Goal: Task Accomplishment & Management: Use online tool/utility

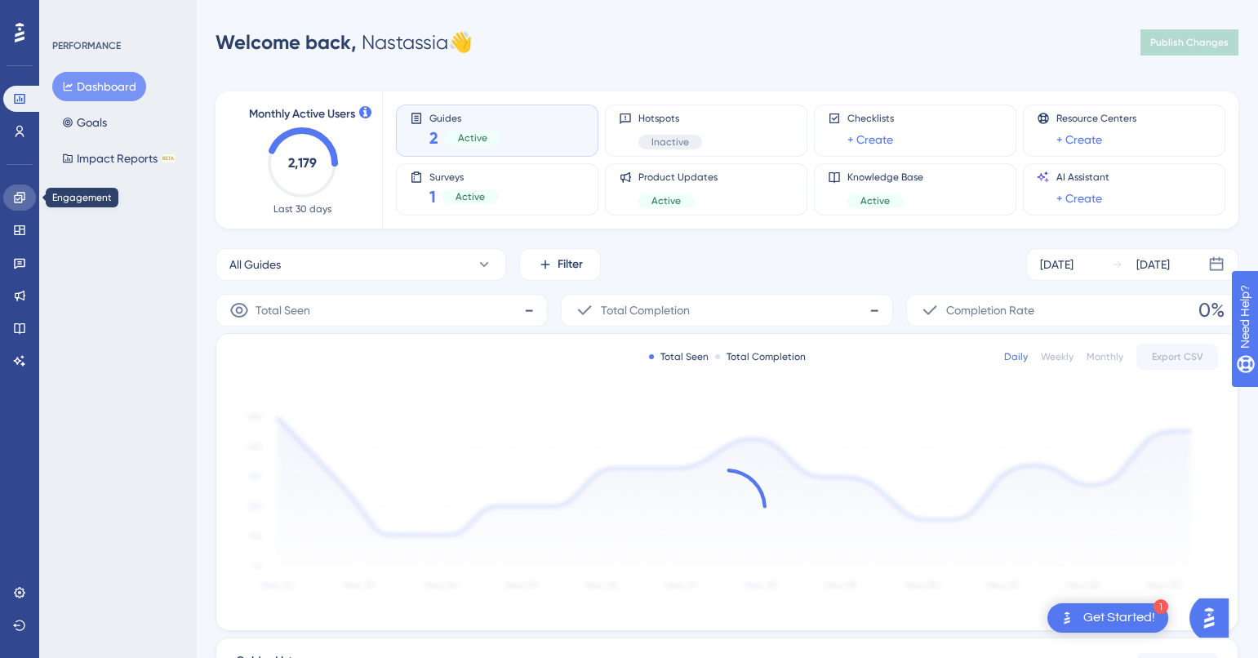
click at [20, 194] on icon at bounding box center [19, 197] width 11 height 11
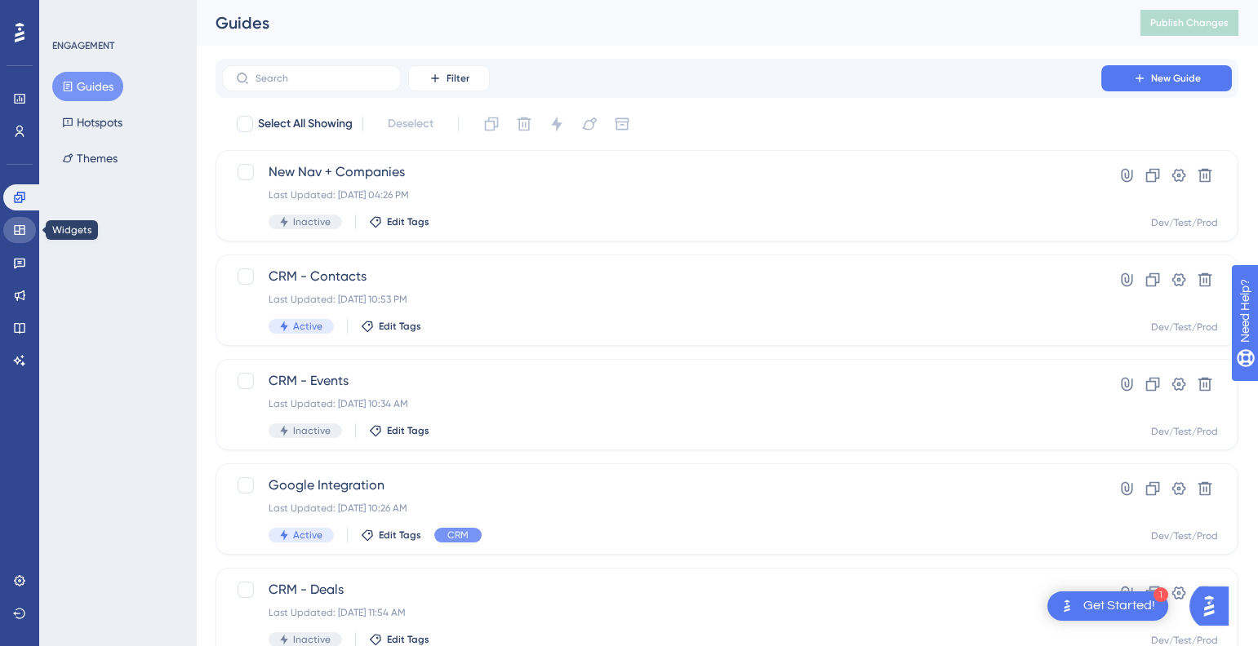
click at [27, 235] on link at bounding box center [19, 230] width 33 height 26
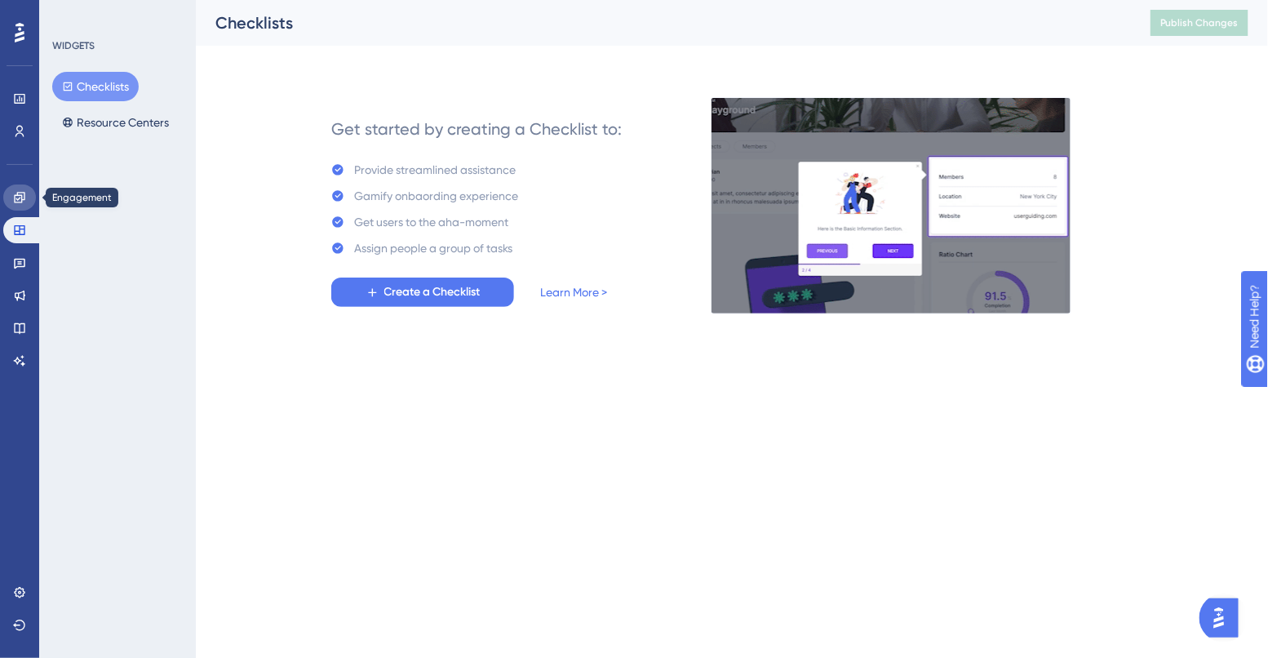
click at [16, 200] on icon at bounding box center [19, 197] width 13 height 13
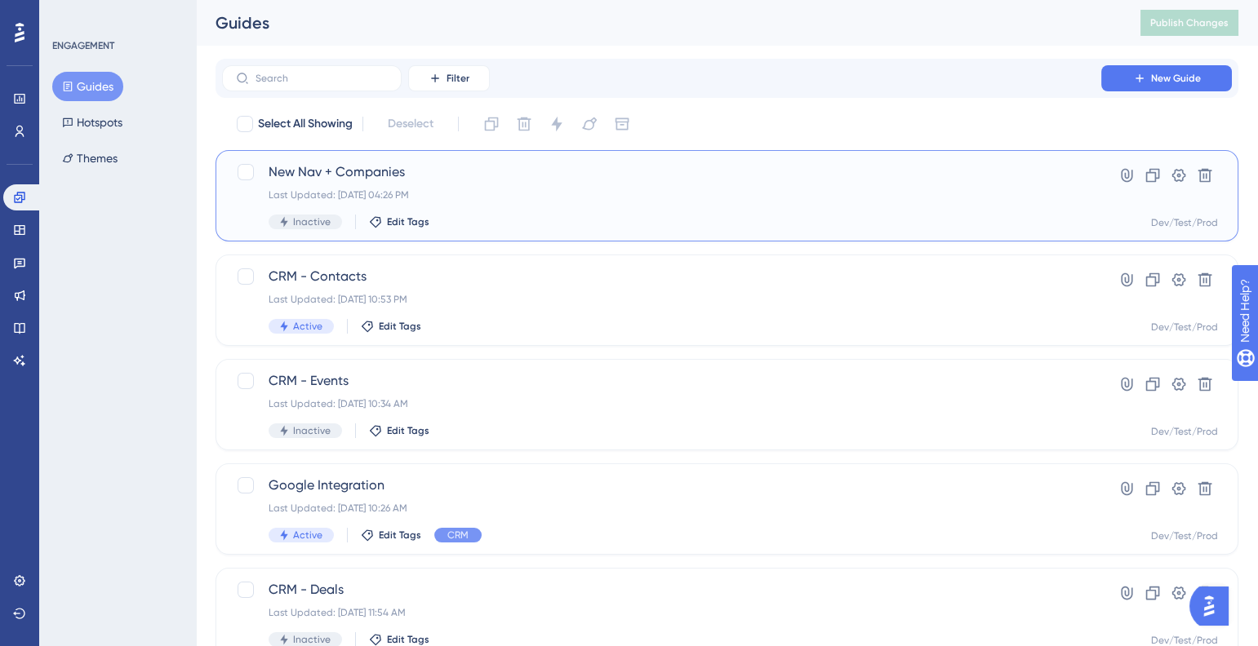
click at [374, 192] on div "Last Updated: [DATE] 04:26 PM" at bounding box center [662, 195] width 786 height 13
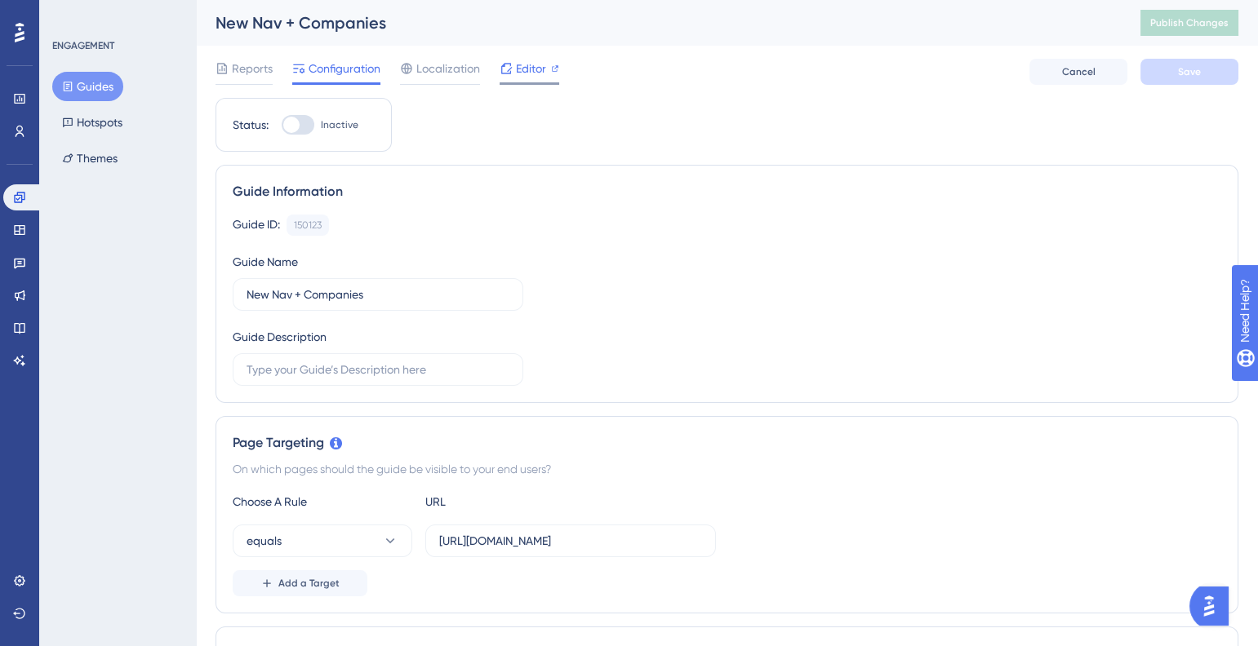
click at [543, 69] on span "Editor" at bounding box center [531, 69] width 30 height 20
click at [18, 291] on icon at bounding box center [19, 295] width 13 height 13
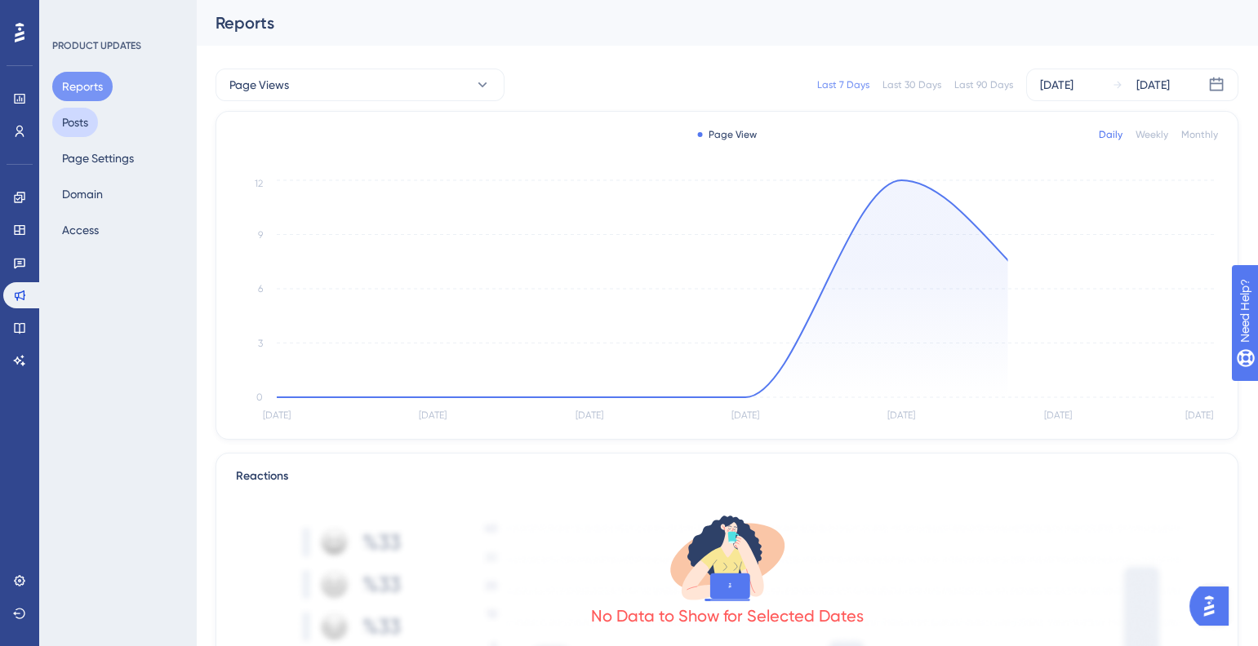
click at [74, 115] on button "Posts" at bounding box center [75, 122] width 46 height 29
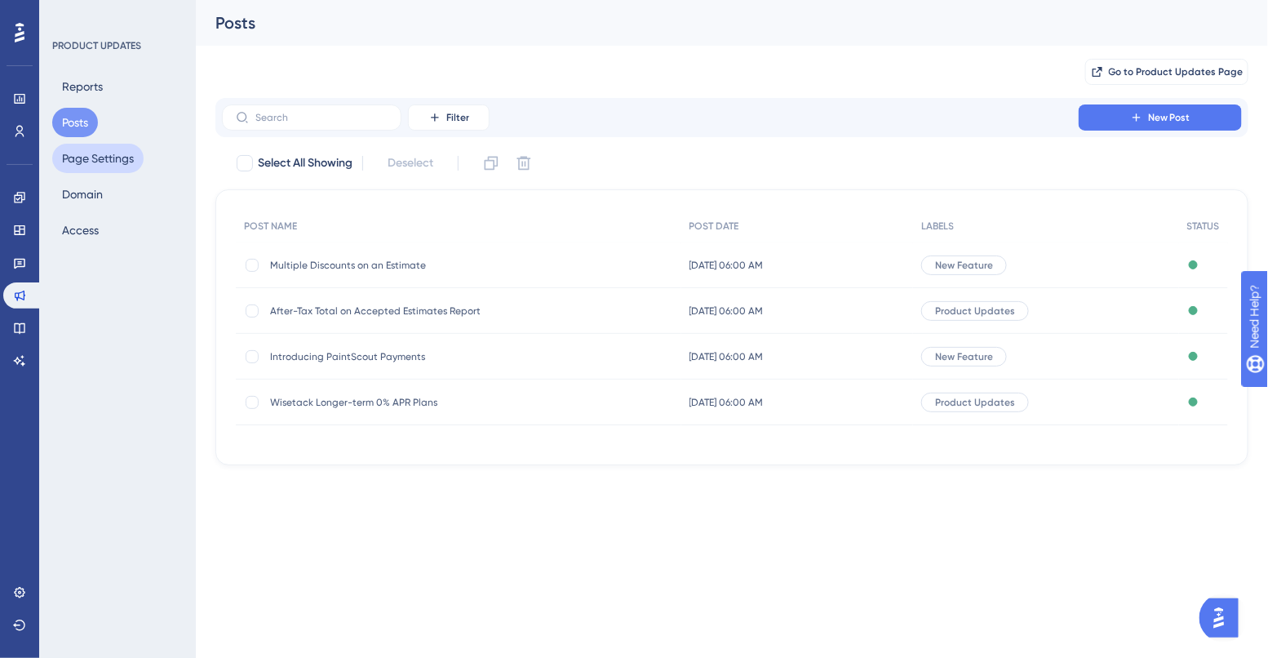
click at [100, 167] on button "Page Settings" at bounding box center [97, 158] width 91 height 29
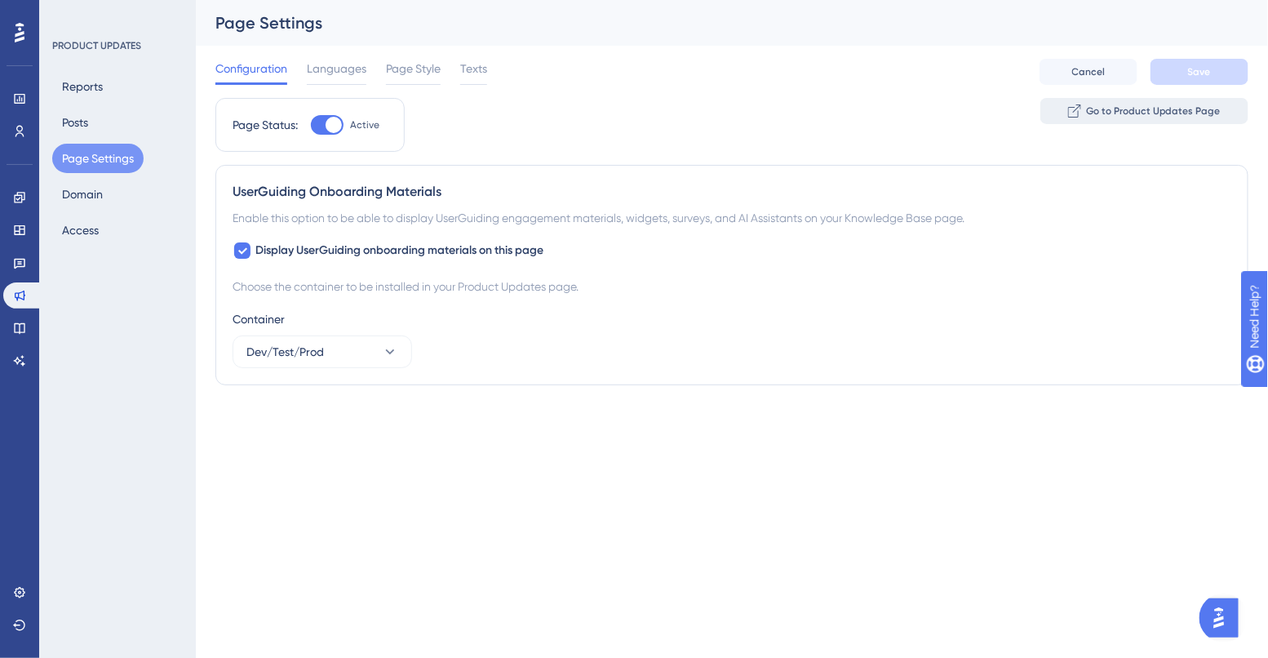
click at [1102, 113] on span "Go to Product Updates Page" at bounding box center [1153, 110] width 135 height 13
click at [20, 325] on icon at bounding box center [19, 328] width 11 height 11
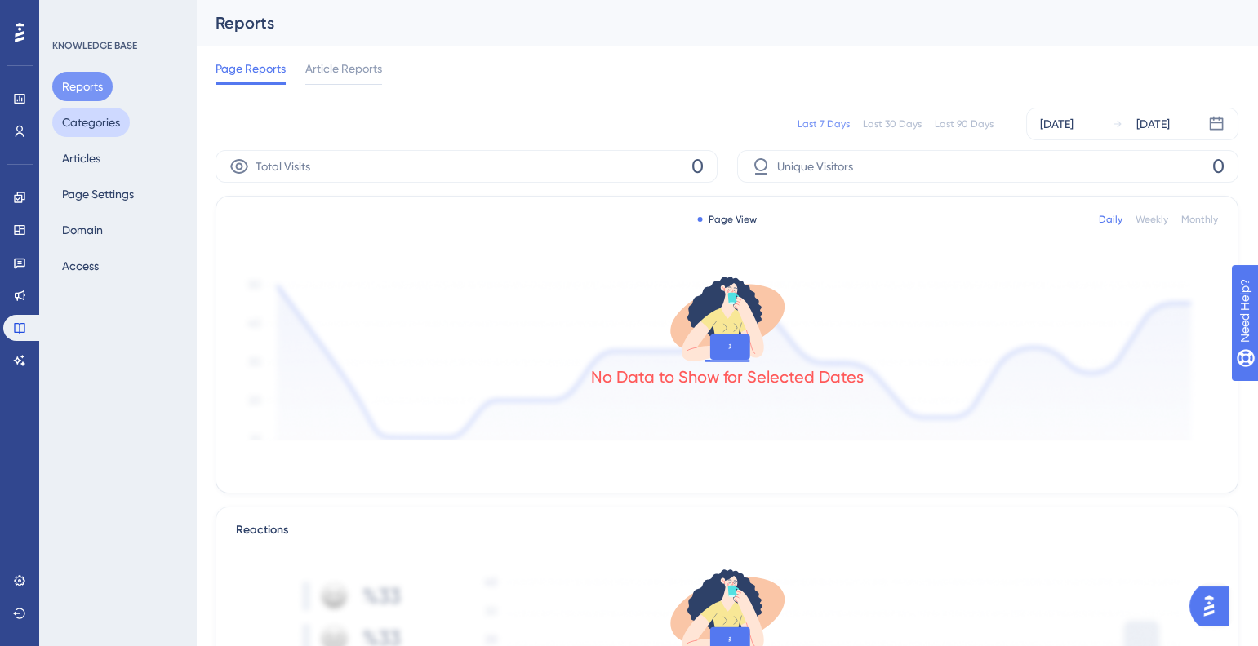
click at [110, 127] on button "Categories" at bounding box center [91, 122] width 78 height 29
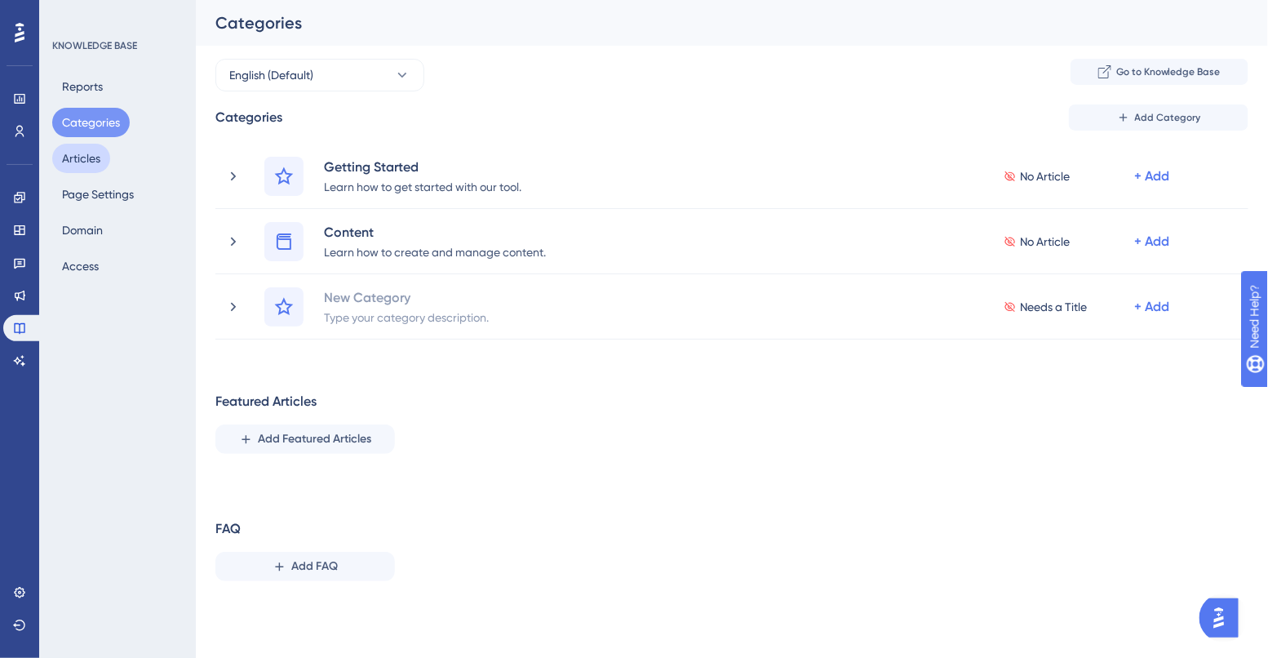
click at [104, 152] on button "Articles" at bounding box center [81, 158] width 58 height 29
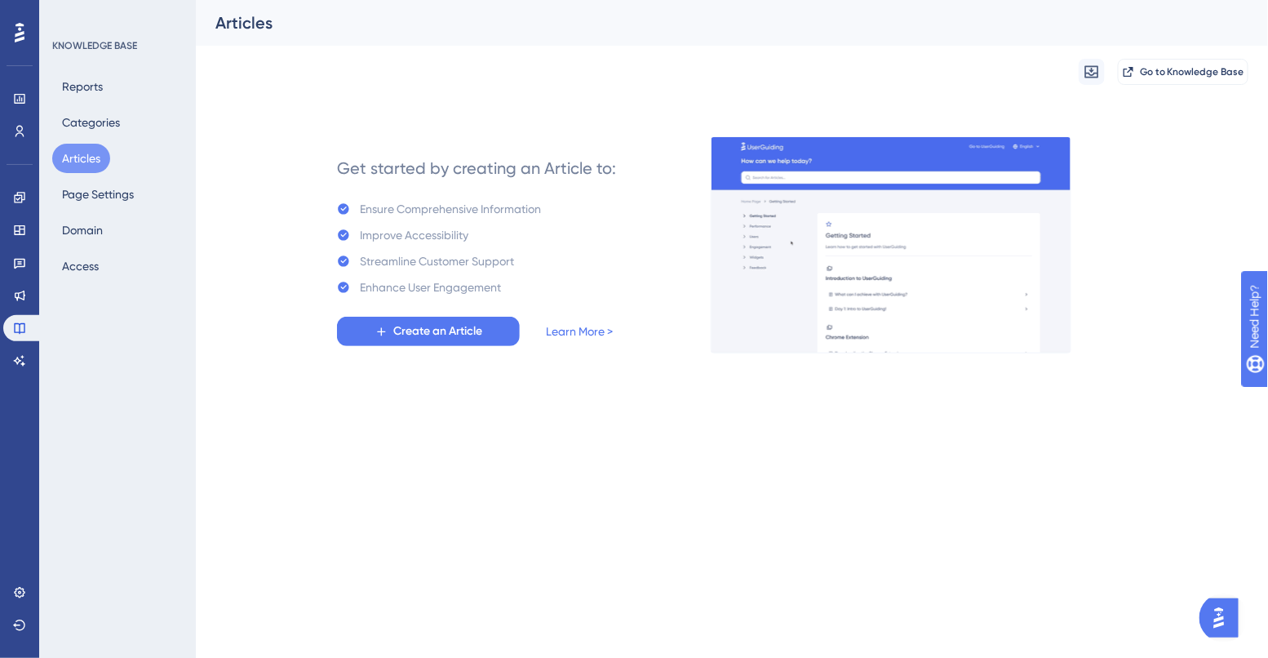
click at [21, 215] on div "Engagement Widgets Feedback Product Updates Knowledge Base AI Assistant" at bounding box center [19, 278] width 33 height 189
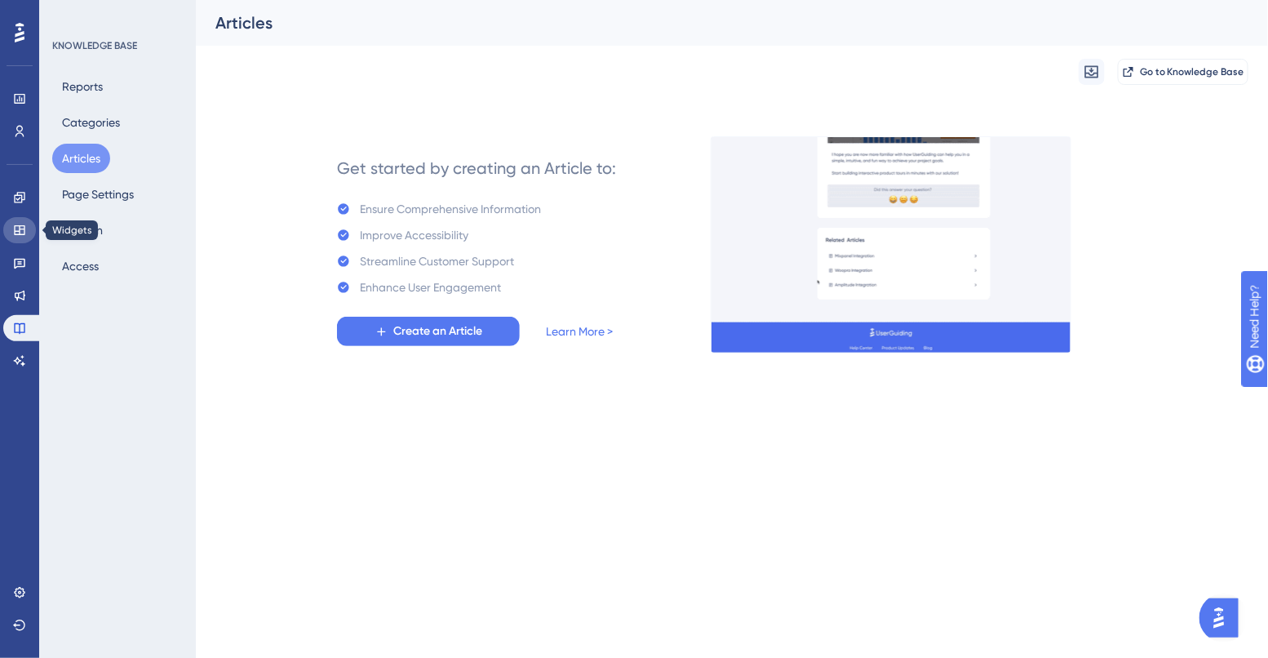
click at [21, 226] on icon at bounding box center [19, 230] width 13 height 13
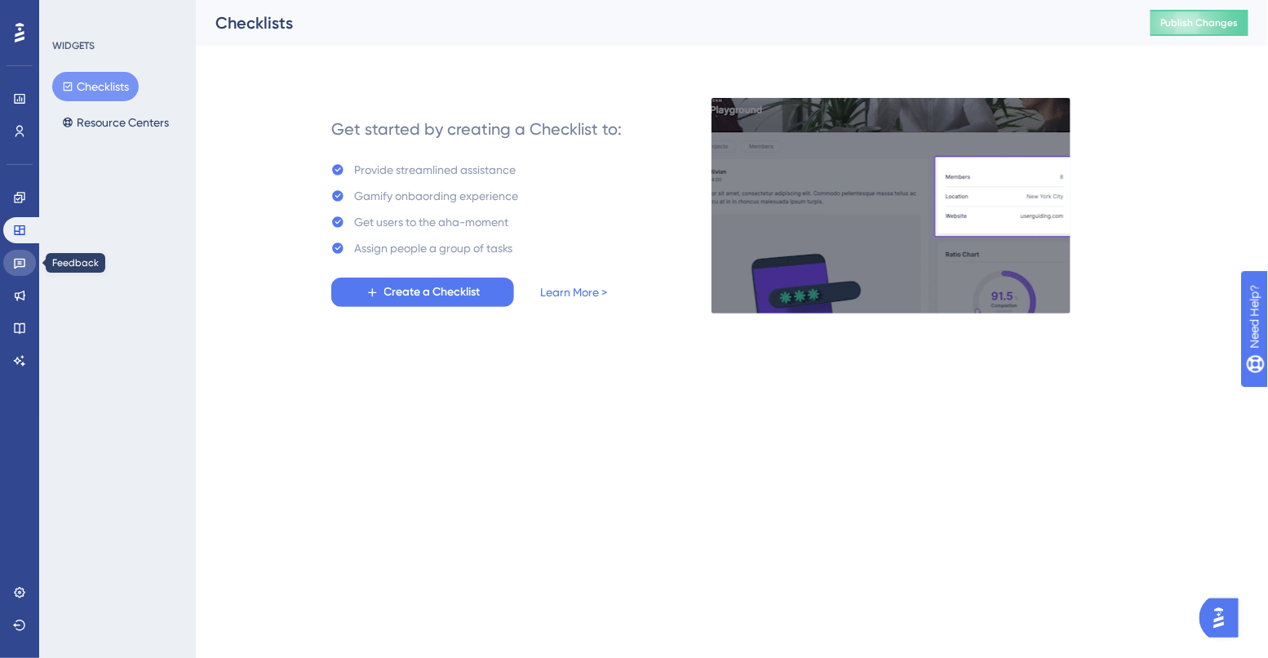
click at [11, 265] on link at bounding box center [19, 263] width 33 height 26
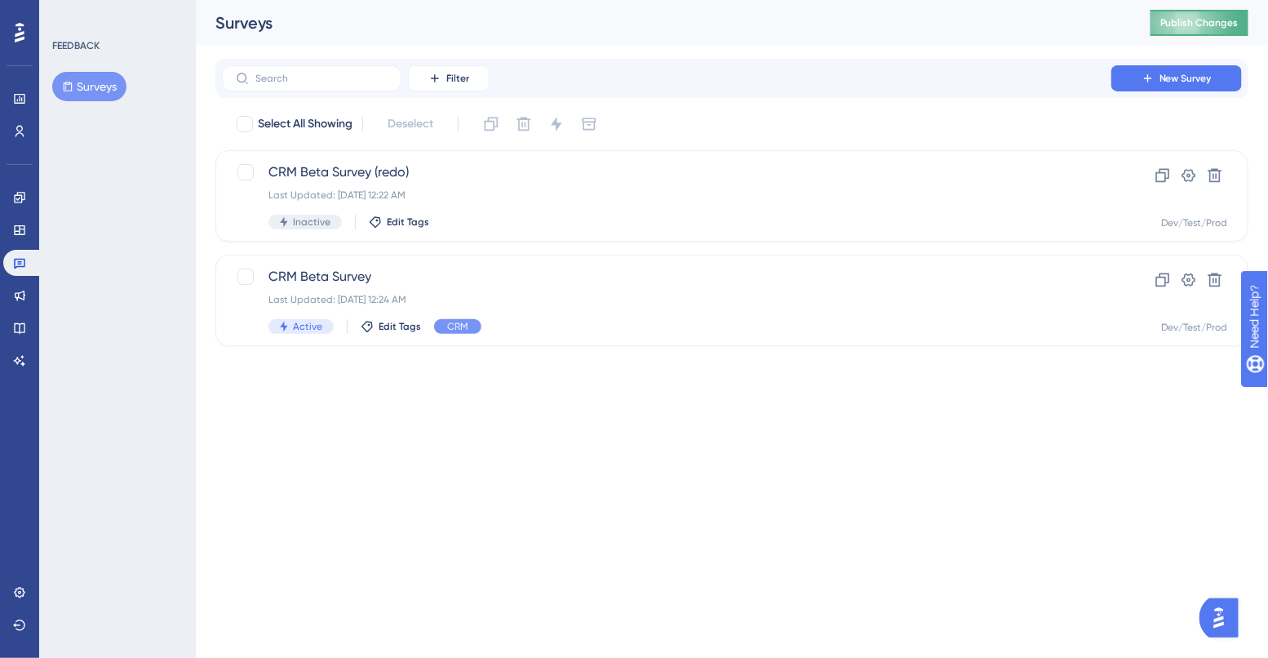
click at [1204, 24] on span "Publish Changes" at bounding box center [1200, 22] width 78 height 13
click at [28, 139] on link at bounding box center [19, 131] width 33 height 26
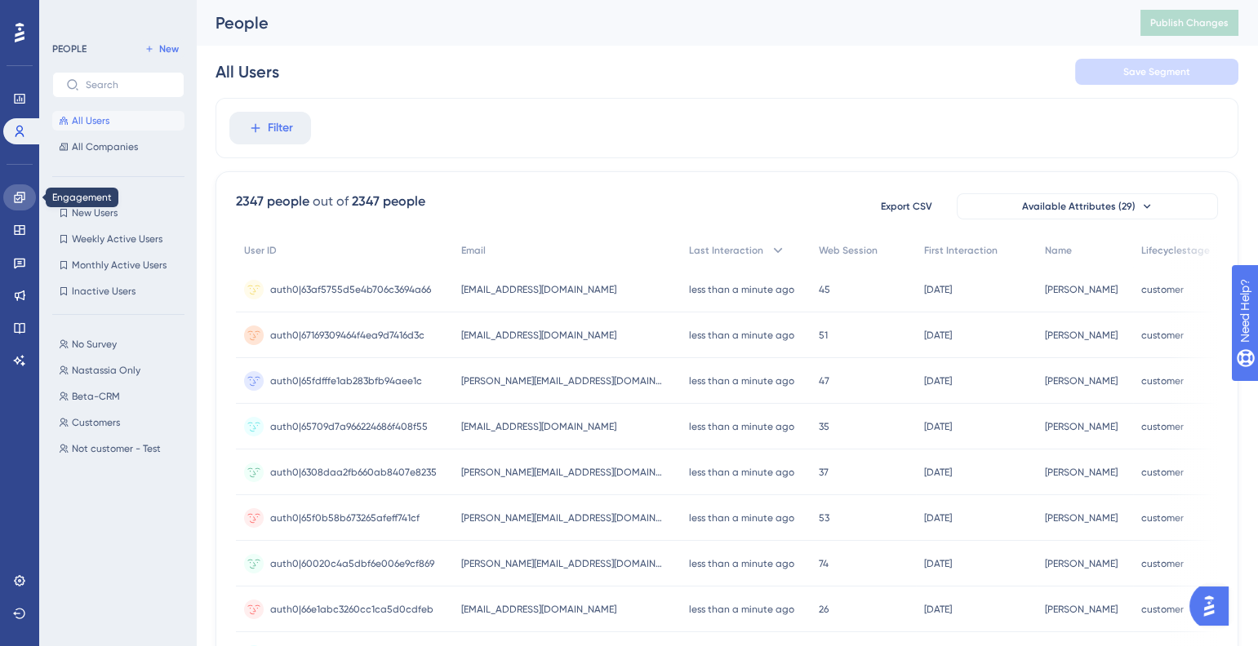
click at [20, 199] on icon at bounding box center [19, 197] width 13 height 13
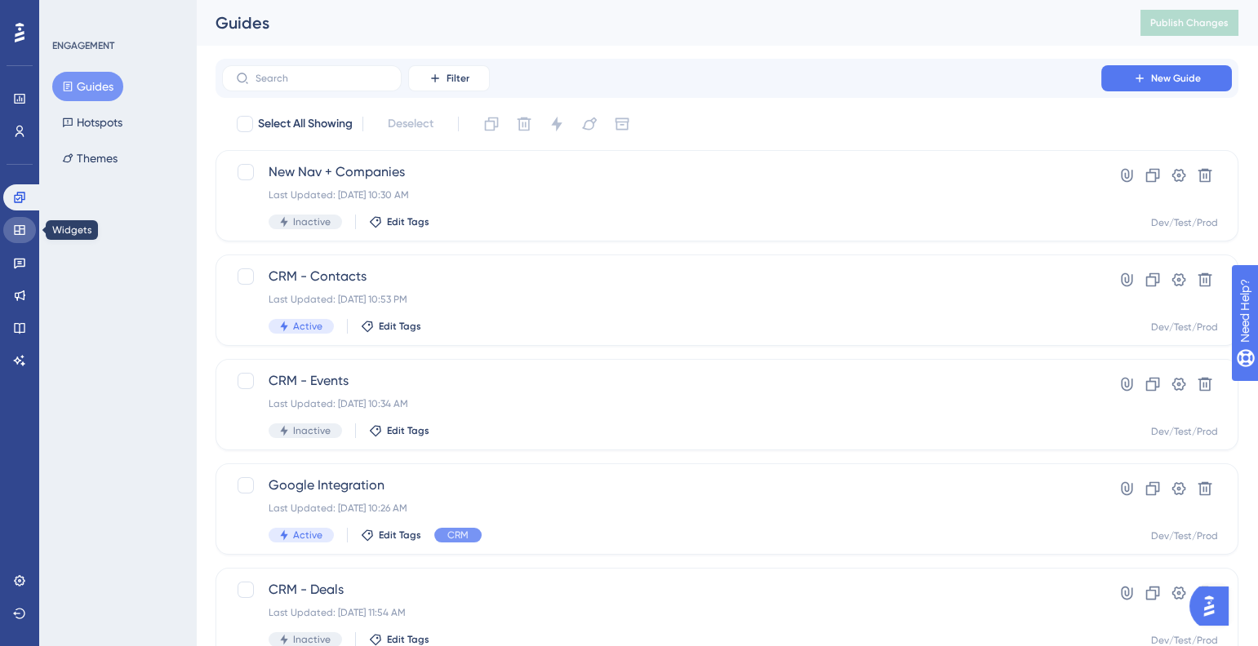
click at [12, 237] on link at bounding box center [19, 230] width 33 height 26
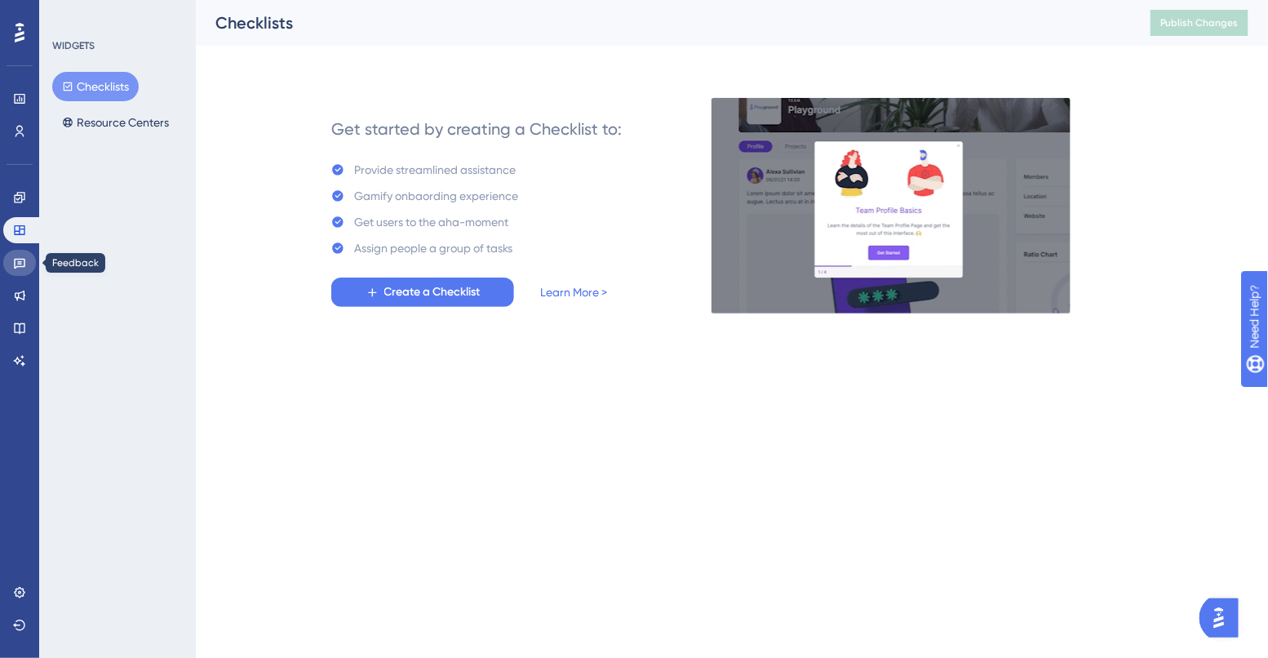
click at [27, 265] on link at bounding box center [19, 263] width 33 height 26
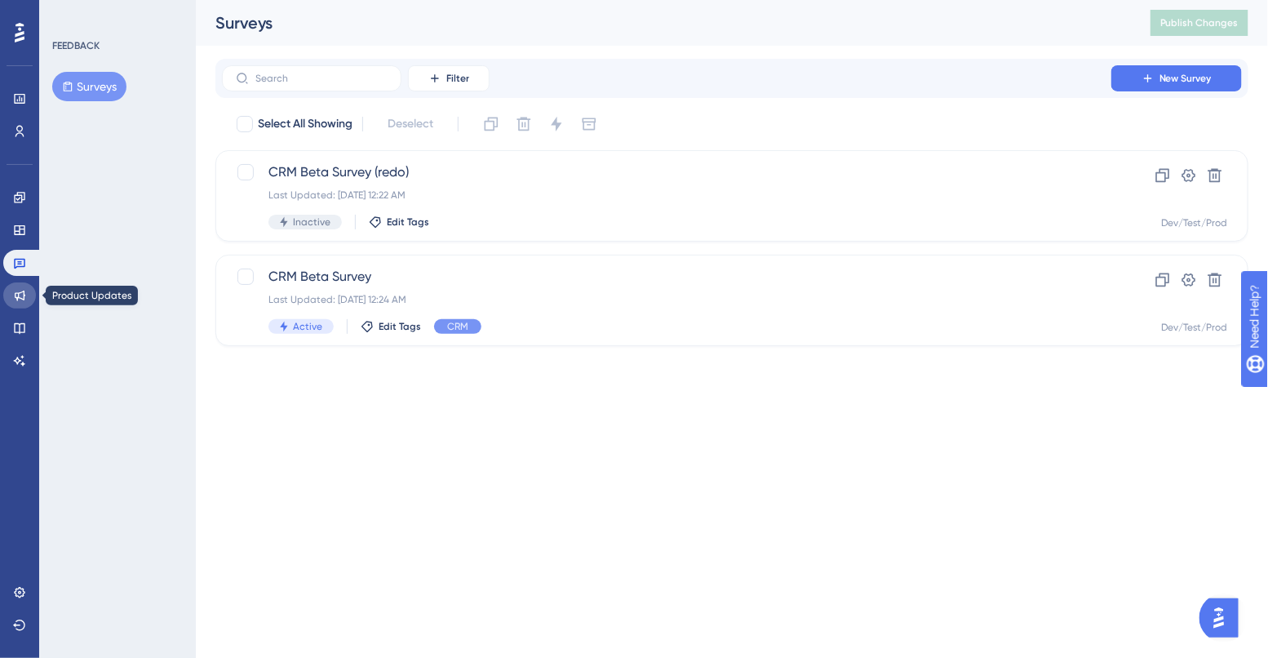
click at [29, 295] on link at bounding box center [19, 295] width 33 height 26
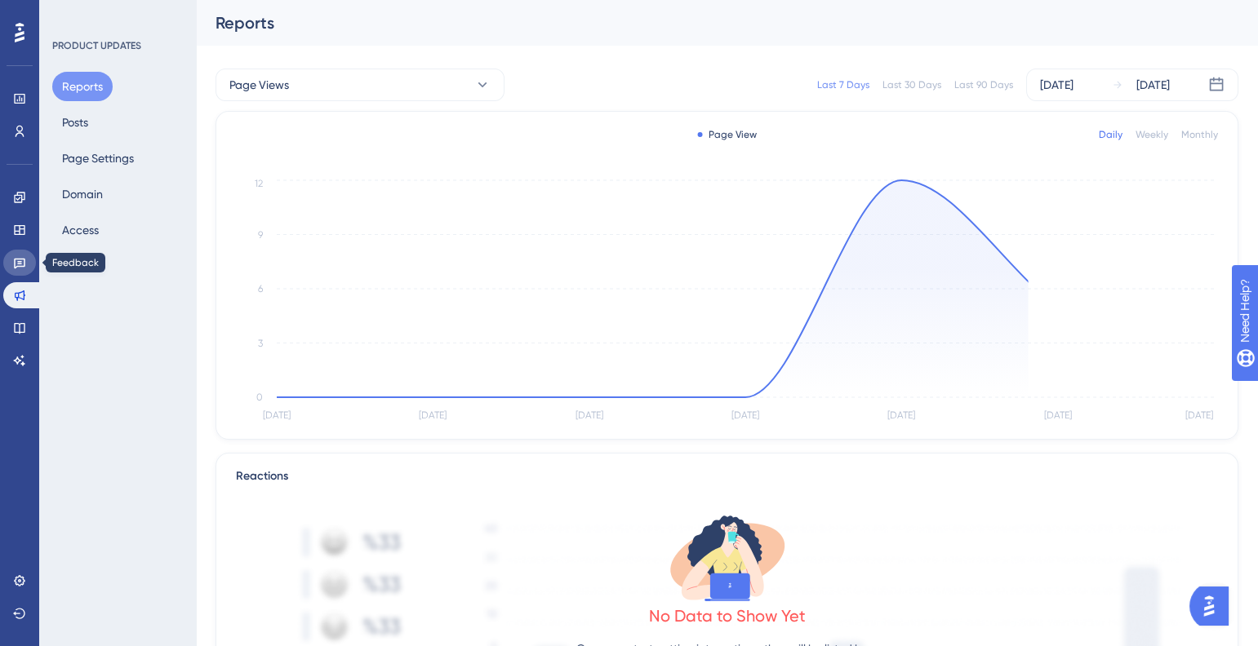
click at [21, 262] on icon at bounding box center [19, 262] width 13 height 13
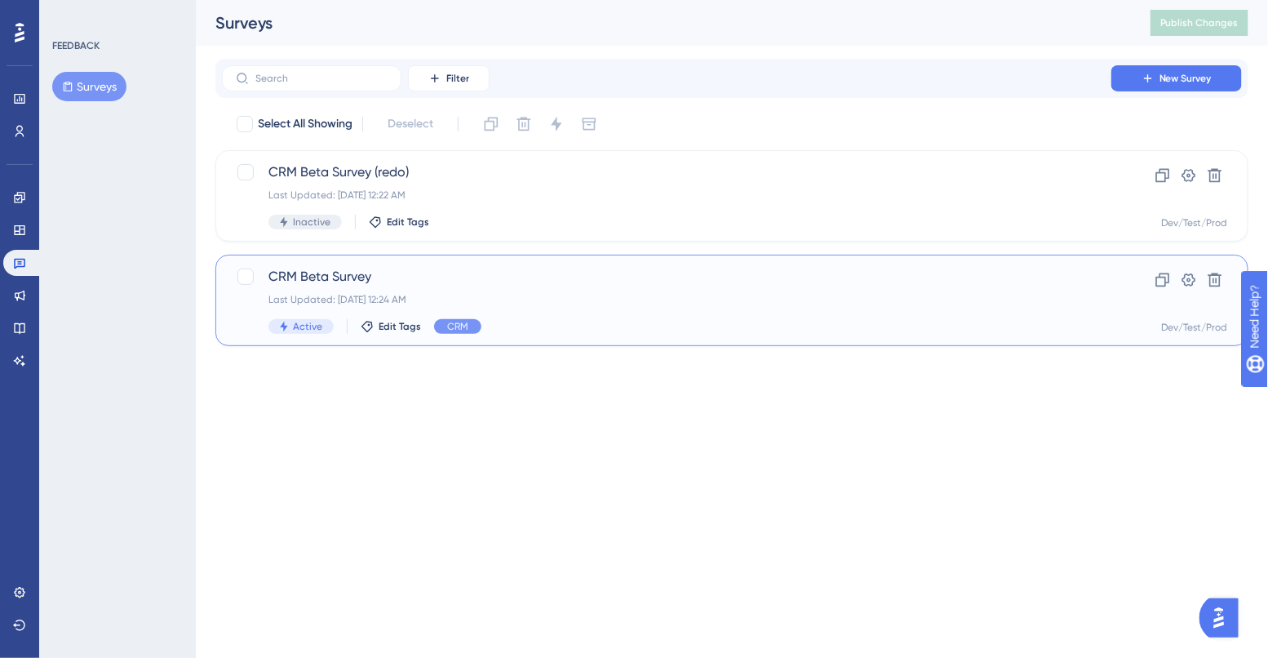
click at [367, 306] on div "CRM Beta Survey Last Updated: [DATE] 12:24 AM Active Edit Tags CRM" at bounding box center [667, 300] width 797 height 67
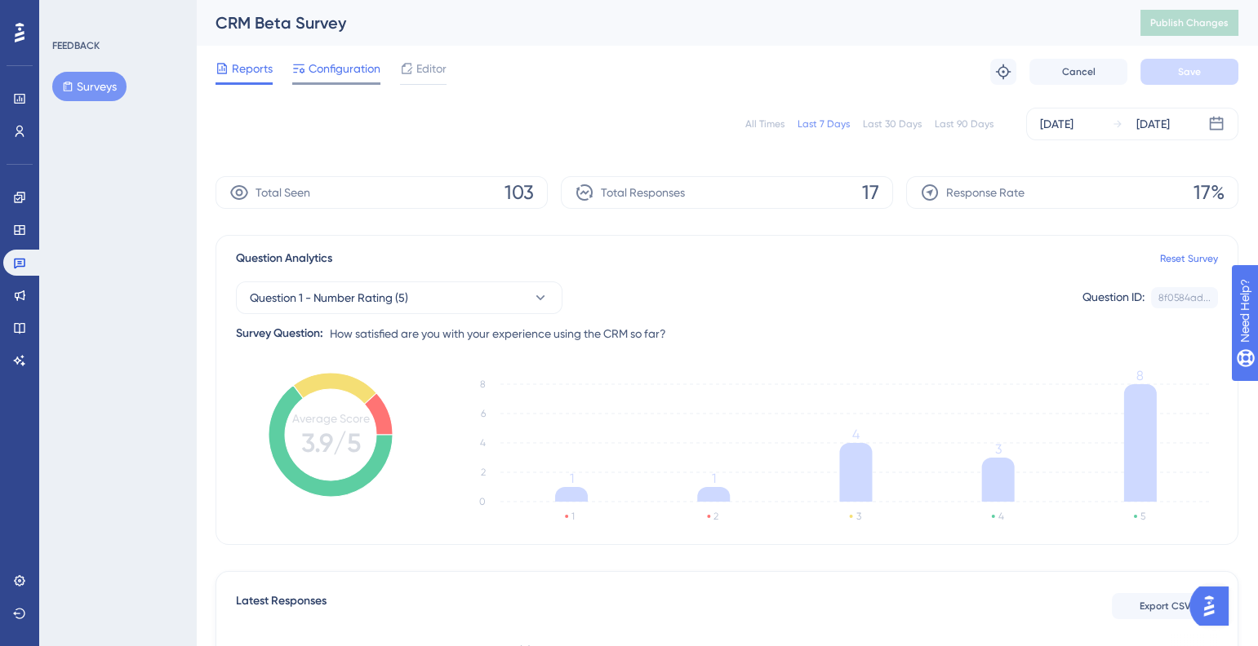
click at [367, 64] on span "Configuration" at bounding box center [345, 69] width 72 height 20
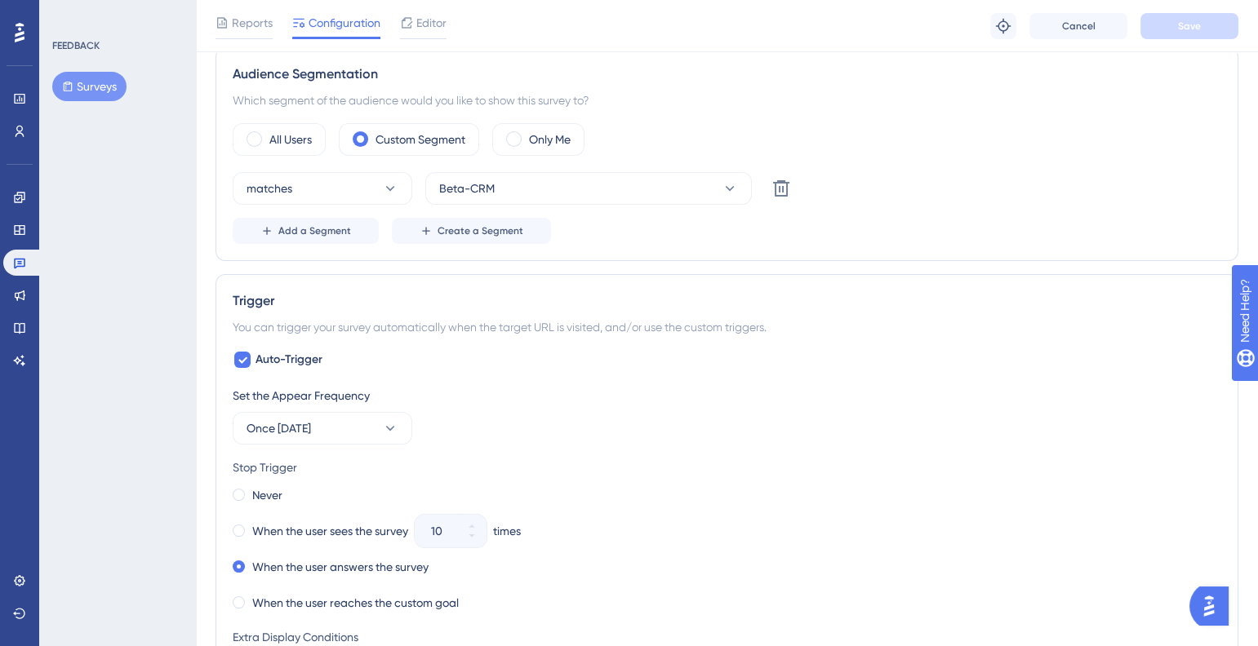
scroll to position [522, 0]
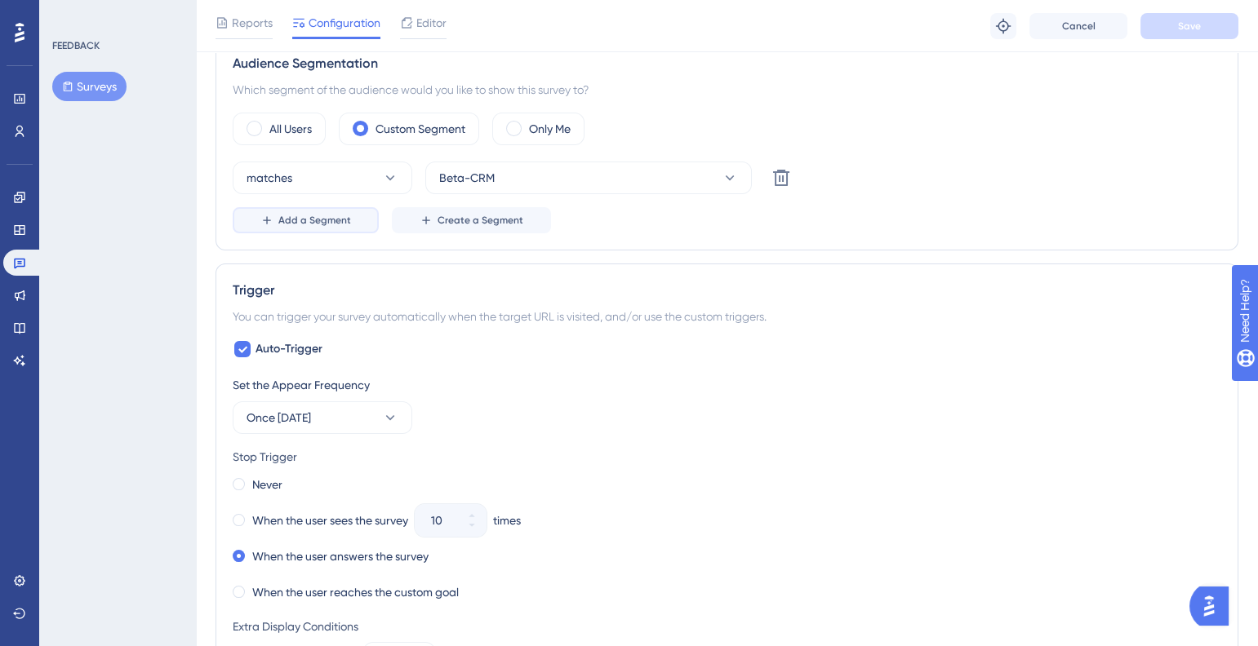
click at [332, 229] on button "Add a Segment" at bounding box center [306, 220] width 146 height 26
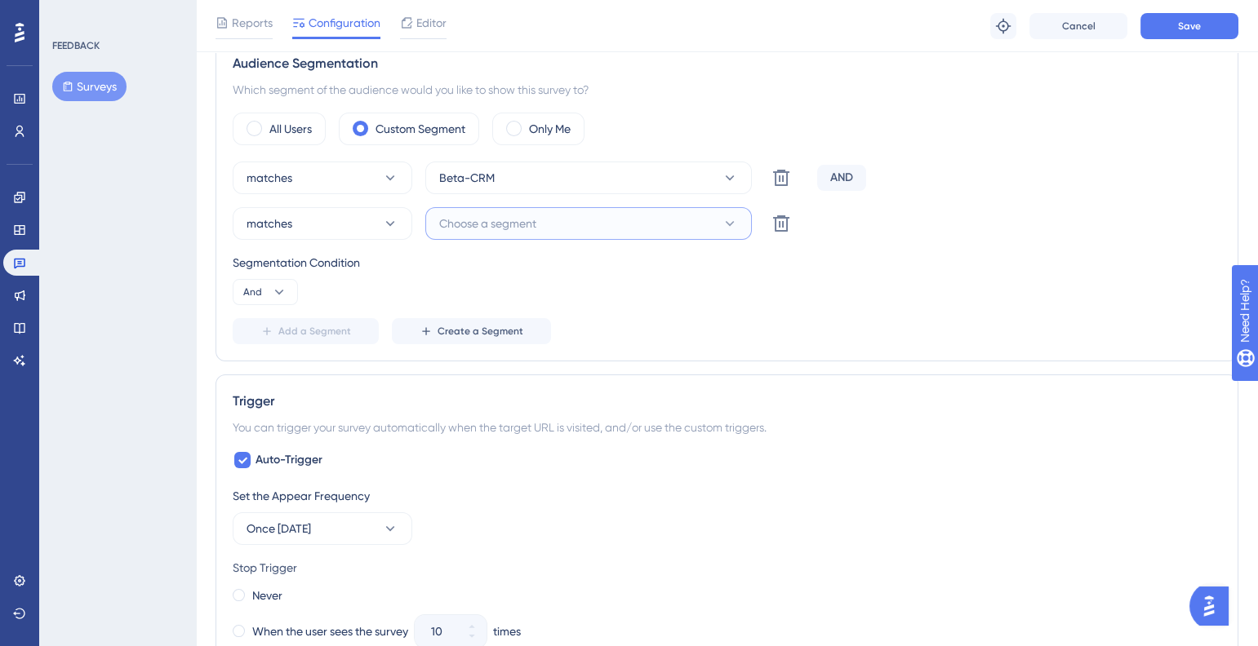
click at [483, 223] on span "Choose a segment" at bounding box center [487, 224] width 97 height 20
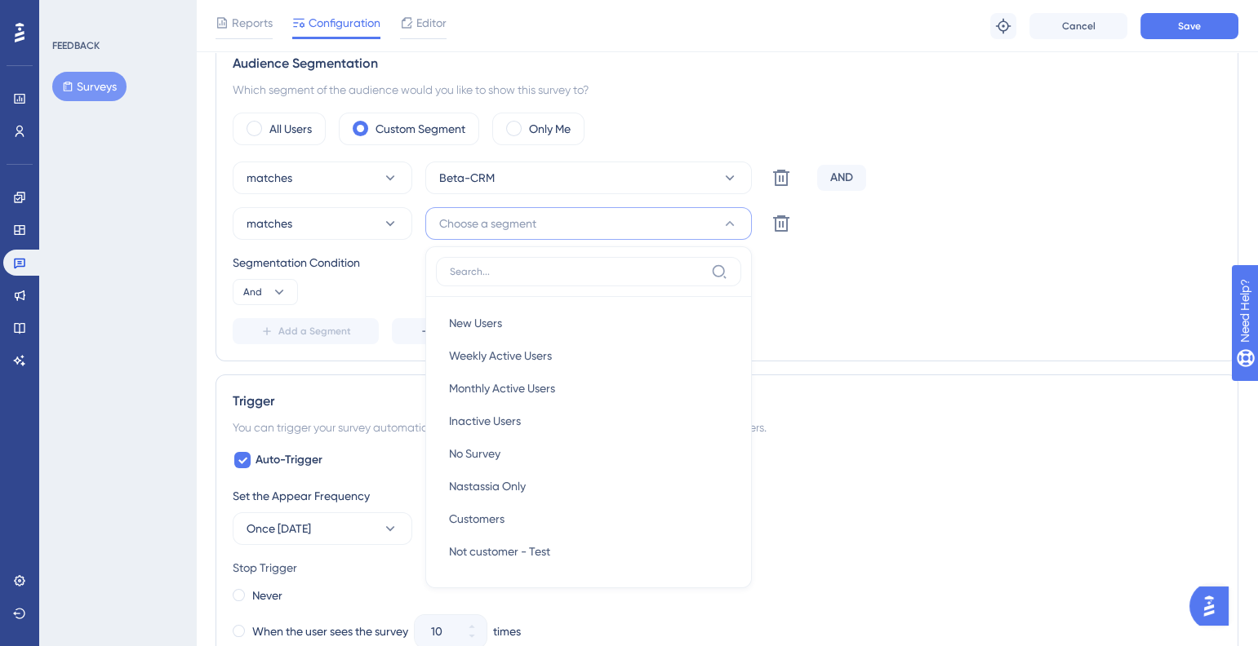
scroll to position [614, 0]
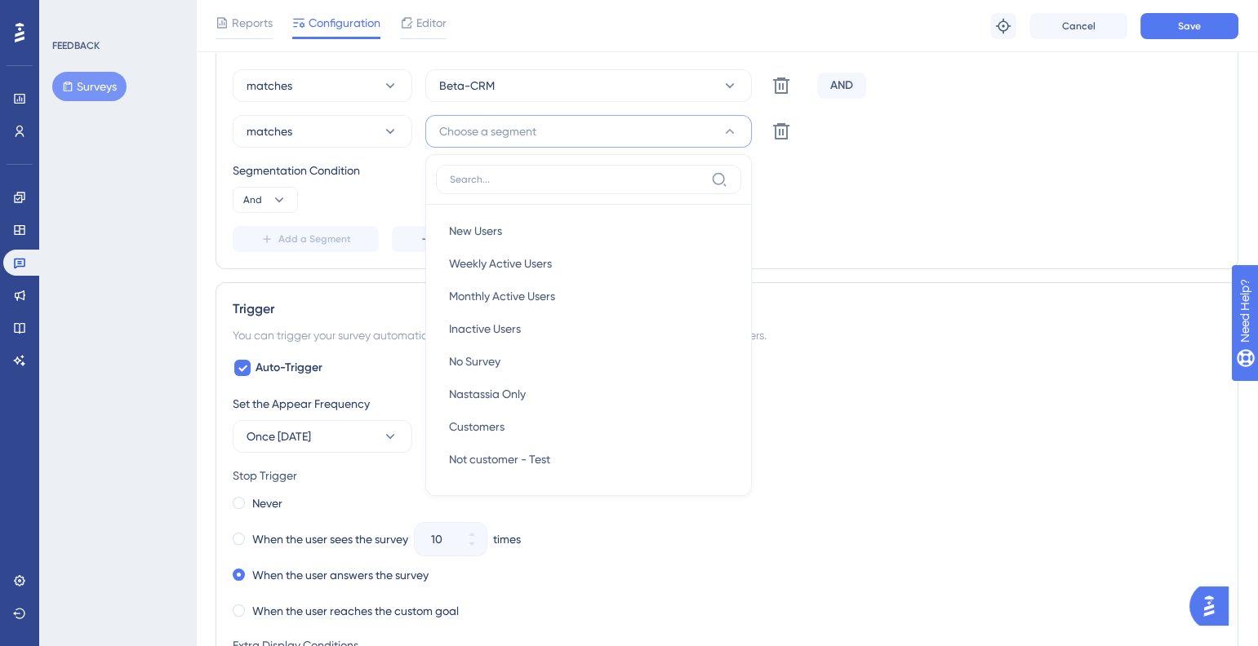
click at [376, 193] on div "Segmentation Condition And" at bounding box center [727, 187] width 988 height 52
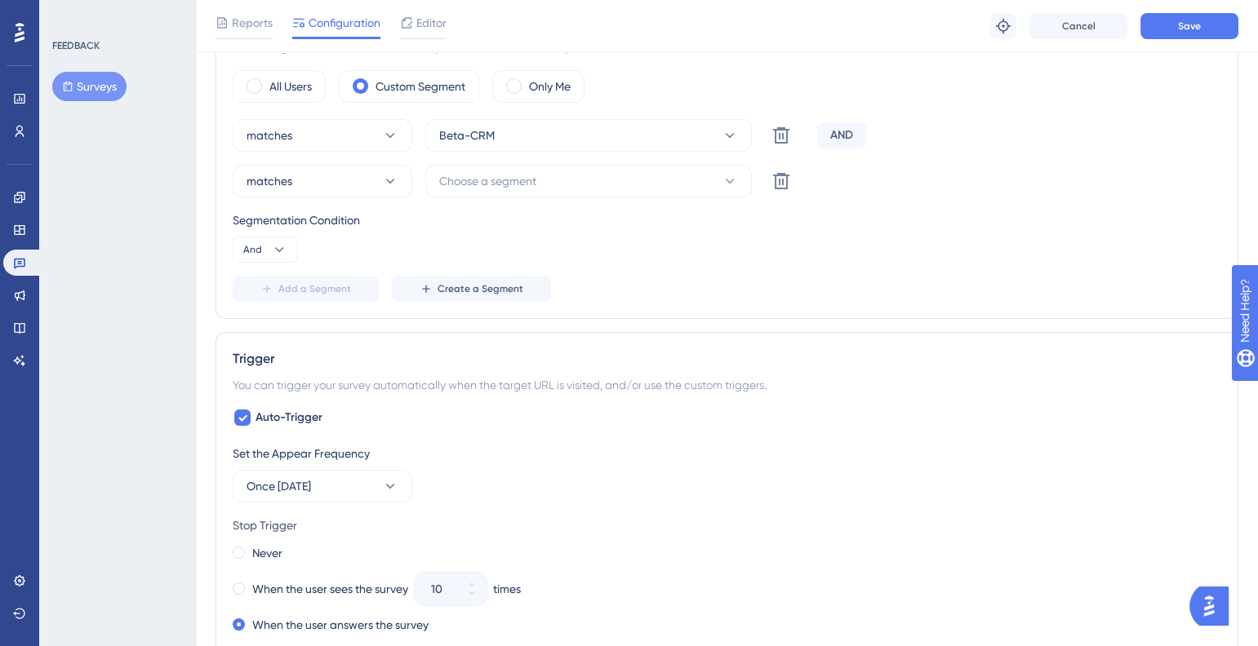
scroll to position [477, 0]
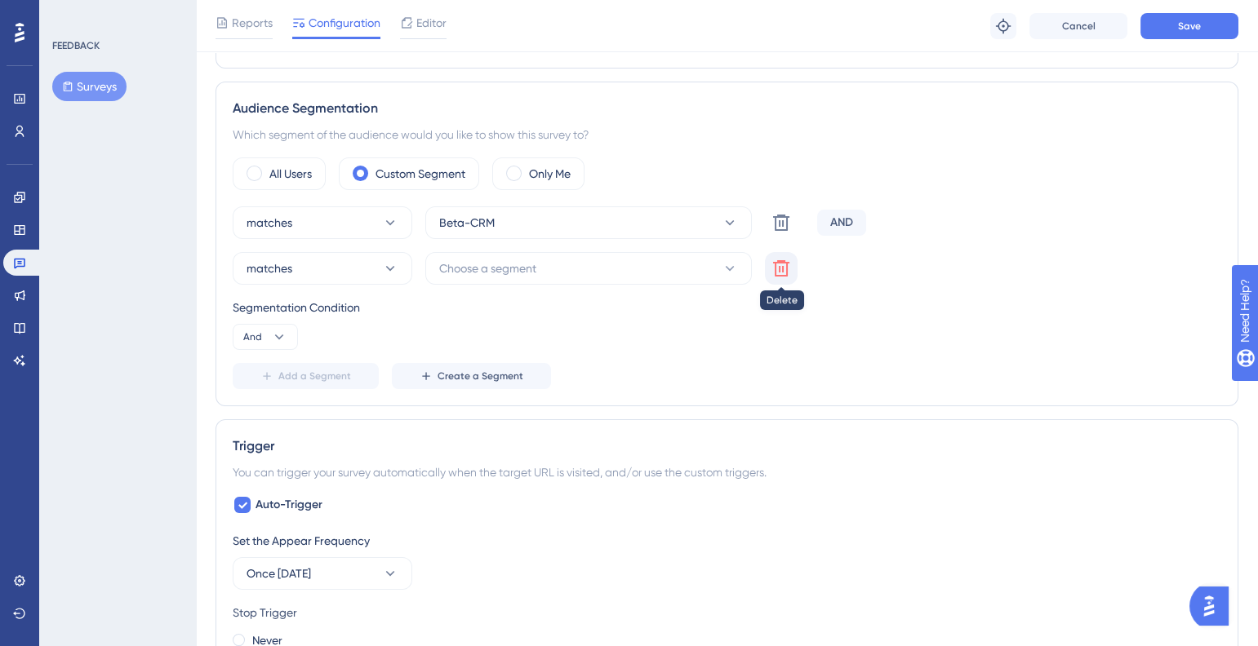
click at [789, 233] on icon at bounding box center [781, 223] width 20 height 20
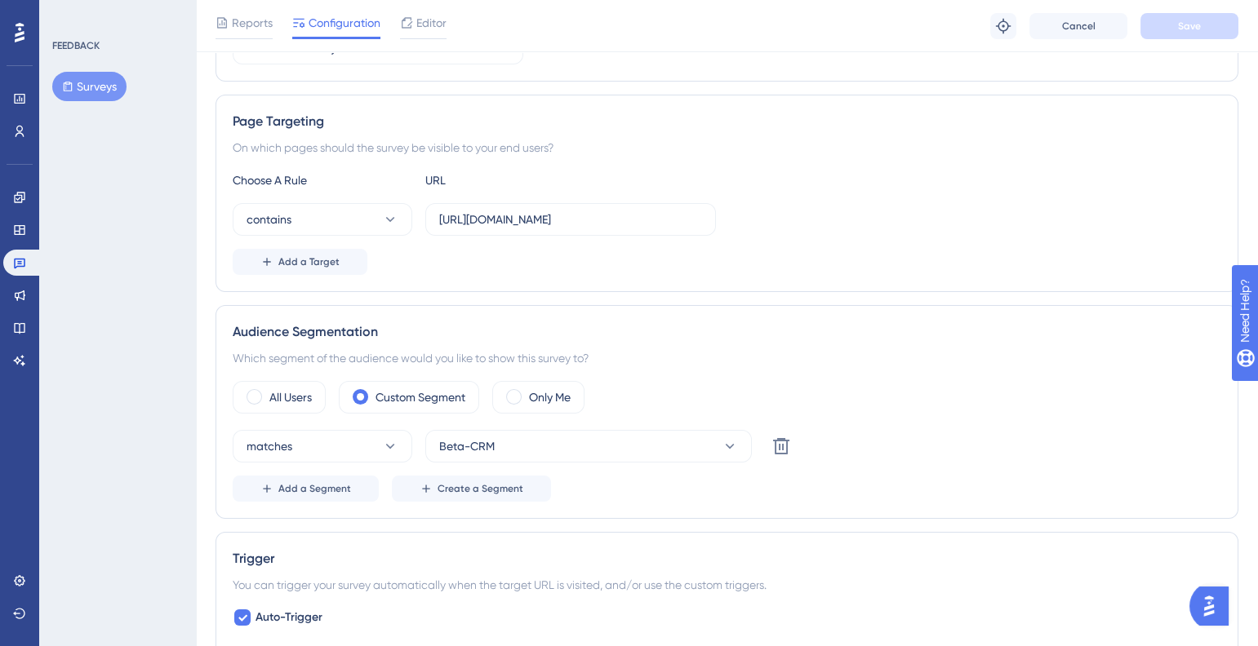
scroll to position [204, 0]
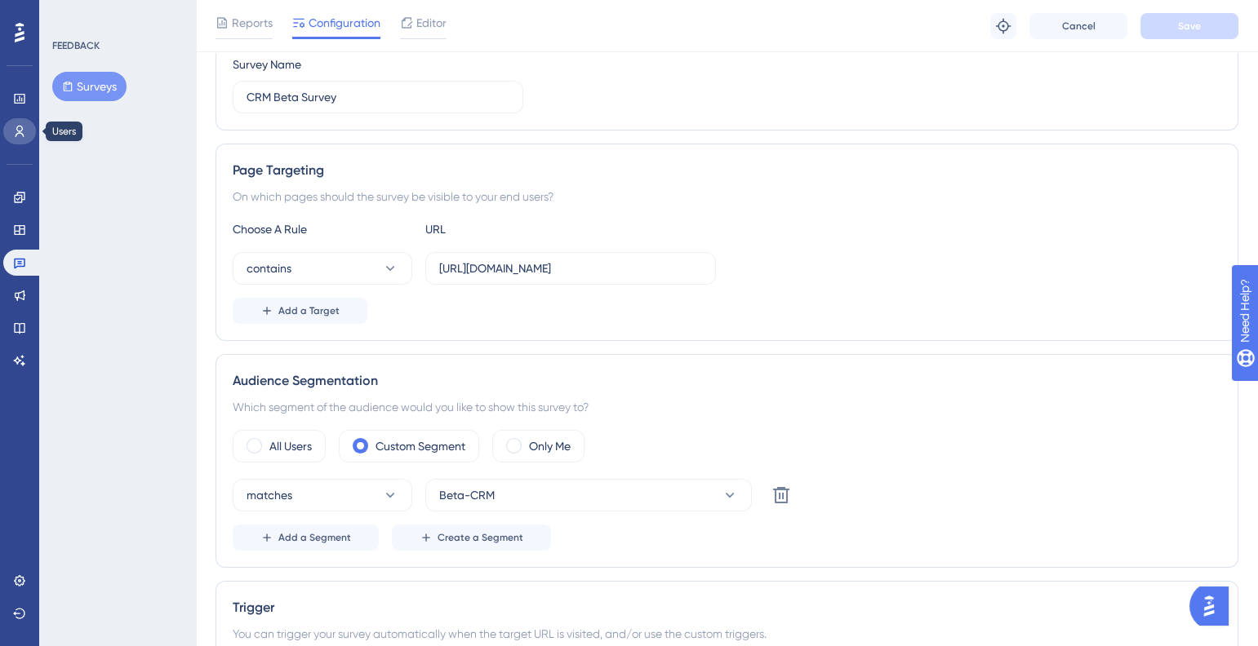
click at [23, 132] on icon at bounding box center [19, 131] width 13 height 13
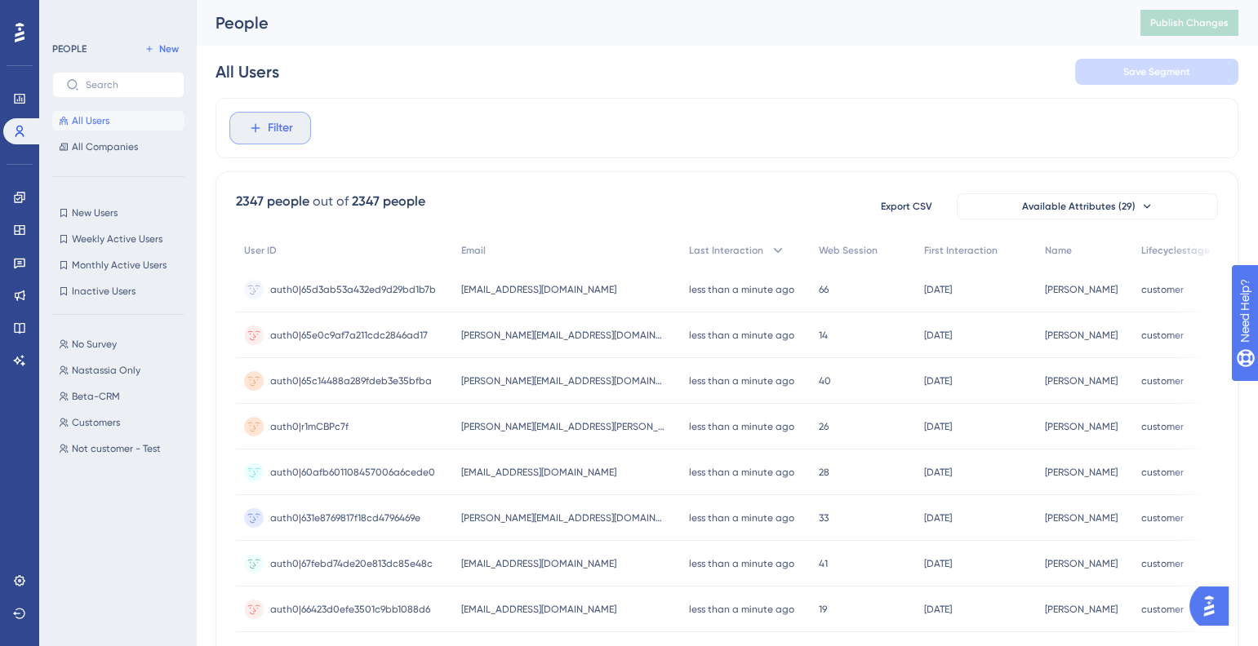
click at [245, 142] on button "Filter" at bounding box center [270, 128] width 82 height 33
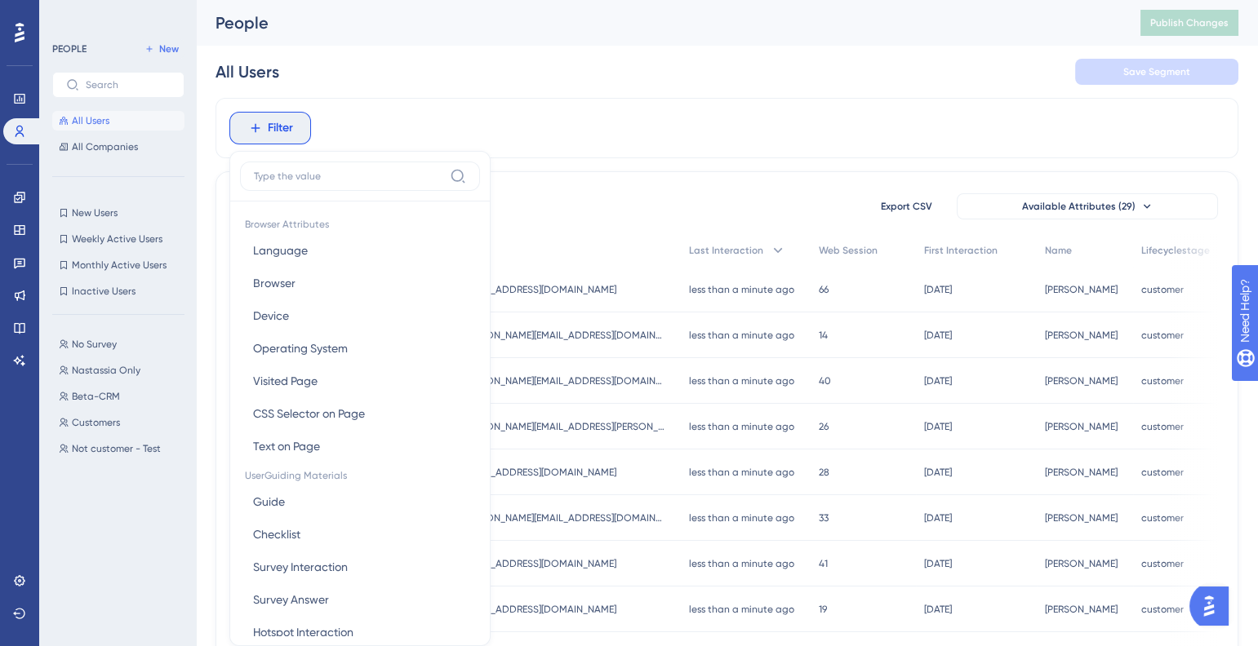
scroll to position [75, 0]
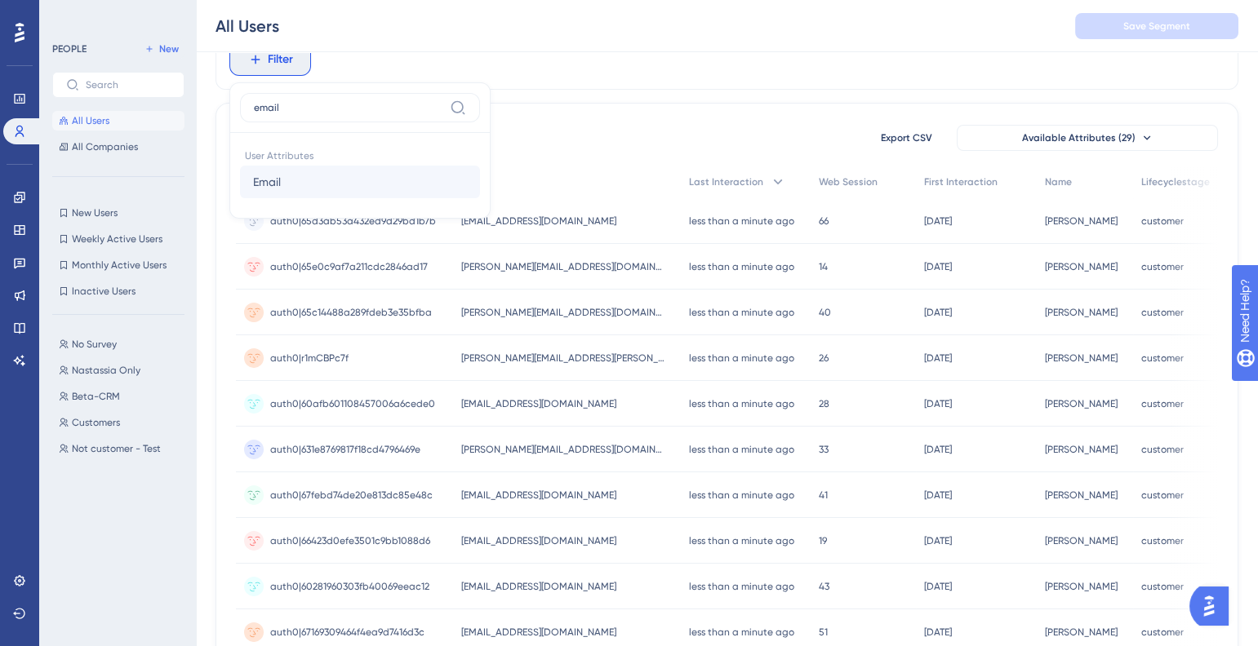
type input "email"
click at [280, 184] on span "Email" at bounding box center [267, 182] width 28 height 20
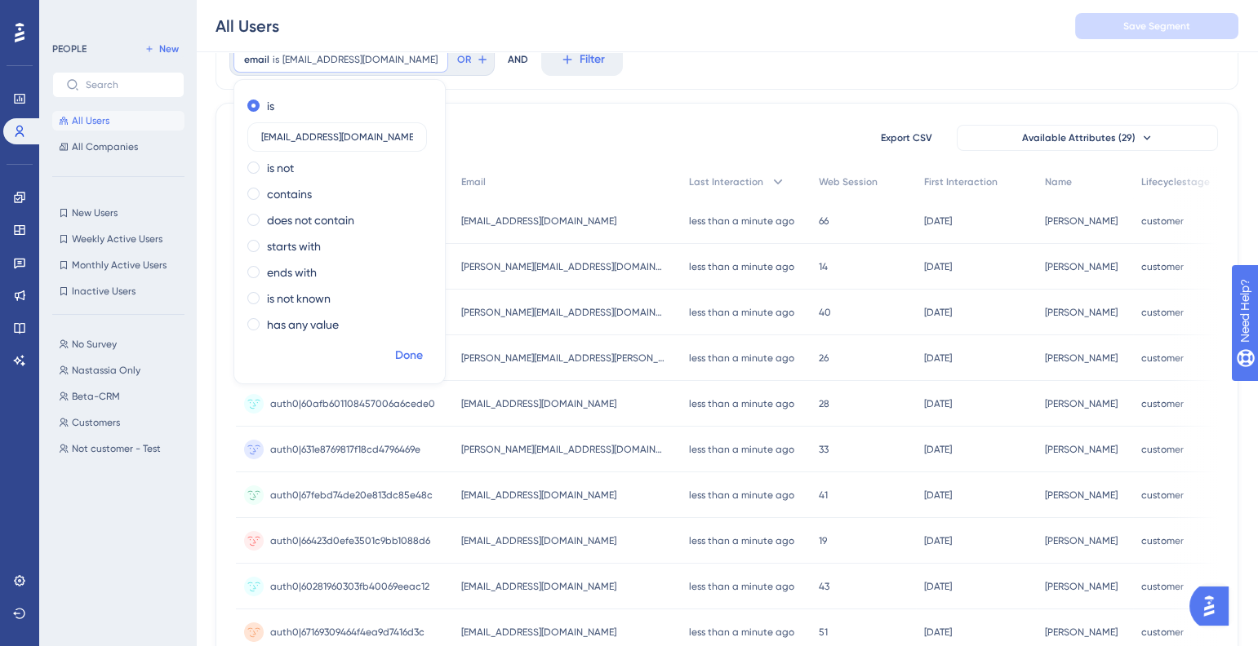
type input "[EMAIL_ADDRESS][DOMAIN_NAME]"
click at [416, 357] on span "Done" at bounding box center [409, 356] width 28 height 20
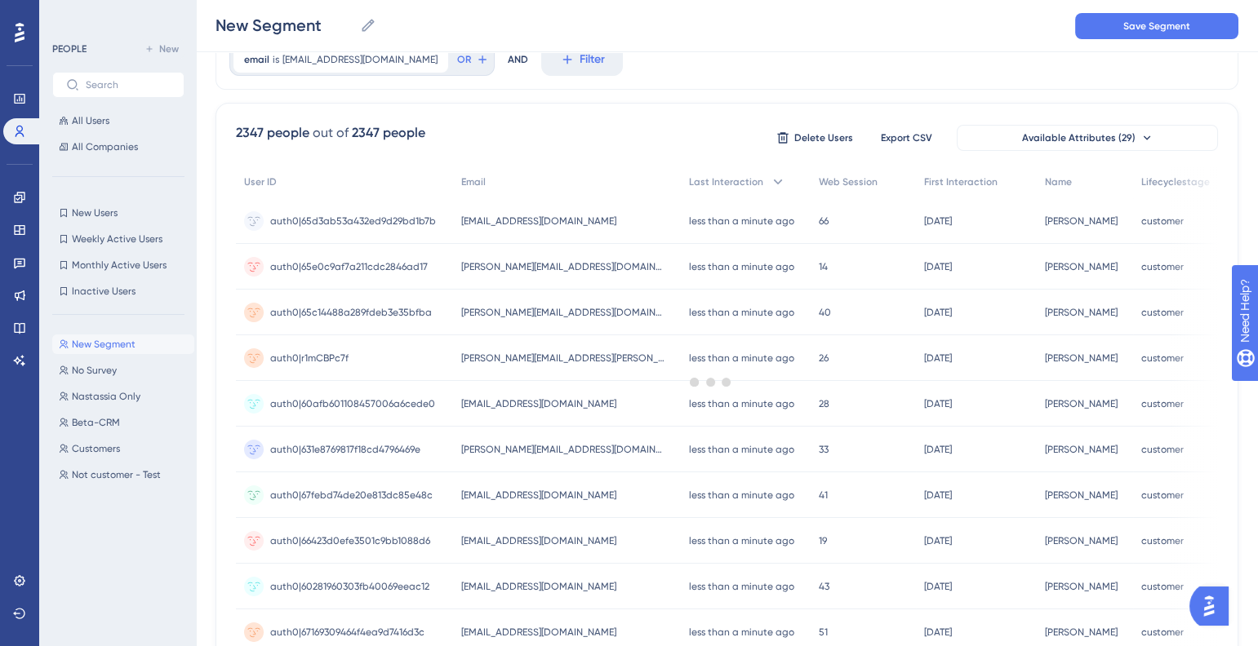
scroll to position [0, 0]
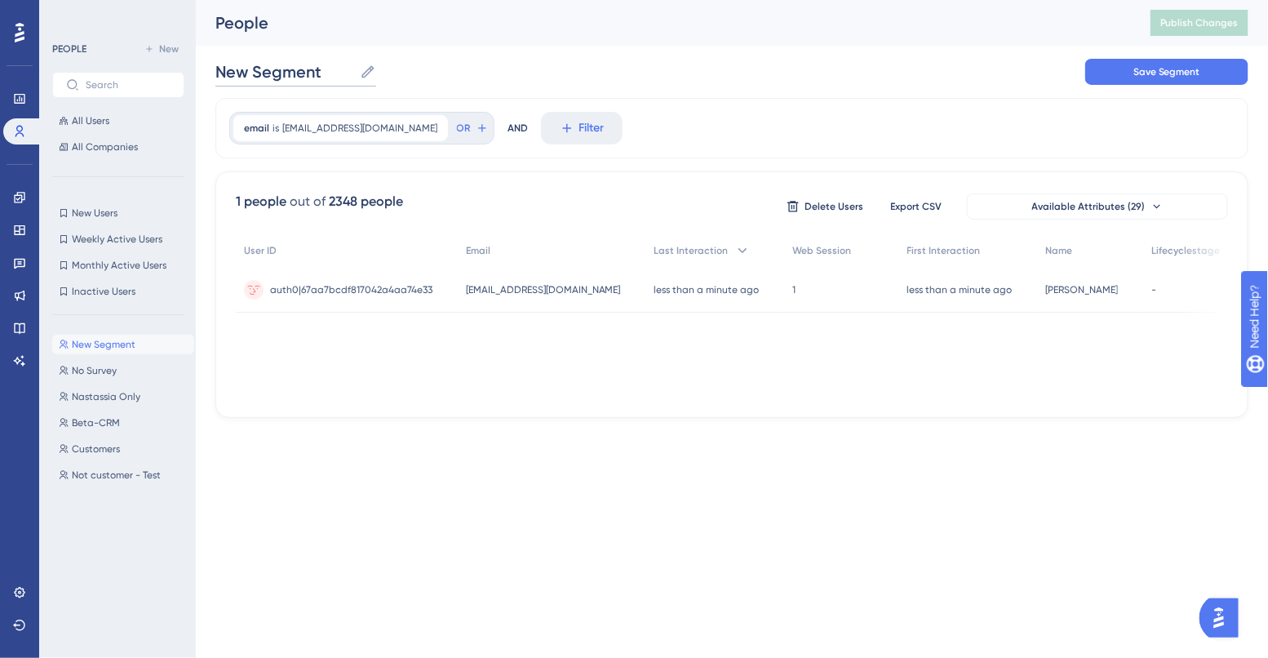
click at [286, 72] on input "New Segment" at bounding box center [284, 71] width 138 height 23
type input "Only Elle"
click at [1152, 79] on button "Save Segment" at bounding box center [1167, 72] width 163 height 26
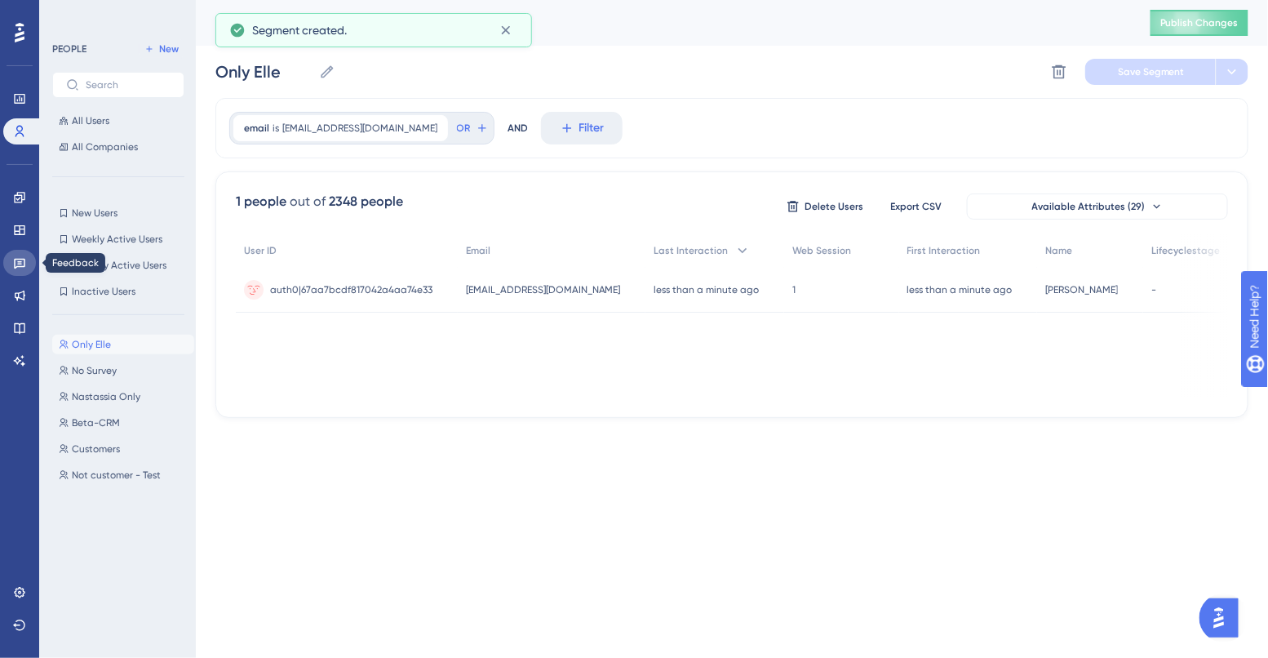
click at [23, 270] on link at bounding box center [19, 263] width 33 height 26
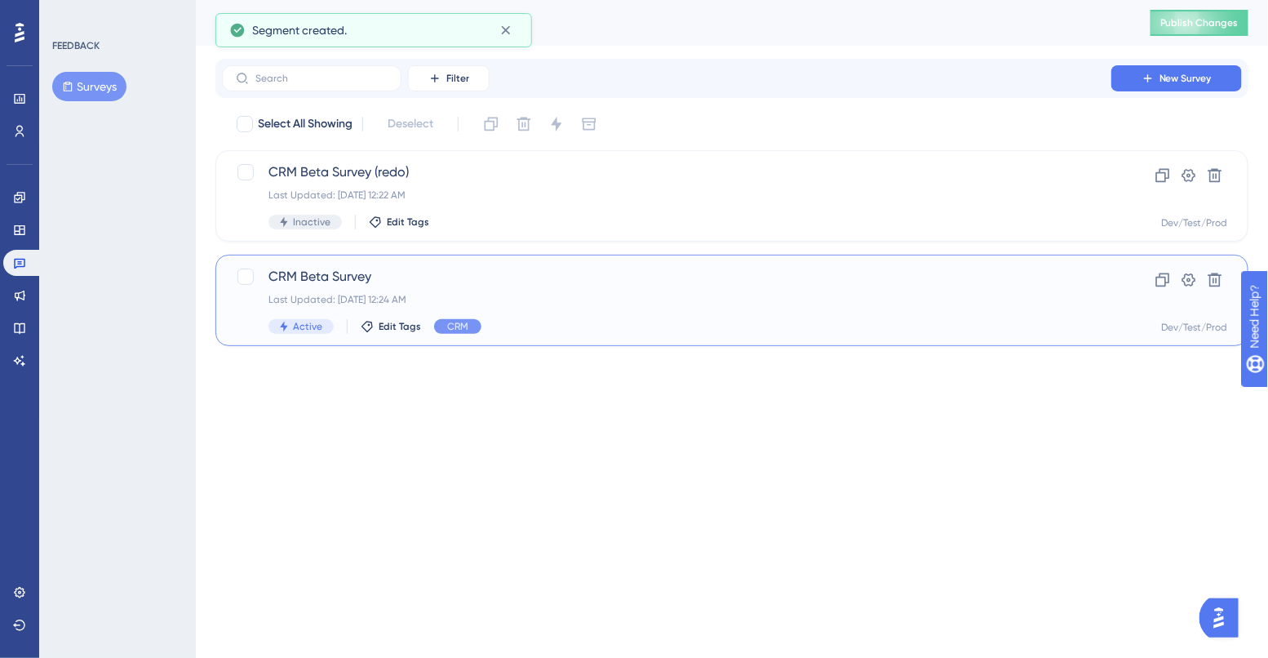
click at [404, 280] on span "CRM Beta Survey" at bounding box center [667, 277] width 797 height 20
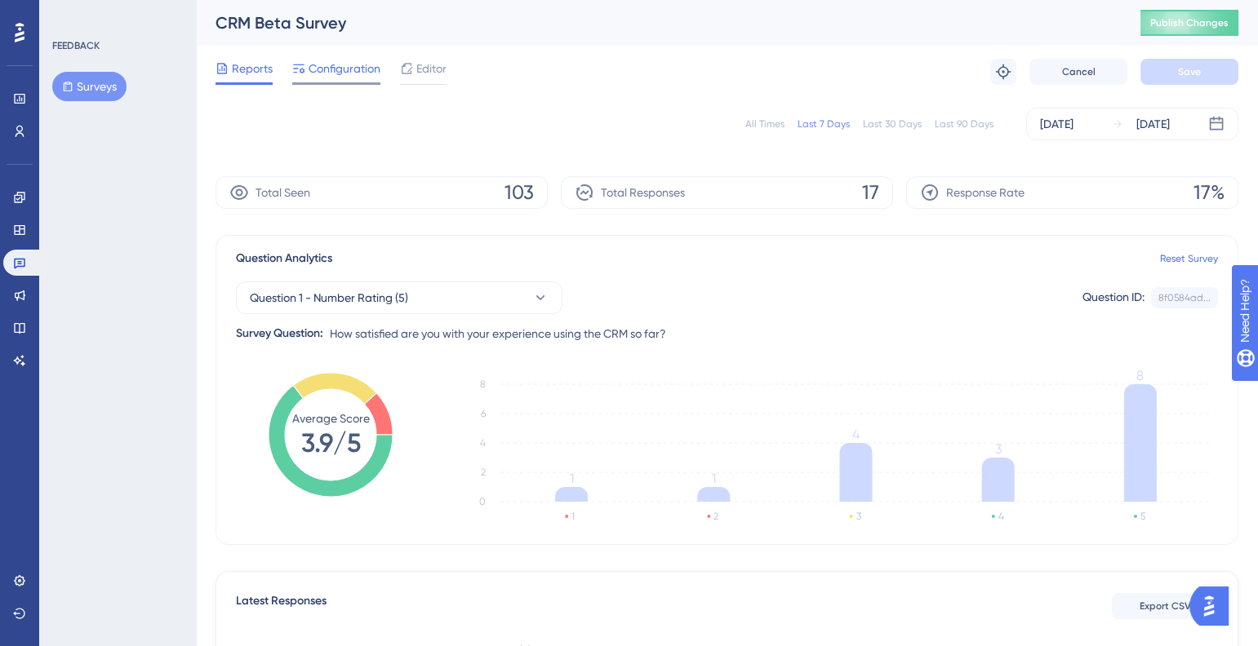
click at [340, 69] on span "Configuration" at bounding box center [345, 69] width 72 height 20
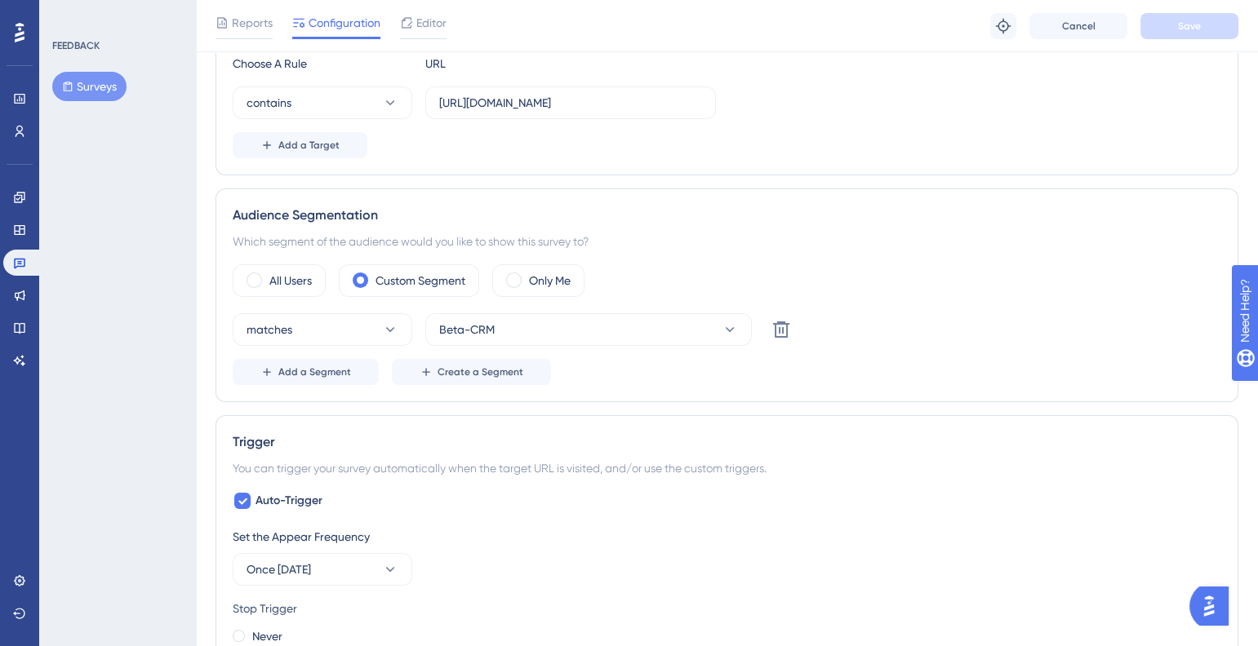
scroll to position [372, 0]
click at [340, 366] on span "Add a Segment" at bounding box center [314, 369] width 73 height 13
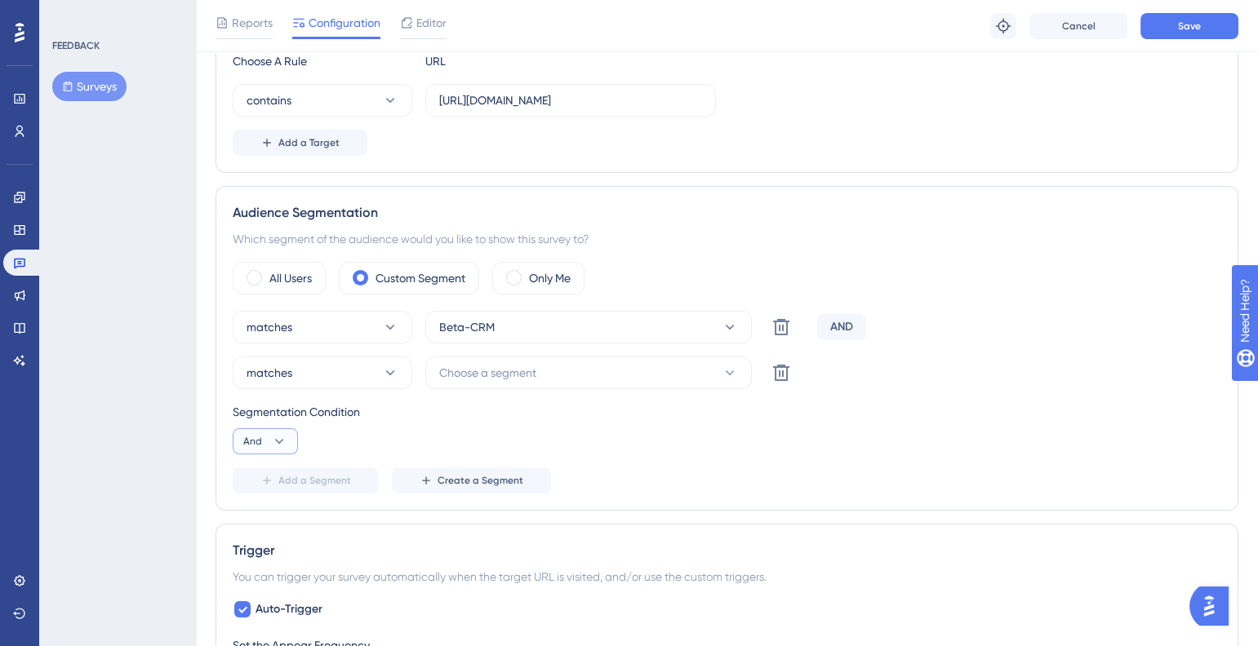
click at [279, 441] on icon at bounding box center [279, 441] width 16 height 16
click at [261, 524] on span "Or" at bounding box center [256, 521] width 13 height 20
click at [545, 358] on button "Choose a segment" at bounding box center [588, 373] width 326 height 33
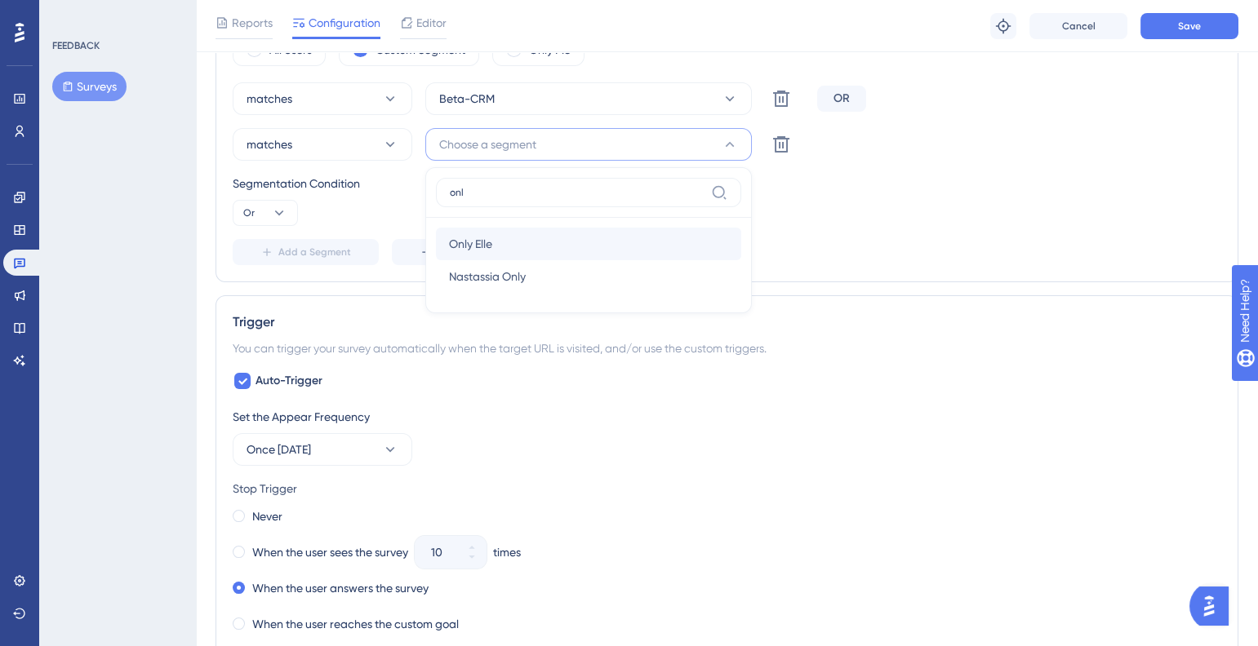
type input "onl"
click at [517, 247] on div "Only Elle Only Elle" at bounding box center [588, 244] width 279 height 33
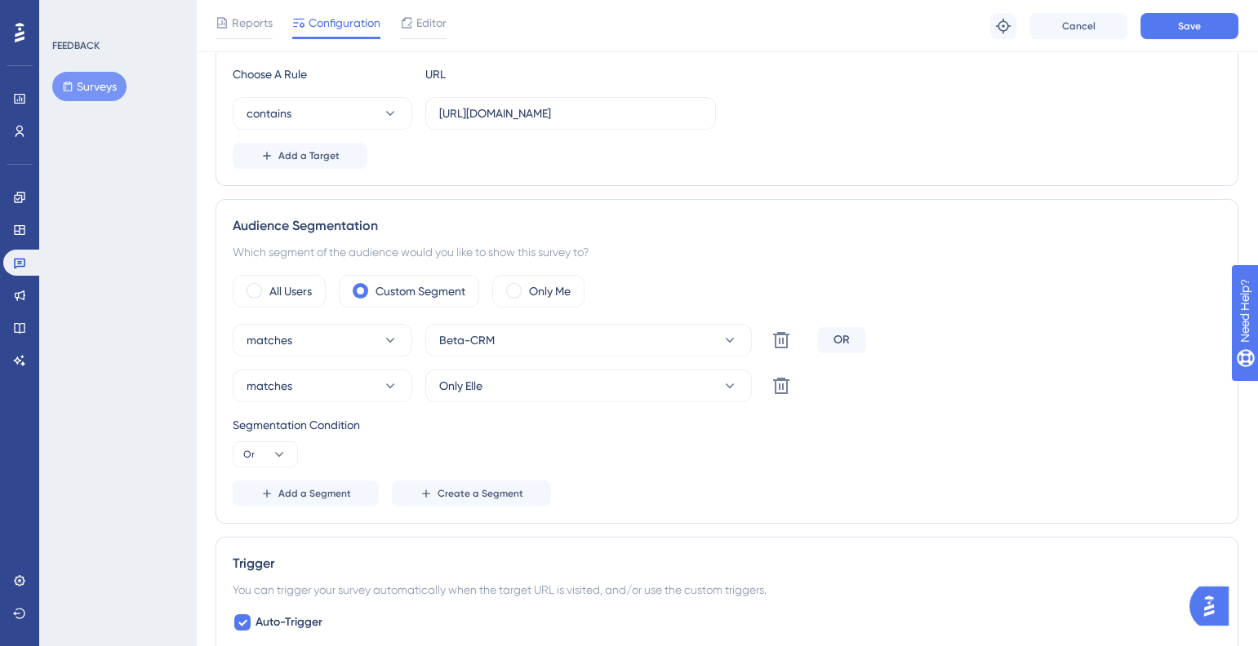
scroll to position [66, 0]
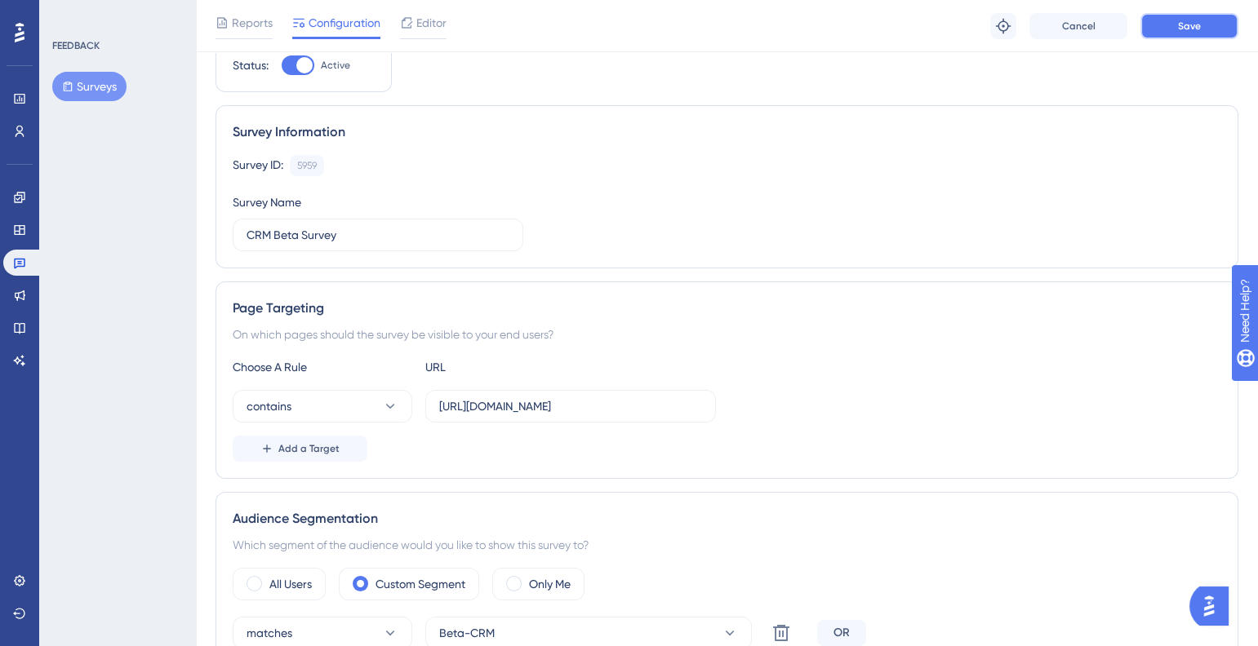
click at [1195, 25] on span "Save" at bounding box center [1189, 26] width 23 height 13
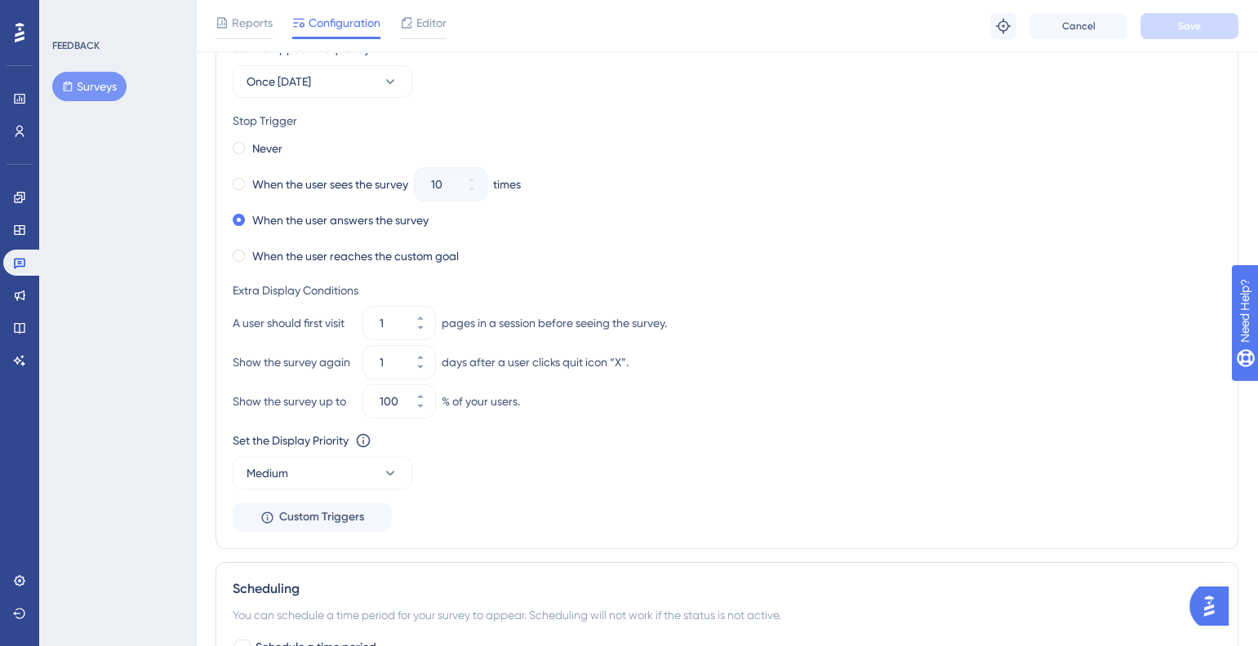
scroll to position [1006, 0]
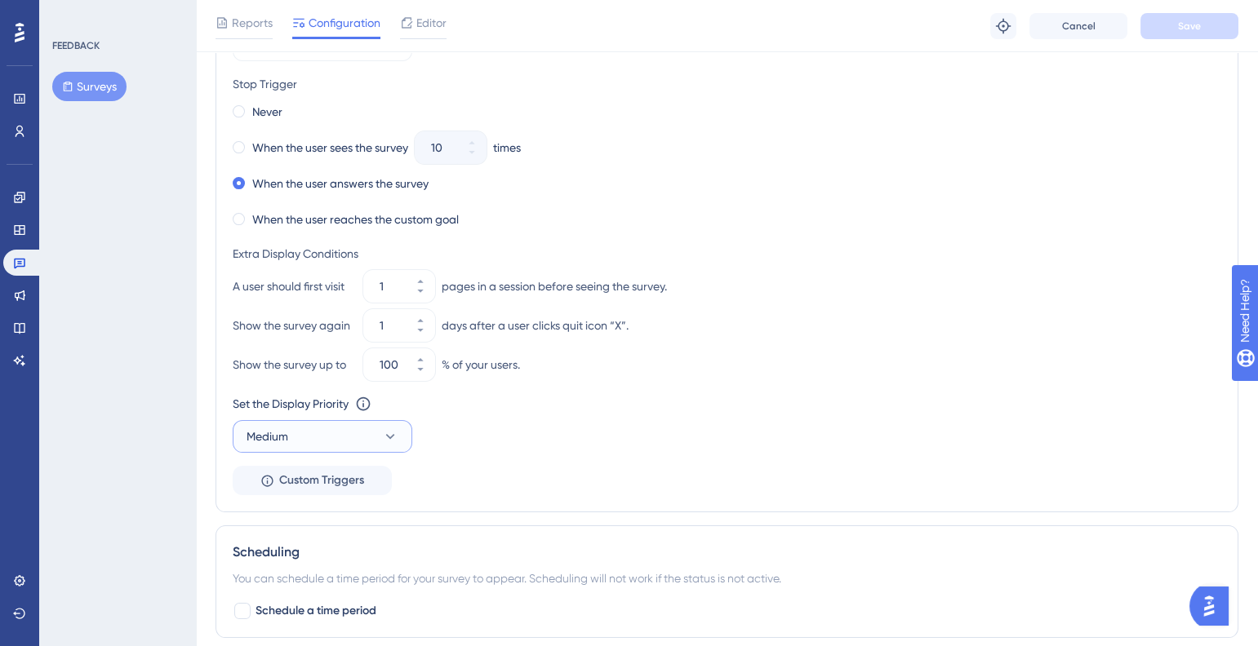
click at [319, 427] on button "Medium" at bounding box center [323, 436] width 180 height 33
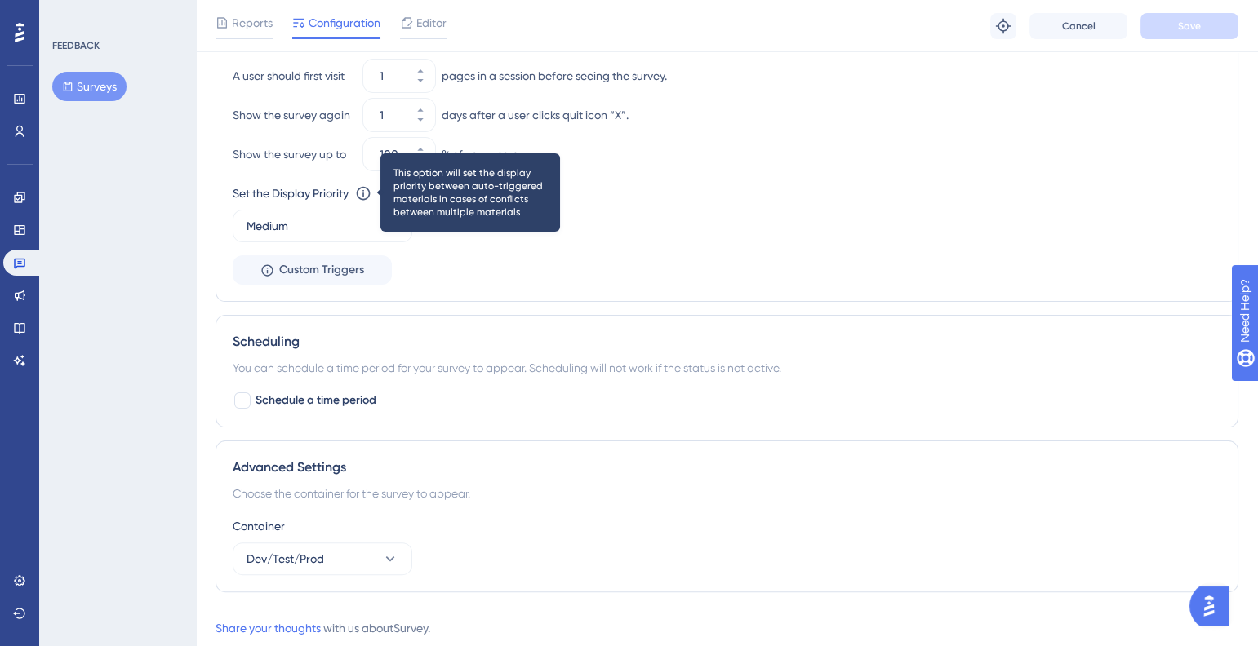
click at [362, 193] on icon at bounding box center [363, 193] width 16 height 16
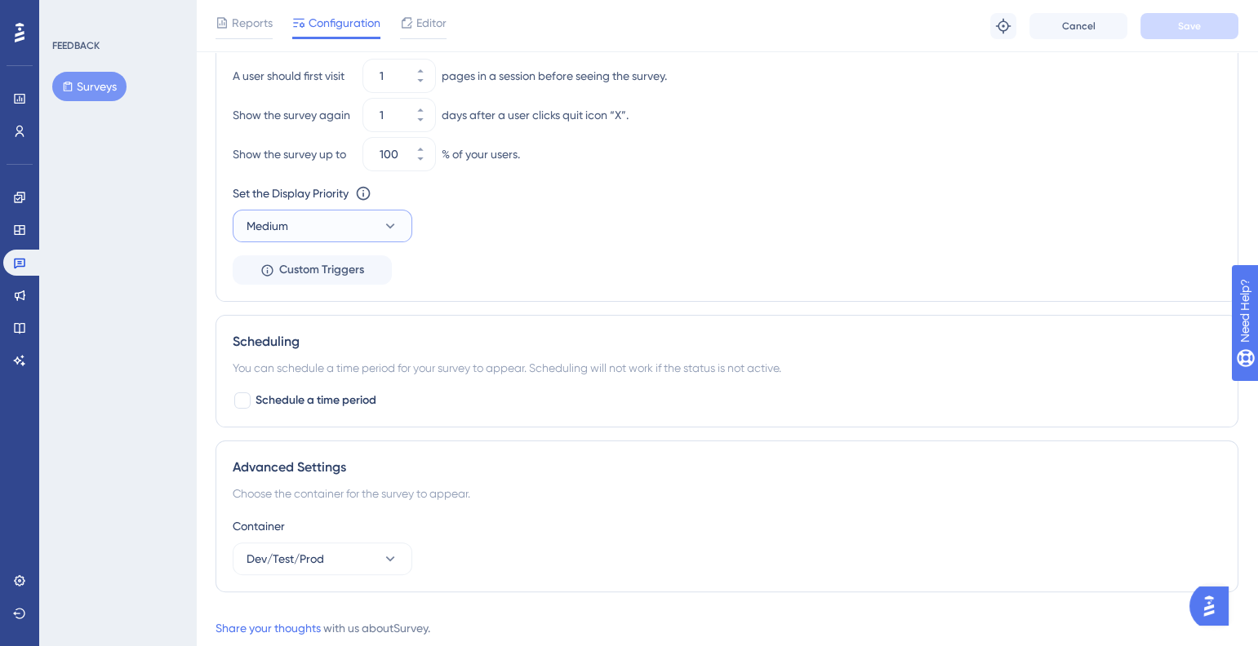
click at [340, 233] on button "Medium" at bounding box center [323, 226] width 180 height 33
click at [291, 380] on span "Highest" at bounding box center [275, 374] width 39 height 20
click at [1200, 35] on button "Save" at bounding box center [1189, 26] width 98 height 26
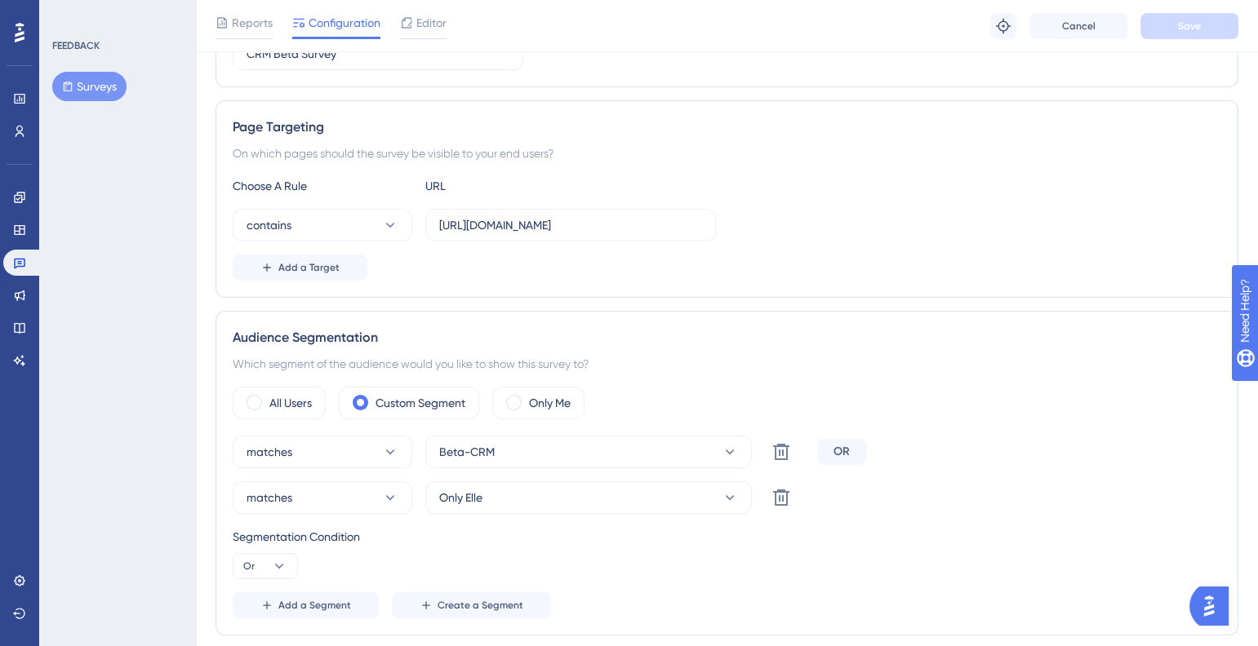
scroll to position [246, 0]
click at [239, 24] on span "Reports" at bounding box center [252, 23] width 41 height 20
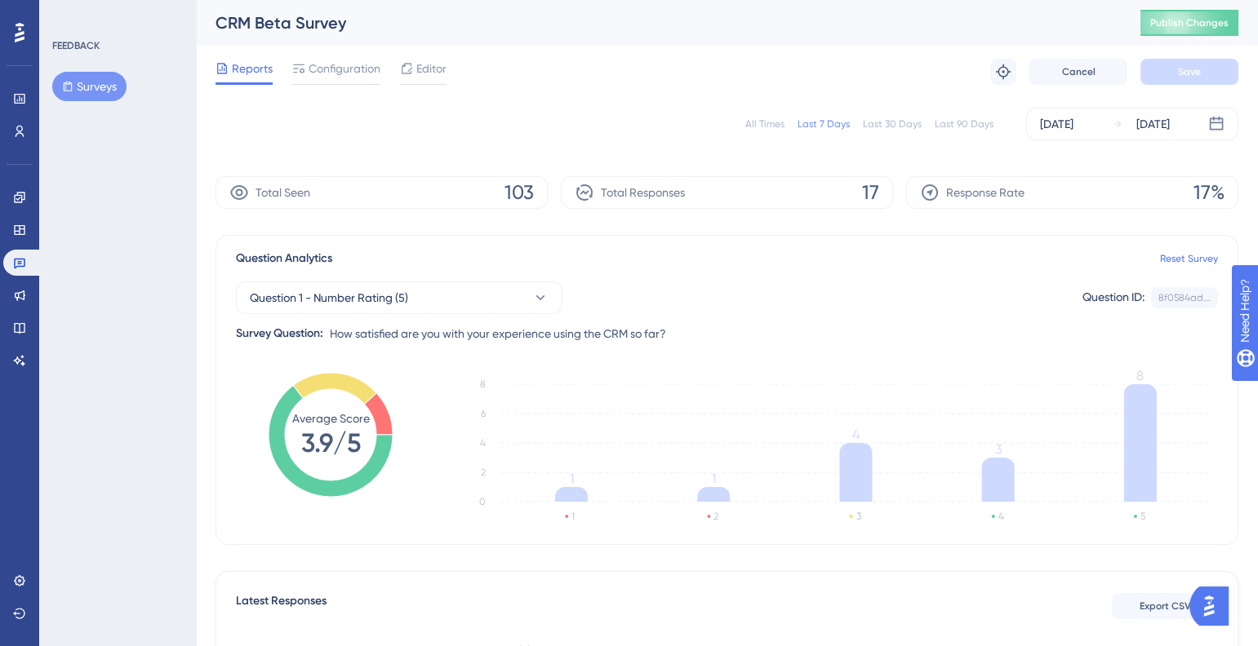
click at [769, 113] on div "All Times Last 7 Days Last 30 Days Last 90 Days [DATE] [DATE]" at bounding box center [726, 124] width 1023 height 33
click at [346, 75] on span "Configuration" at bounding box center [345, 69] width 72 height 20
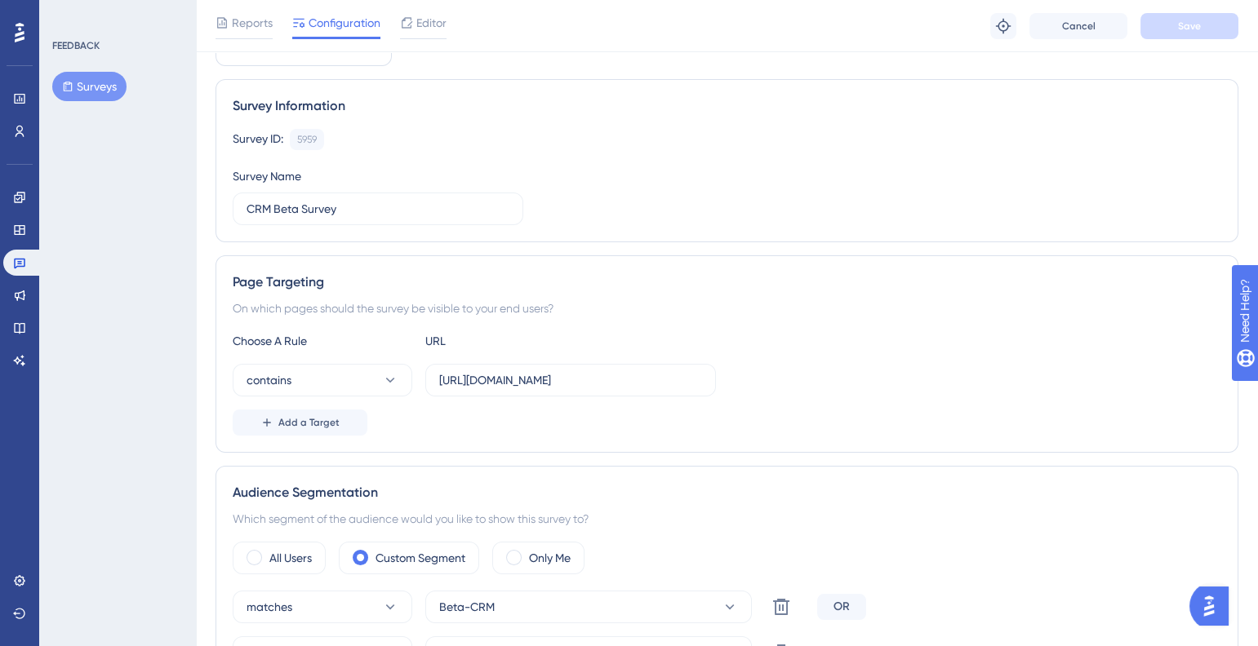
scroll to position [171, 0]
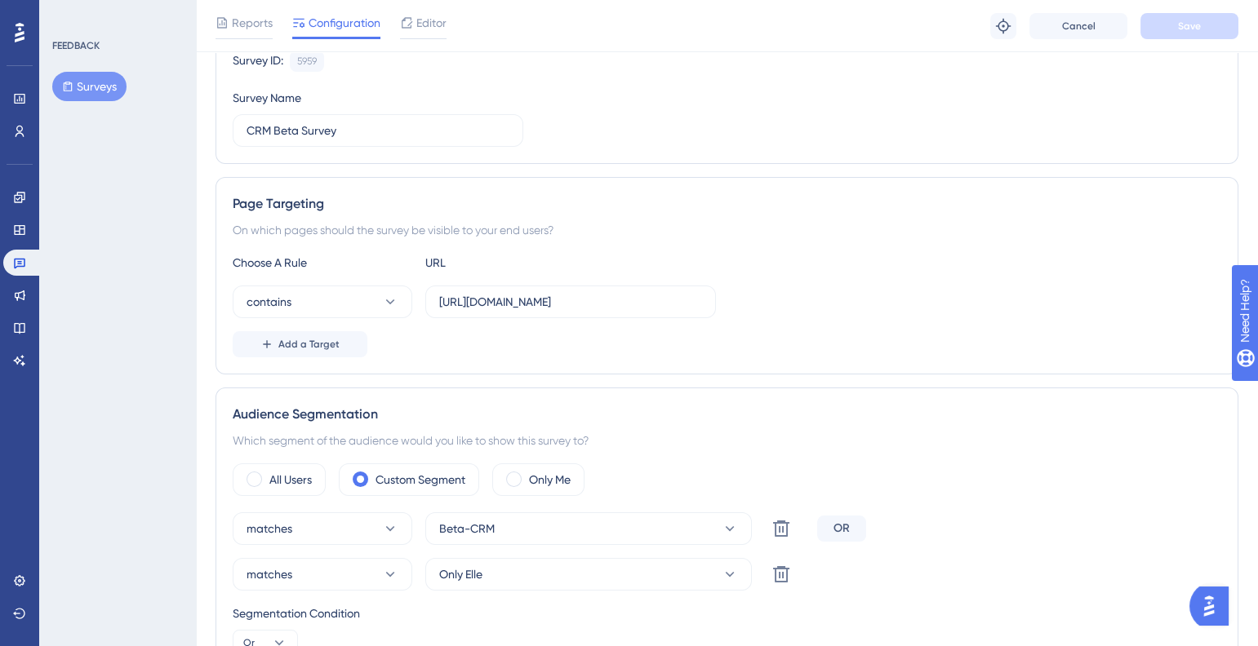
drag, startPoint x: 433, startPoint y: 295, endPoint x: 589, endPoint y: 275, distance: 157.2
click at [512, 276] on div "Choose A Rule URL contains [URL][DOMAIN_NAME] Add a Target" at bounding box center [727, 305] width 988 height 104
drag, startPoint x: 614, startPoint y: 297, endPoint x: 386, endPoint y: 297, distance: 227.7
click at [386, 297] on div "contains [URL][DOMAIN_NAME]" at bounding box center [474, 302] width 483 height 33
click at [482, 298] on input "[URL][DOMAIN_NAME]" at bounding box center [570, 302] width 263 height 18
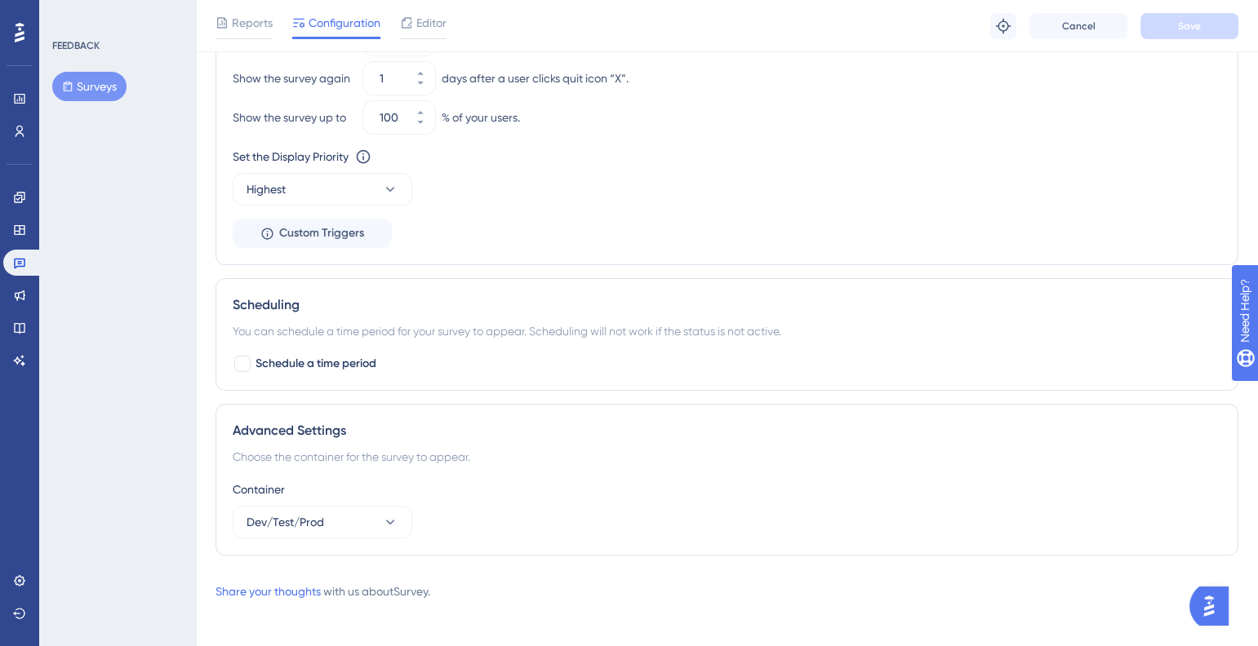
scroll to position [1258, 0]
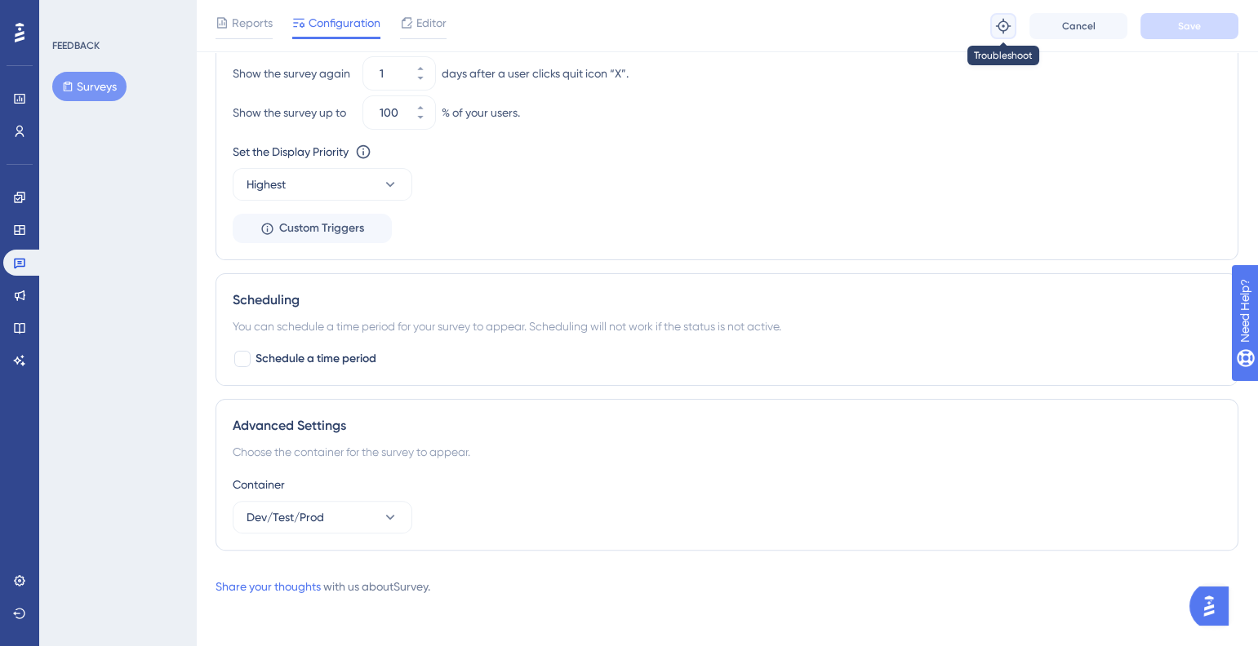
click at [992, 29] on button at bounding box center [1003, 26] width 26 height 26
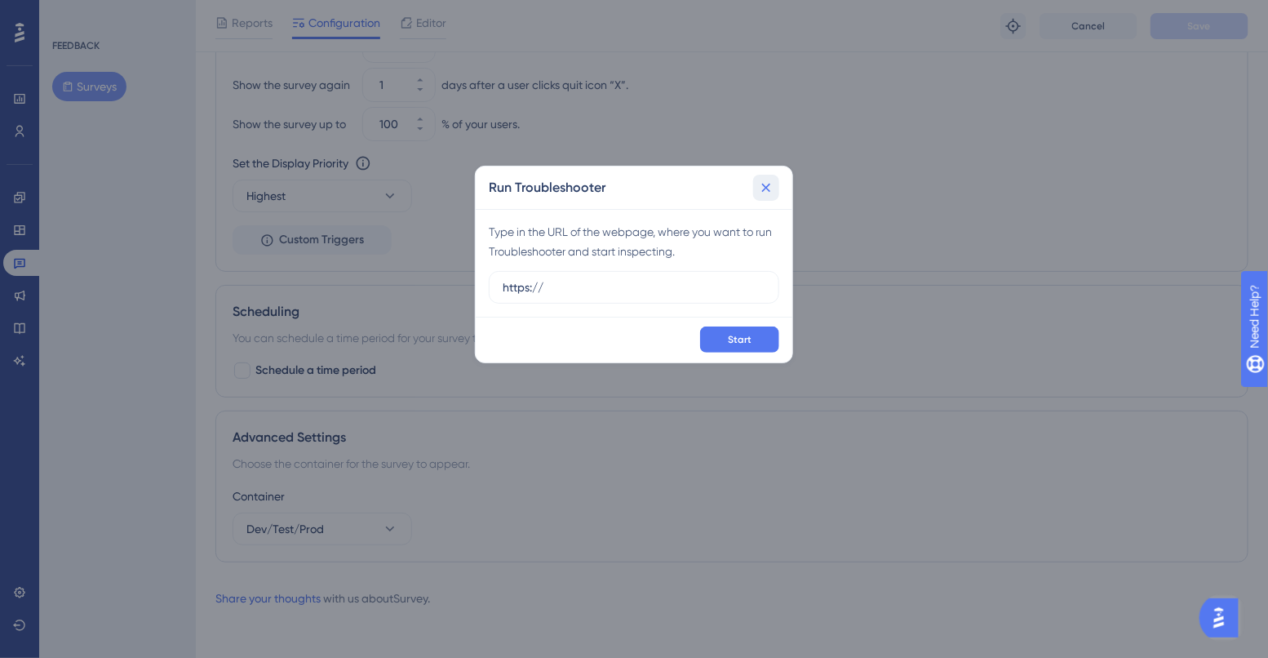
click at [769, 186] on icon at bounding box center [766, 188] width 16 height 16
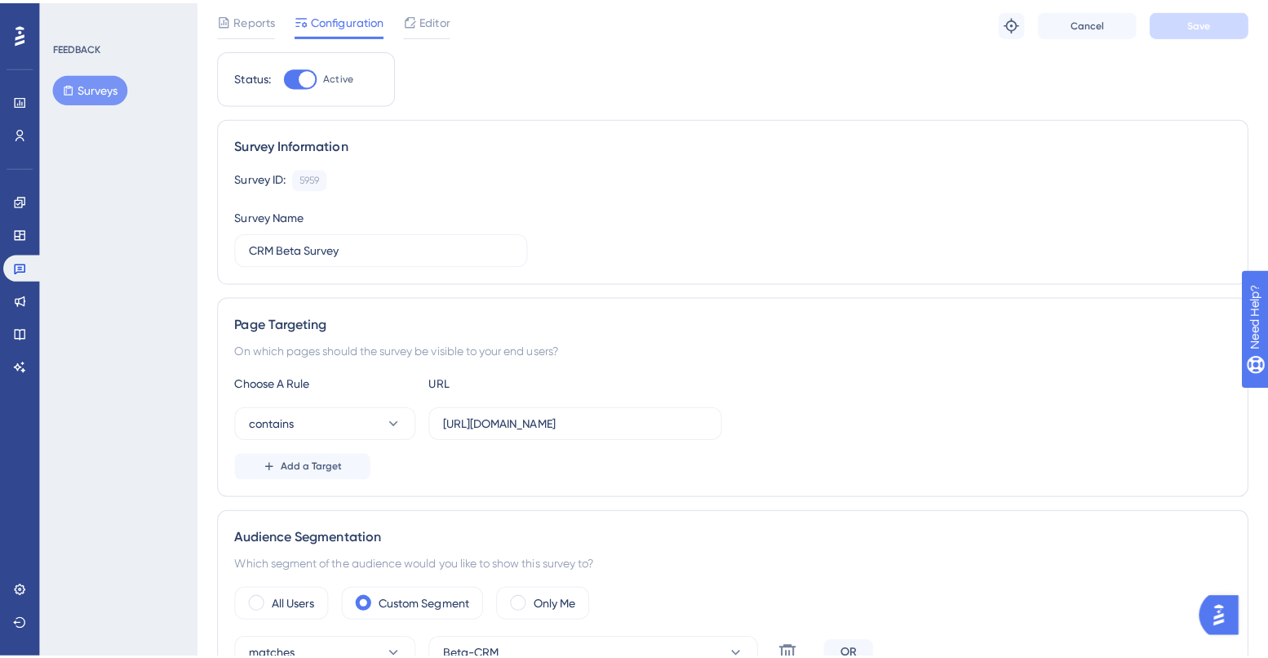
scroll to position [0, 0]
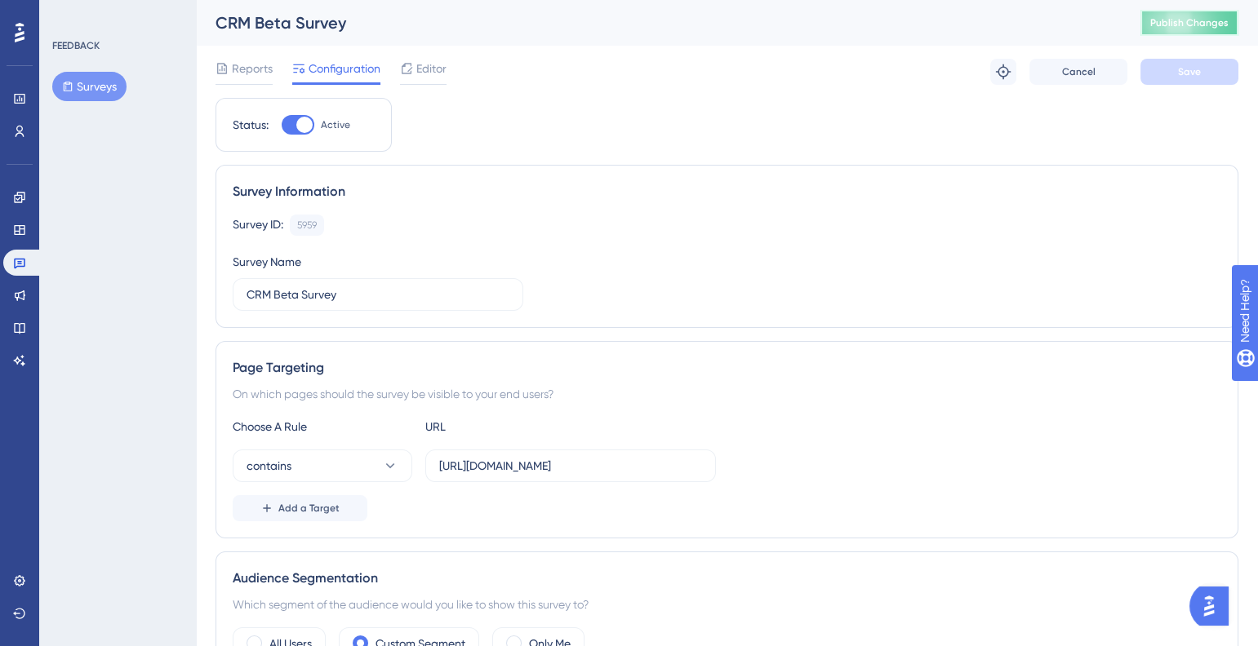
click at [1238, 29] on button "Publish Changes" at bounding box center [1189, 23] width 98 height 26
click at [304, 223] on div "5959" at bounding box center [307, 225] width 20 height 13
copy div "5959"
click at [425, 233] on div "Survey ID: 5959 Copy" at bounding box center [727, 225] width 988 height 21
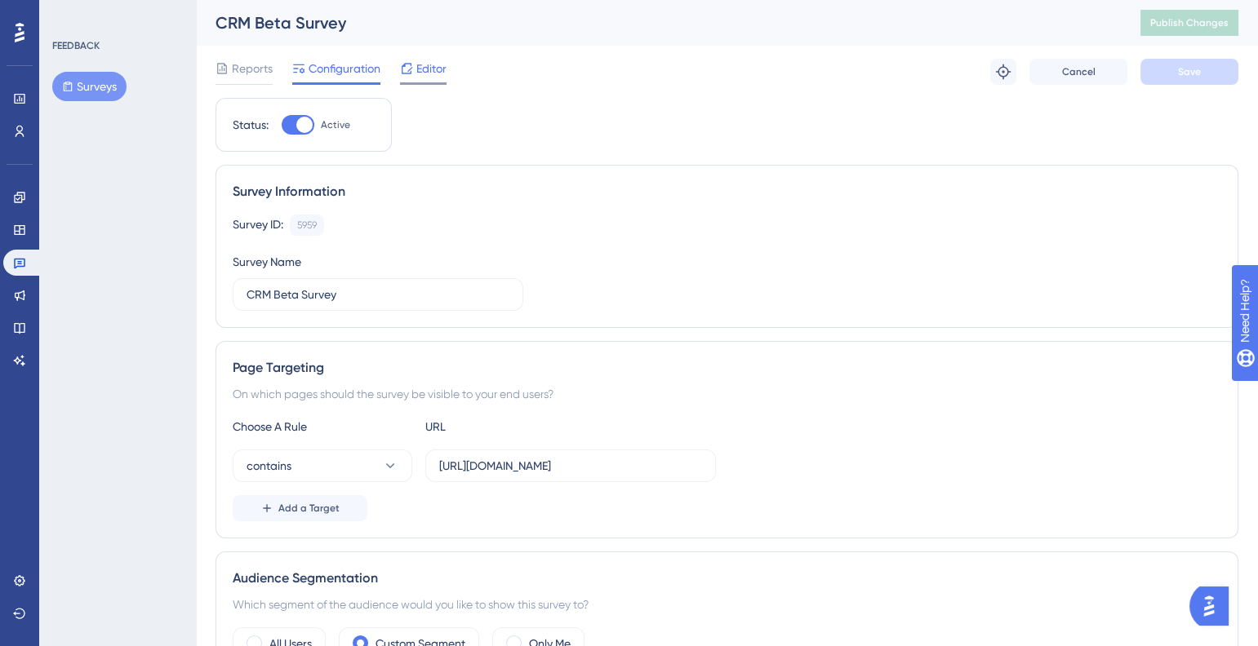
click at [415, 61] on div "Editor" at bounding box center [423, 69] width 47 height 20
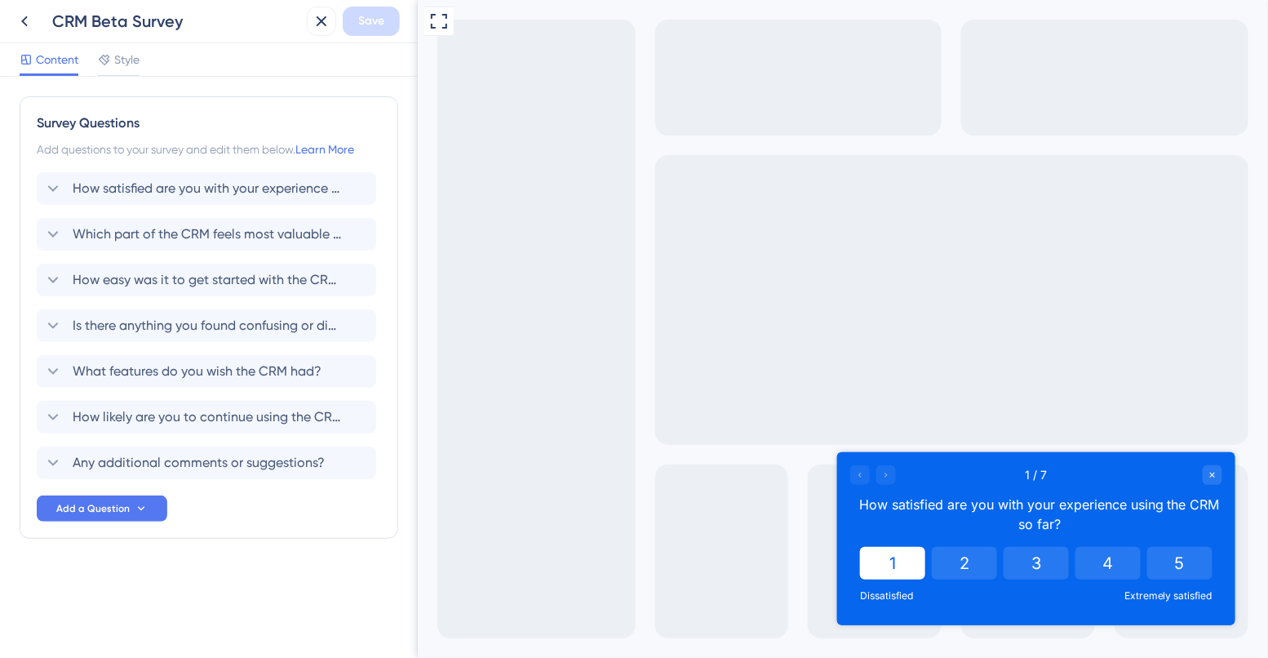
click at [924, 560] on button "1" at bounding box center [891, 562] width 65 height 33
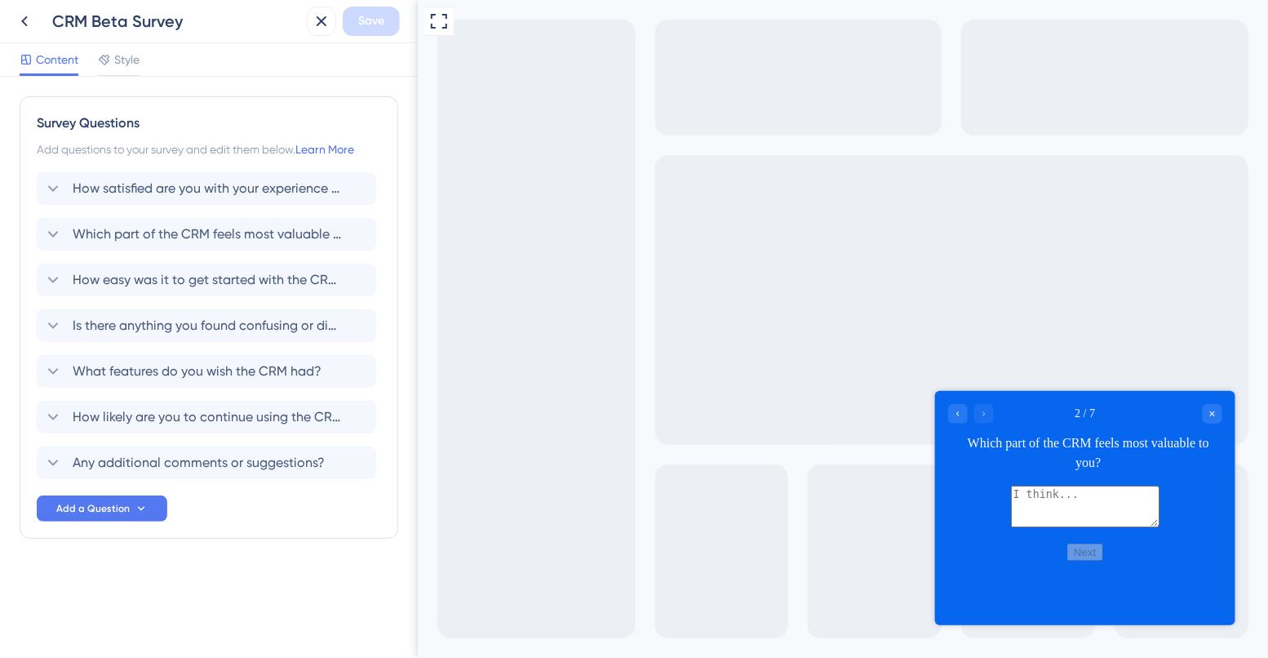
click at [1064, 527] on textarea at bounding box center [1084, 507] width 149 height 42
click at [234, 193] on span "How satisfied are you with your experience using the CRM so far?" at bounding box center [207, 189] width 269 height 20
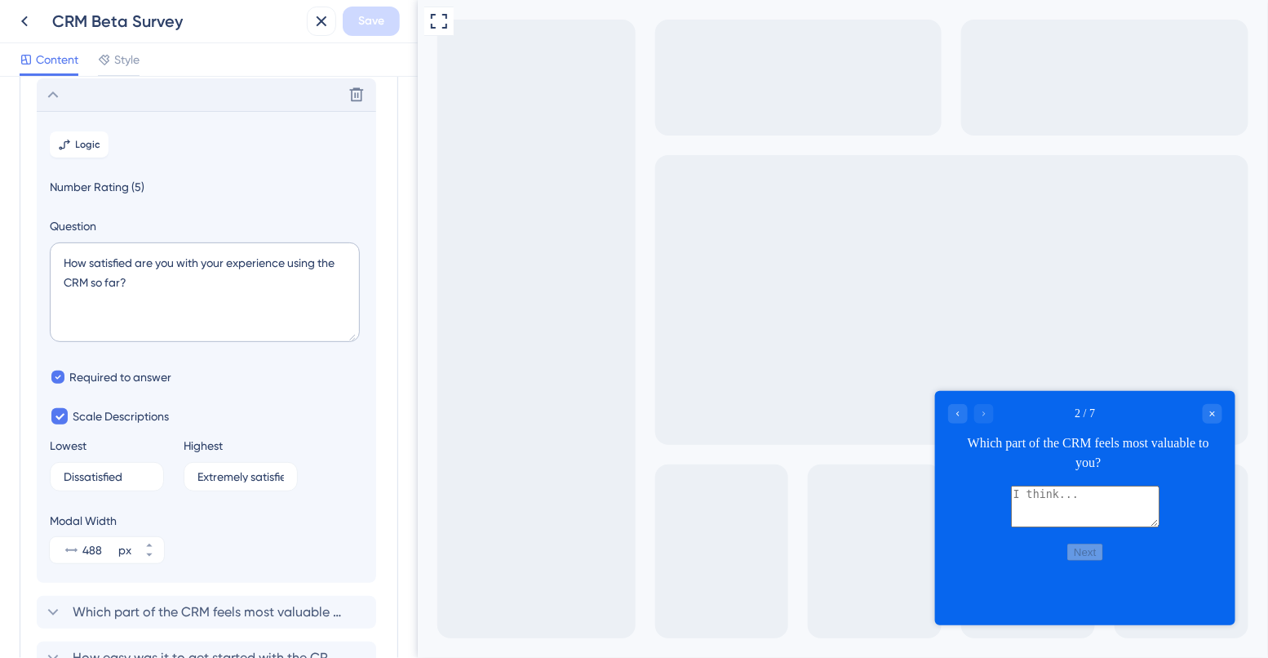
scroll to position [95, 0]
click at [77, 145] on span "Logic" at bounding box center [88, 143] width 25 height 13
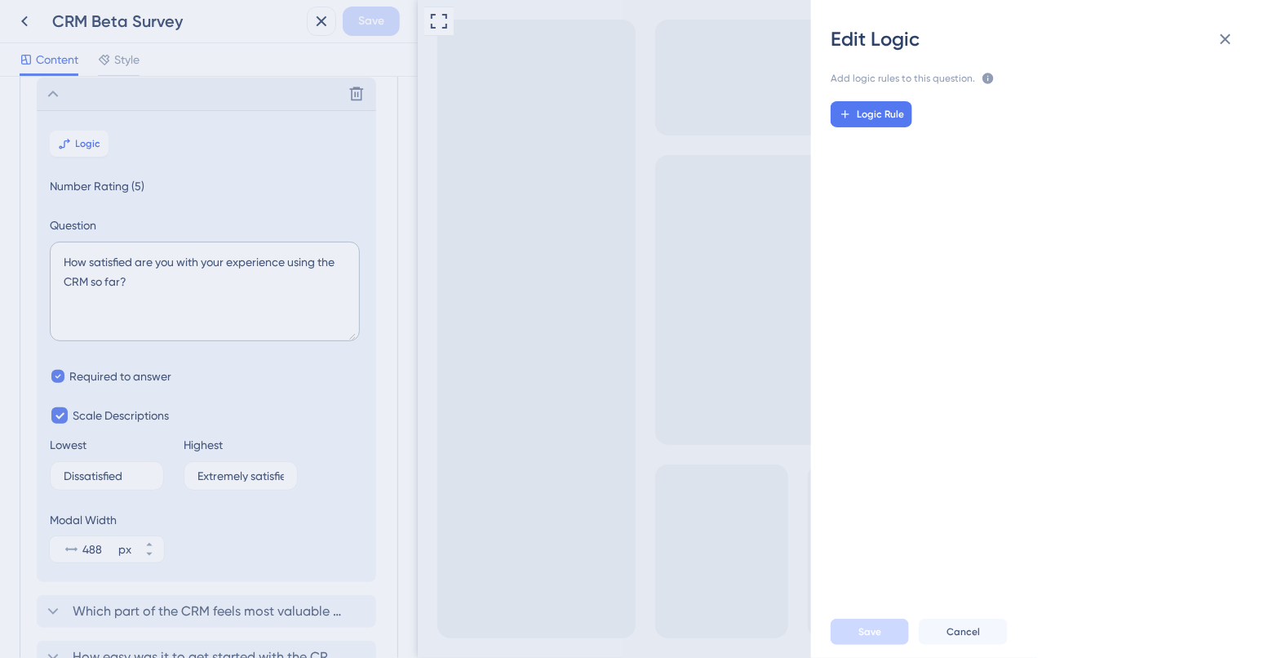
click at [597, 202] on div "Edit Logic Add logic rules to this question. The rules will apply after this qu…" at bounding box center [634, 329] width 1268 height 658
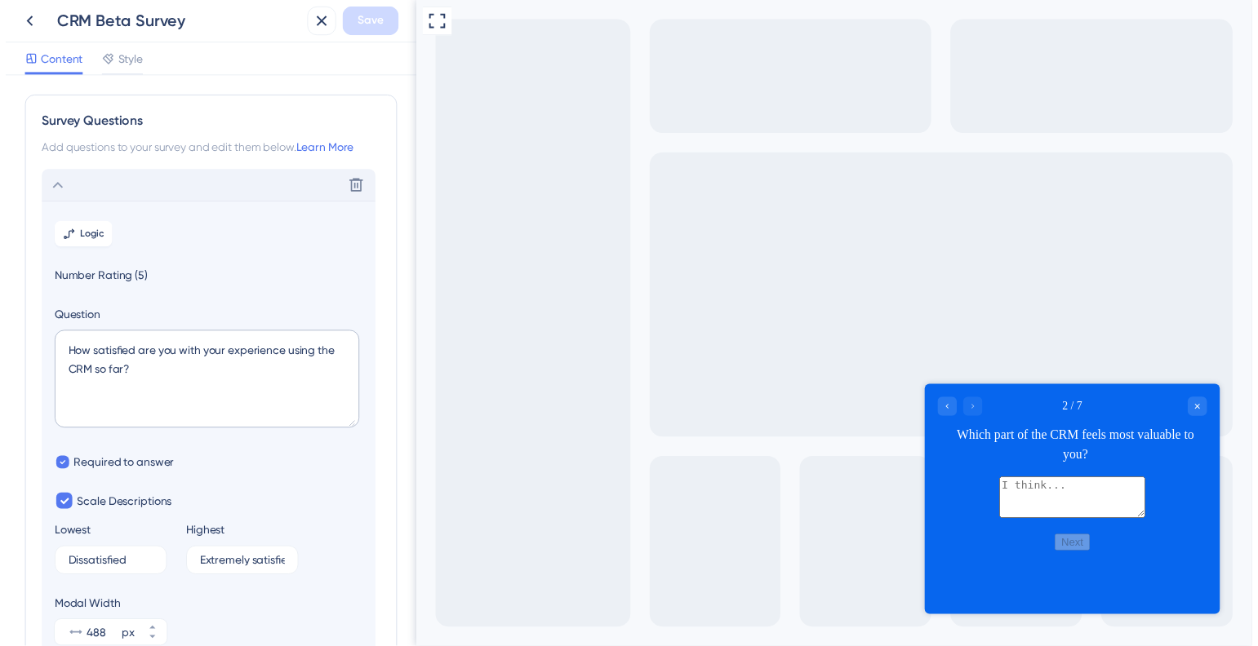
scroll to position [0, 0]
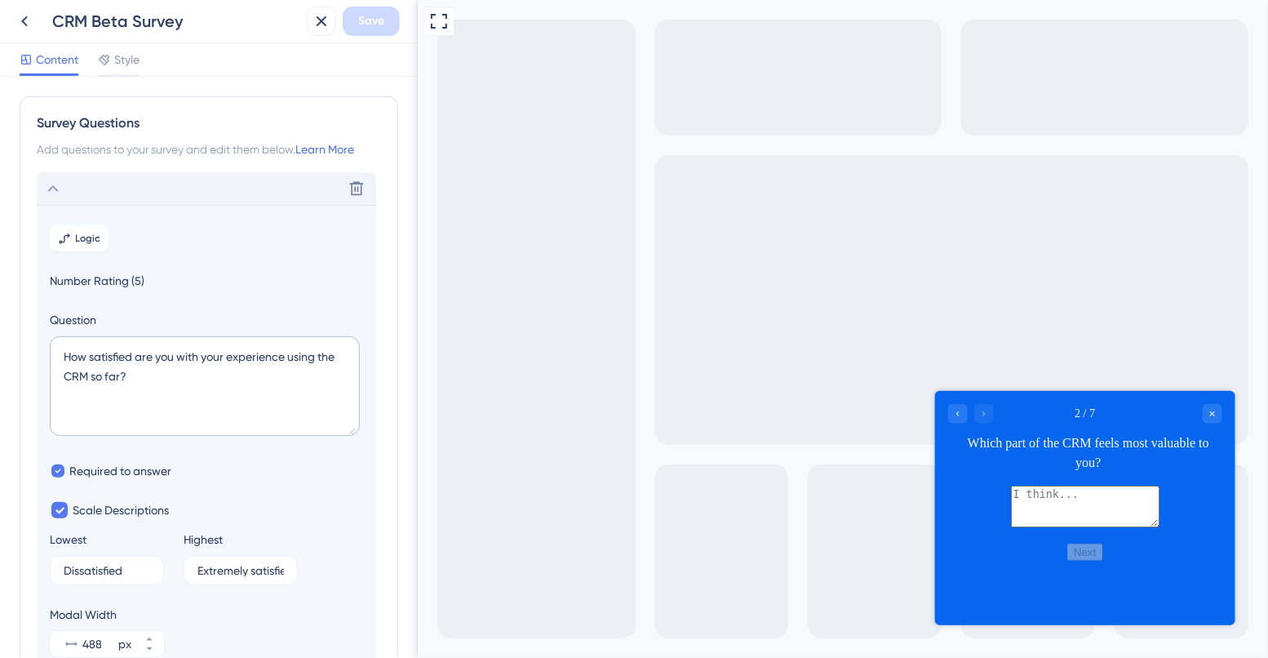
click at [77, 180] on div "Delete" at bounding box center [207, 188] width 340 height 33
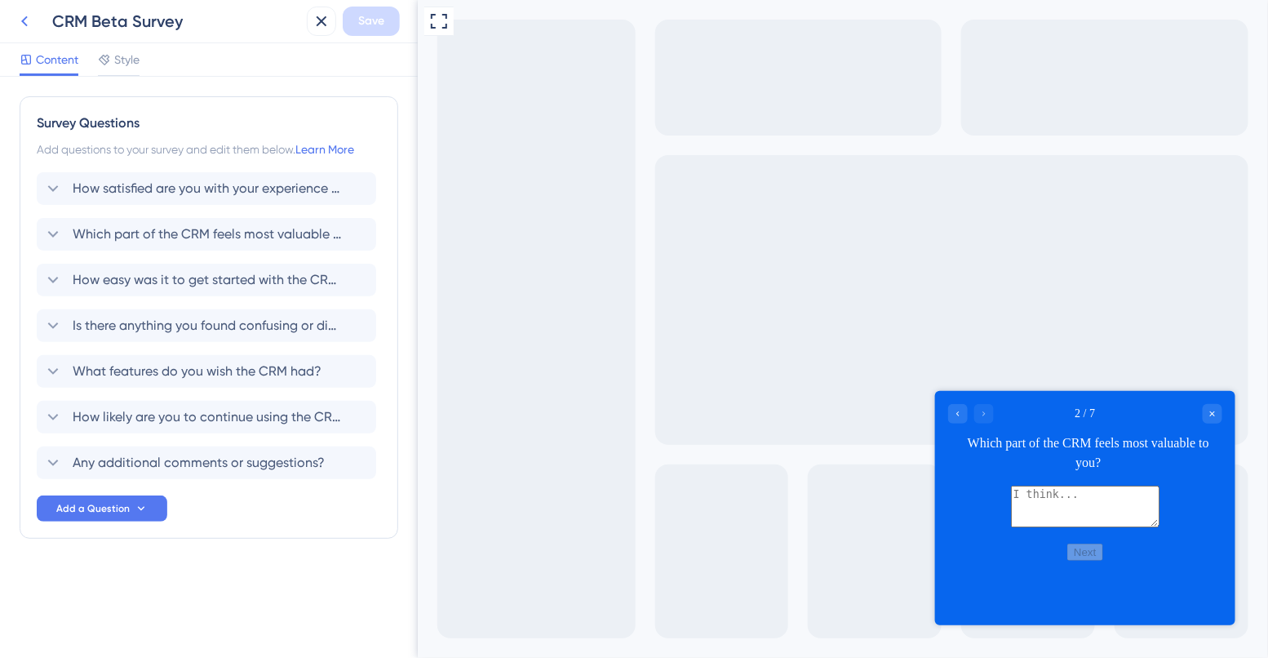
click at [20, 15] on icon at bounding box center [25, 21] width 20 height 20
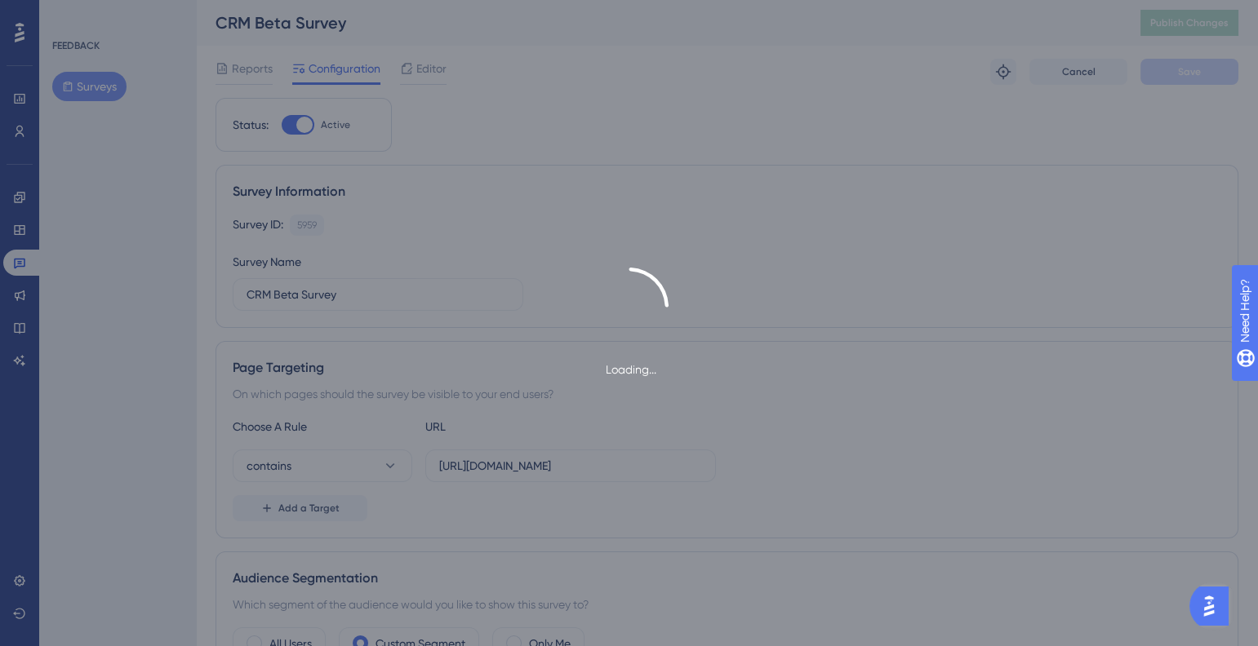
click at [587, 301] on icon at bounding box center [628, 306] width 107 height 107
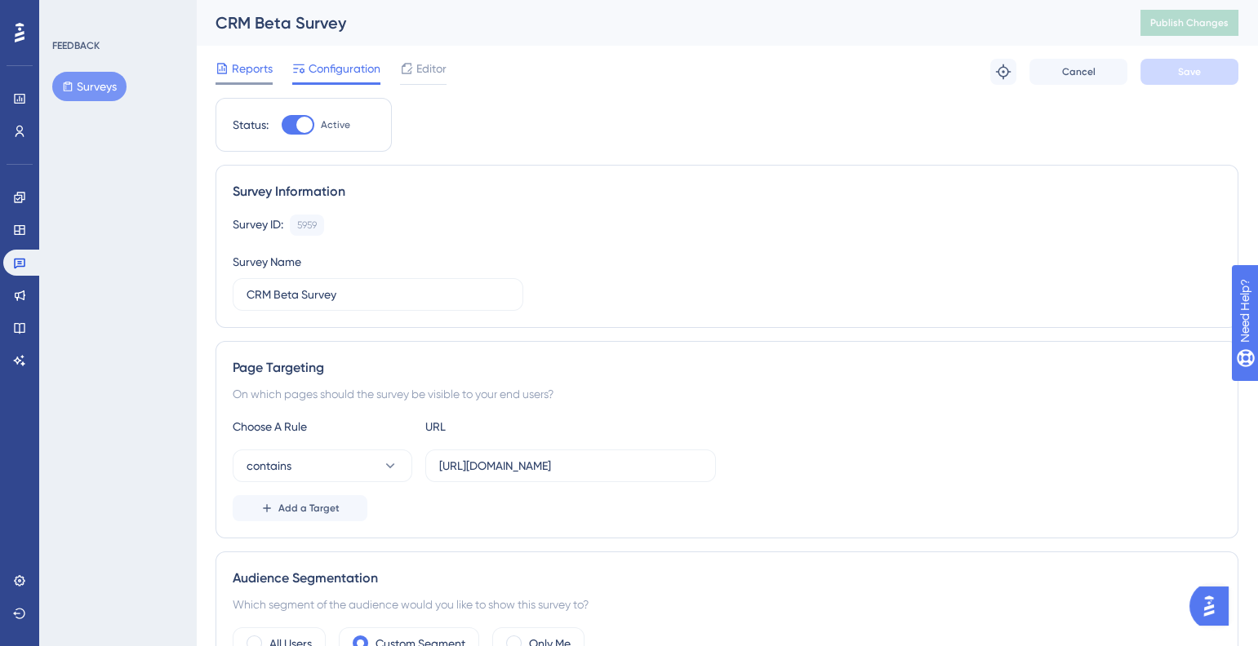
click at [255, 72] on span "Reports" at bounding box center [252, 69] width 41 height 20
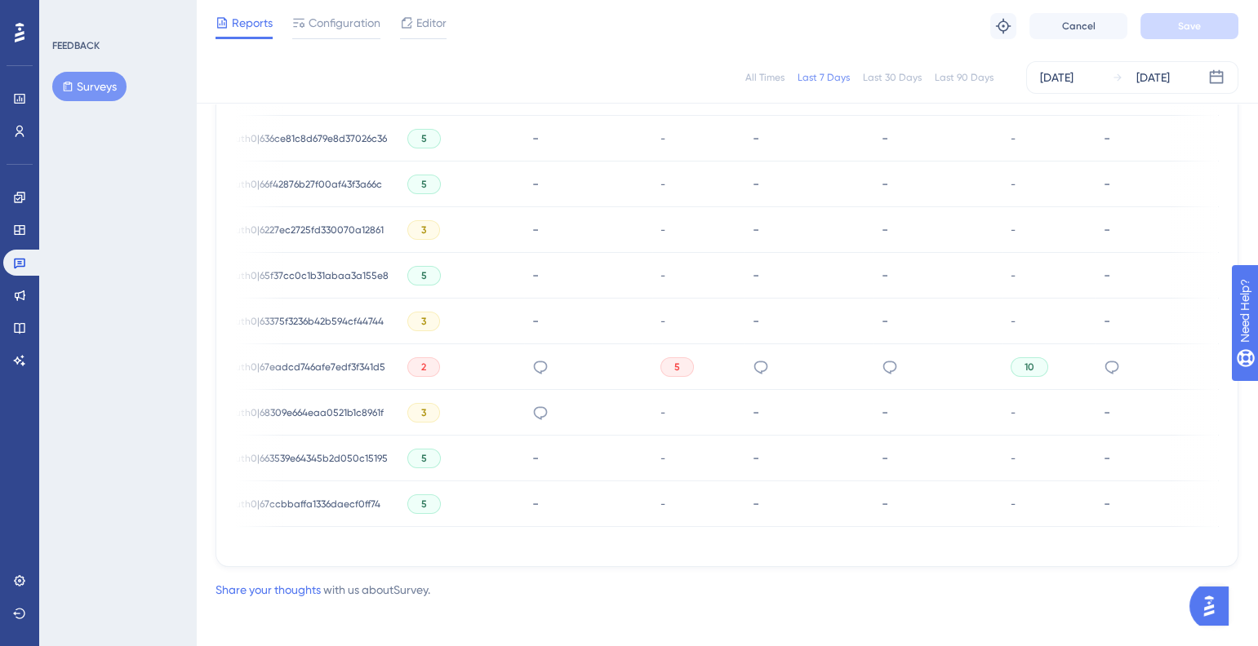
scroll to position [920, 0]
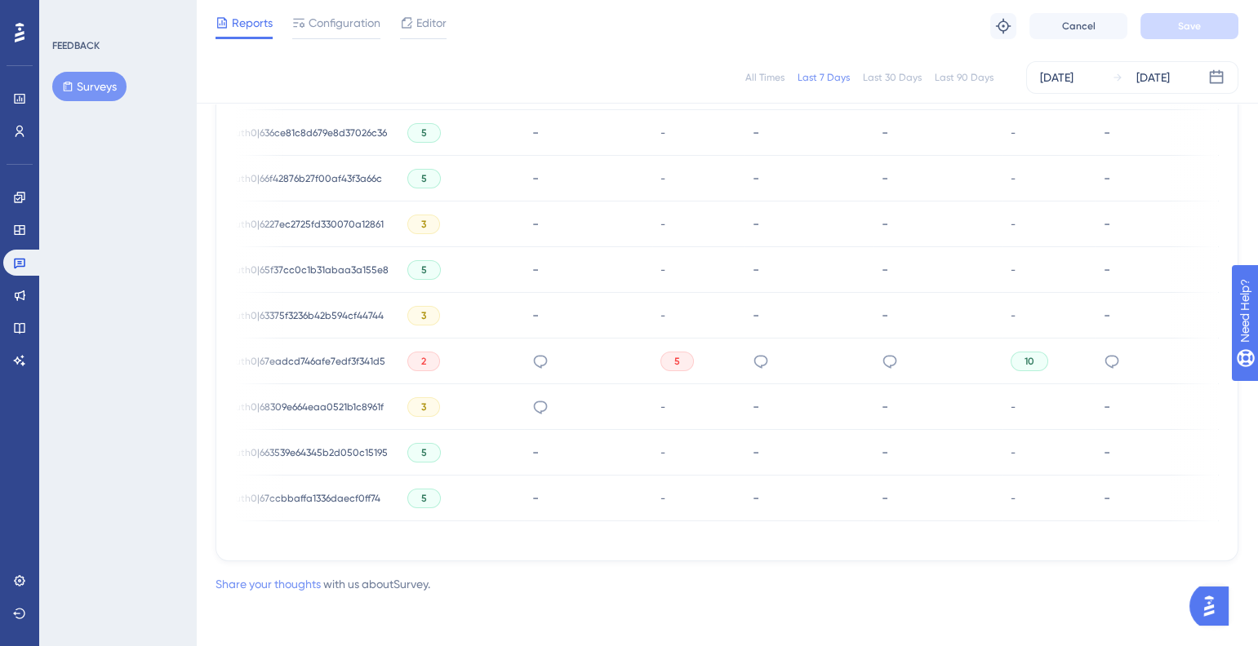
click at [283, 588] on link "Share your thoughts" at bounding box center [267, 584] width 105 height 13
click at [295, 584] on link "Share your thoughts" at bounding box center [267, 584] width 105 height 13
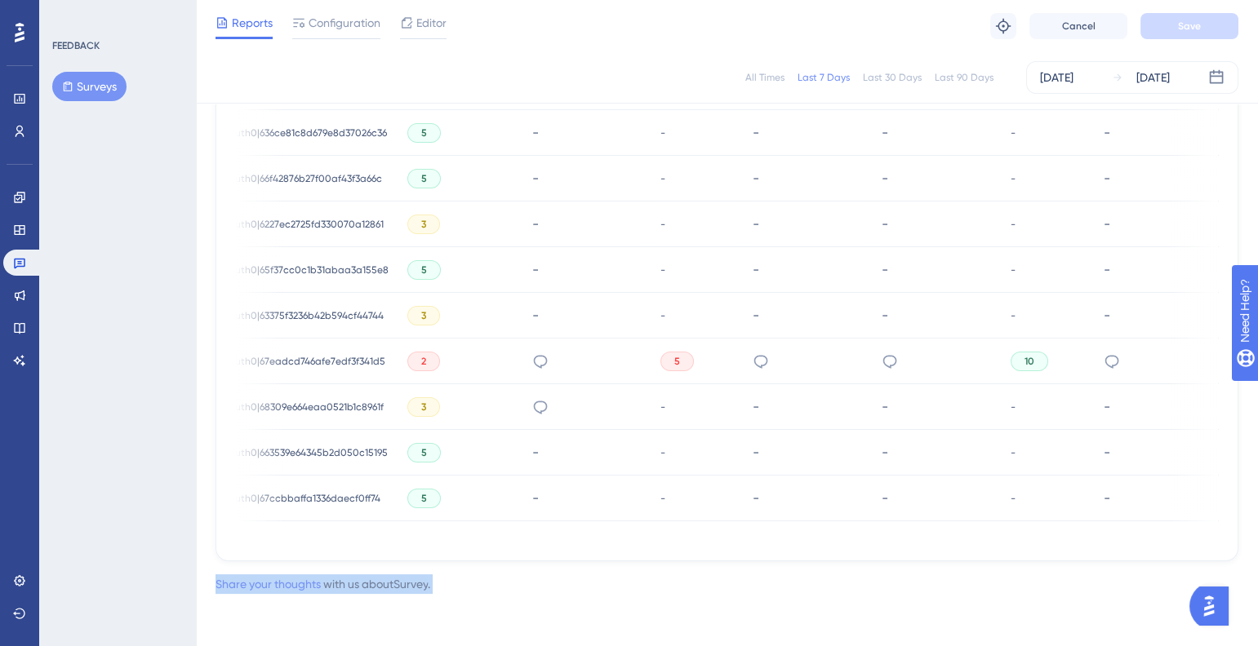
click at [295, 584] on link "Share your thoughts" at bounding box center [267, 584] width 105 height 13
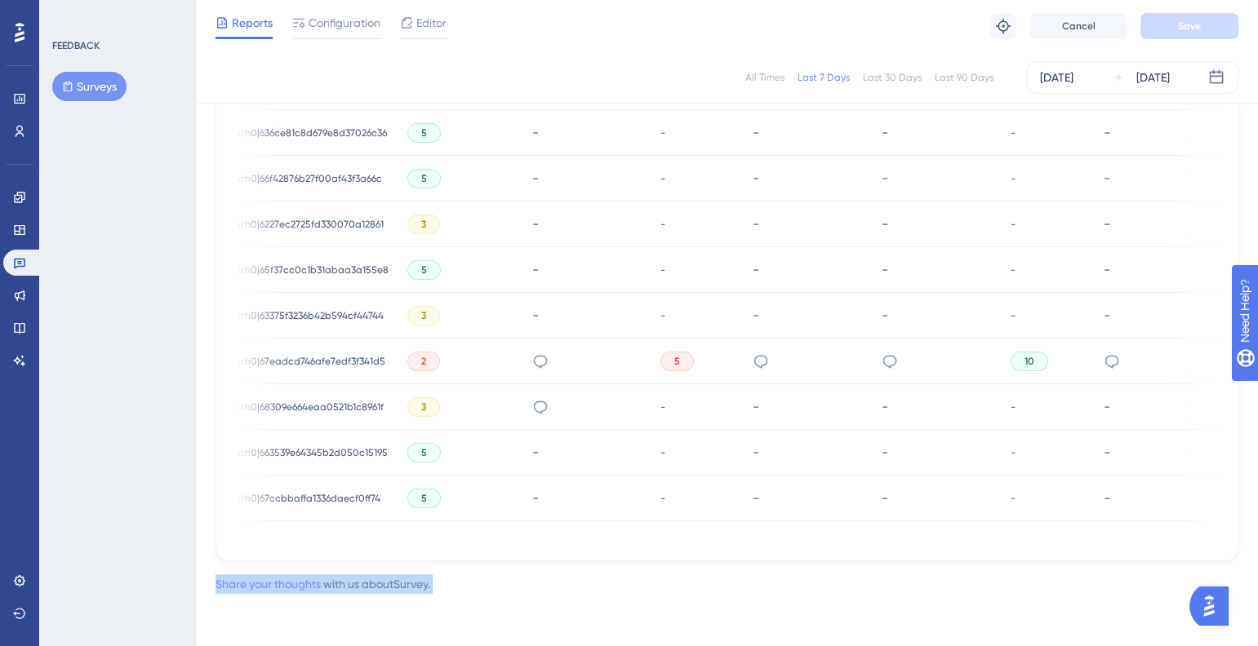
click at [295, 584] on link "Share your thoughts" at bounding box center [267, 584] width 105 height 13
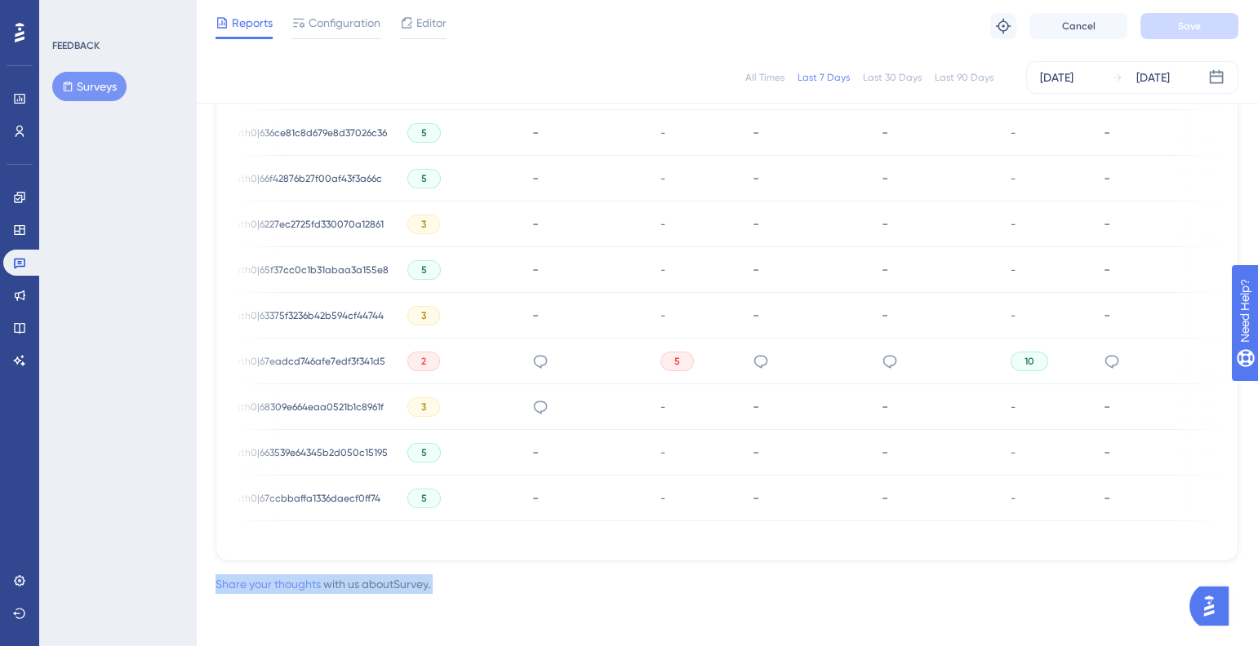
click at [295, 584] on link "Share your thoughts" at bounding box center [267, 584] width 105 height 13
click at [809, 524] on div "USER ID Q1 - NUMBER RATING (5) Q2 - WRITTEN FEEDBACK Q3 - NPS RATING Q4 - WRITT…" at bounding box center [727, 126] width 982 height 829
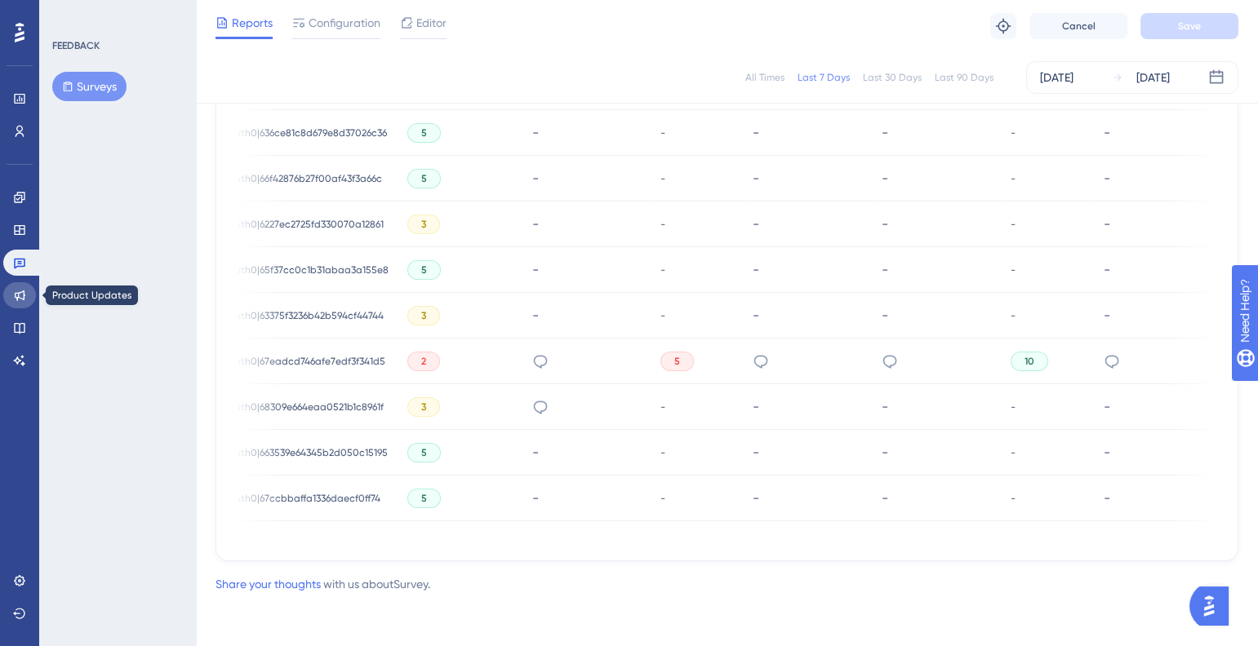
click at [9, 304] on link at bounding box center [19, 295] width 33 height 26
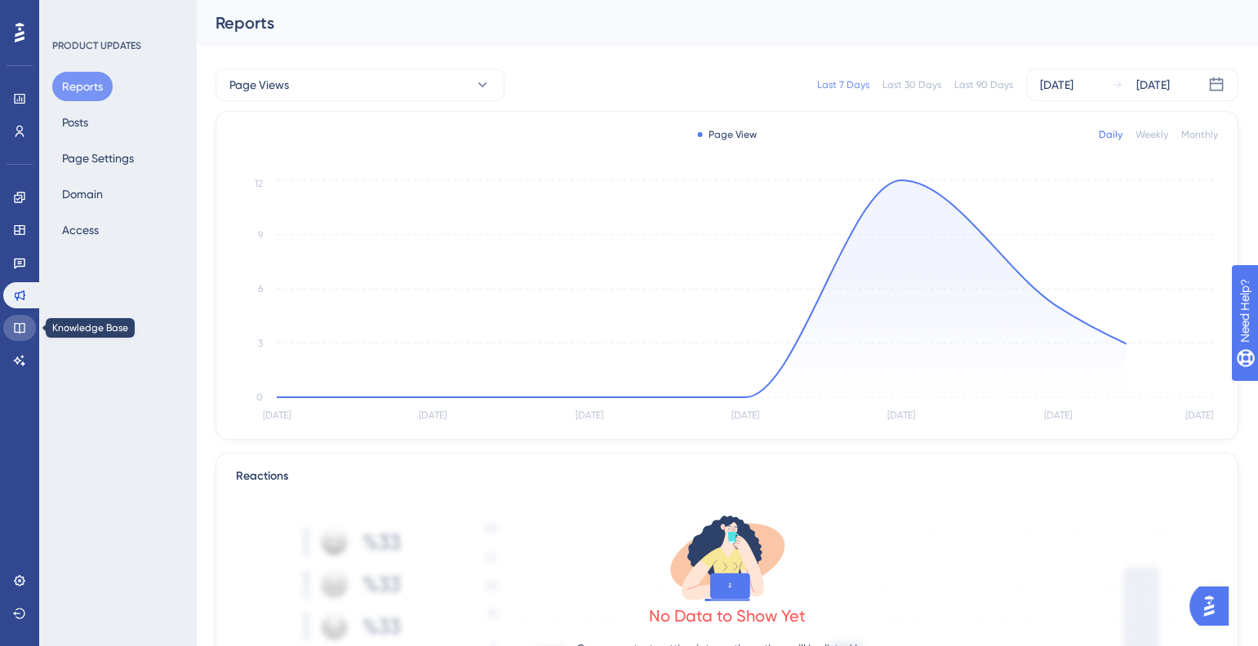
click at [21, 318] on link at bounding box center [19, 328] width 33 height 26
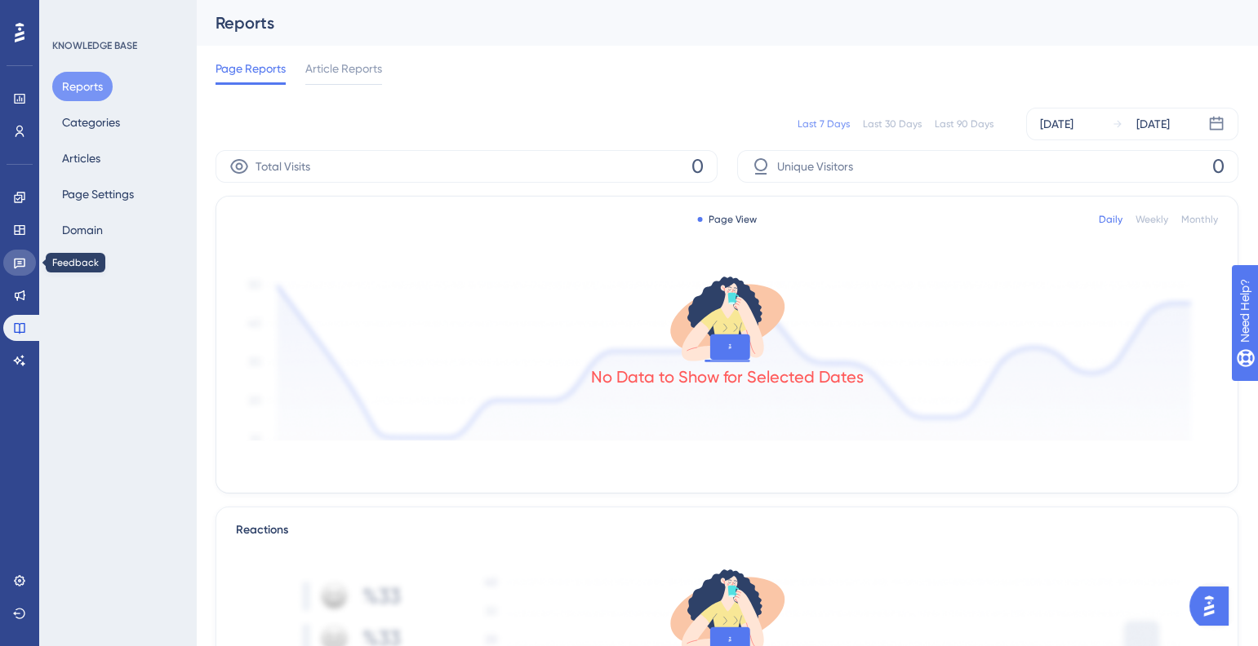
click at [16, 266] on icon at bounding box center [19, 264] width 11 height 11
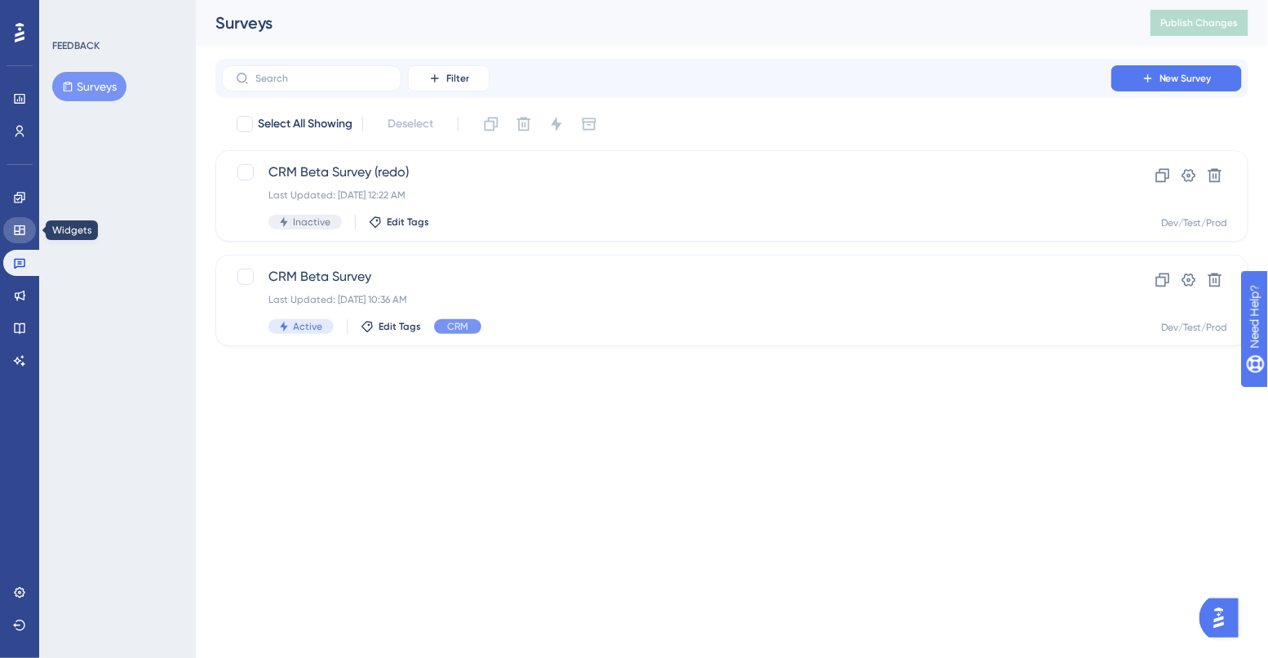
click at [16, 229] on icon at bounding box center [19, 230] width 13 height 13
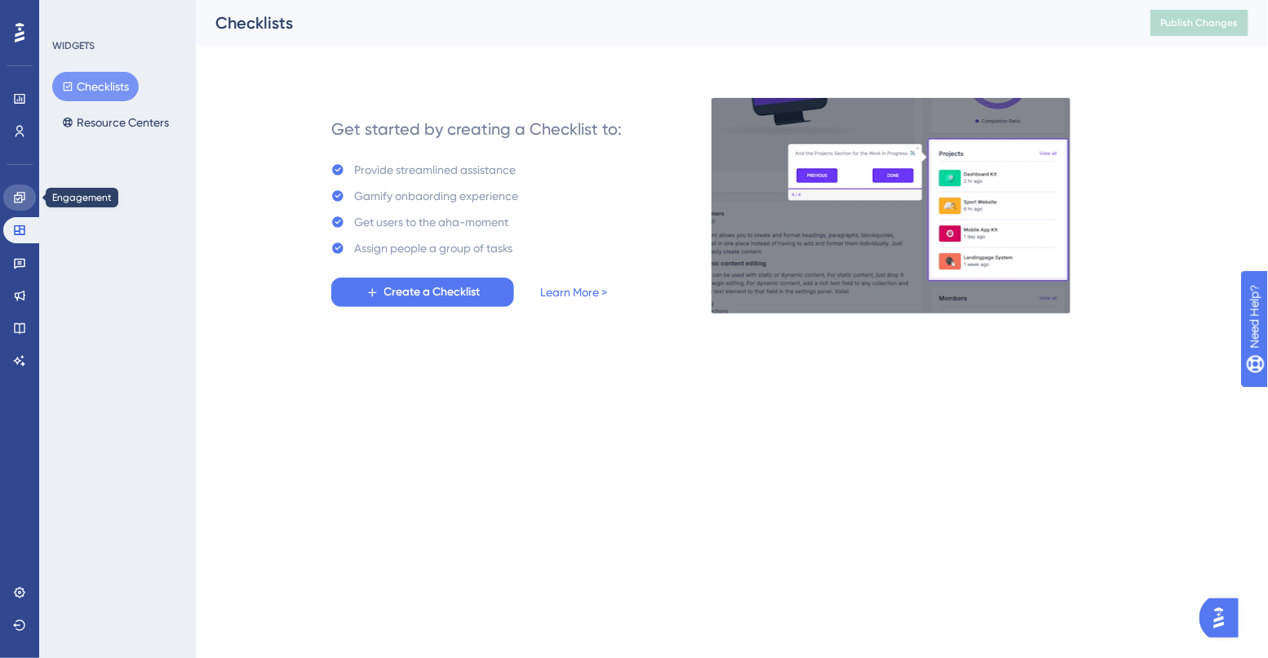
click at [18, 208] on link at bounding box center [19, 197] width 33 height 26
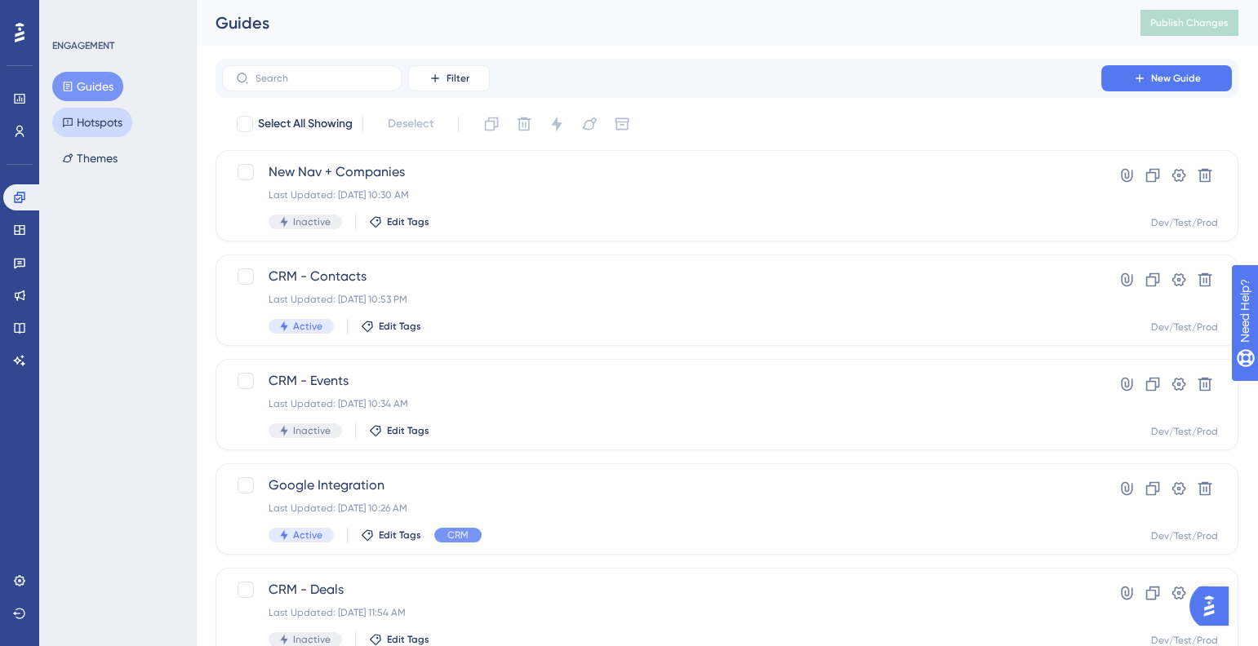
click at [116, 111] on button "Hotspots" at bounding box center [92, 122] width 80 height 29
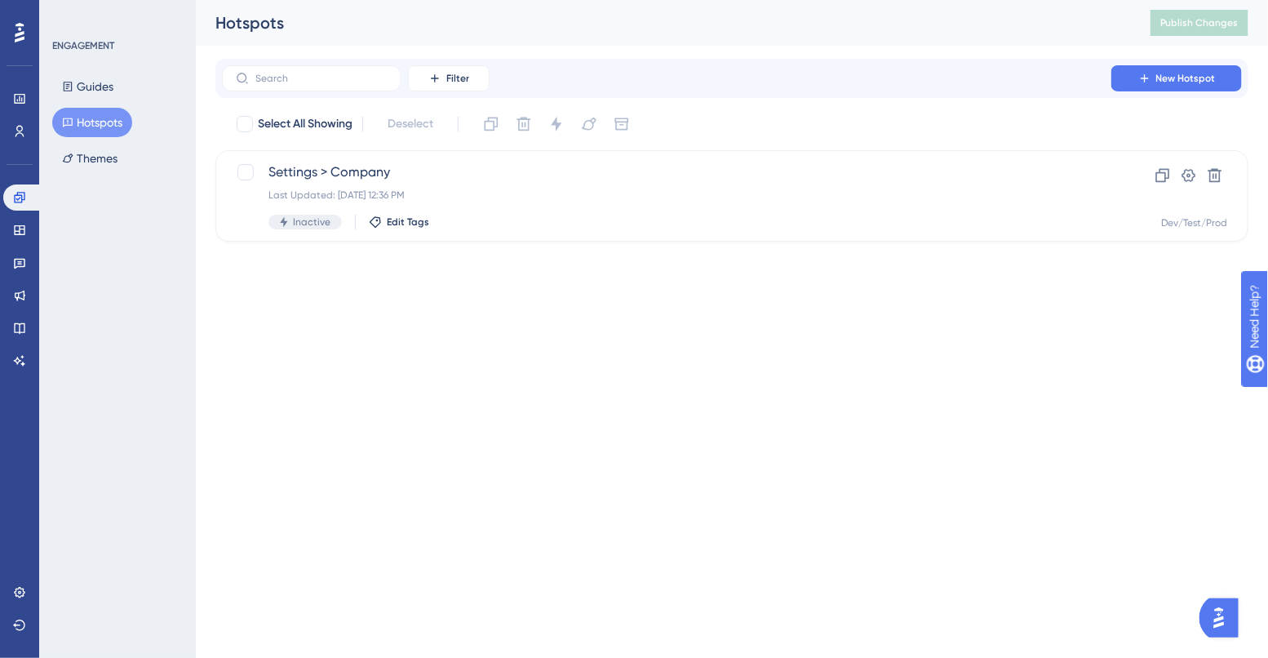
click at [16, 144] on div "Engagement Widgets Feedback Product Updates Knowledge Base AI Assistant" at bounding box center [19, 258] width 33 height 229
click at [15, 131] on icon at bounding box center [19, 131] width 13 height 13
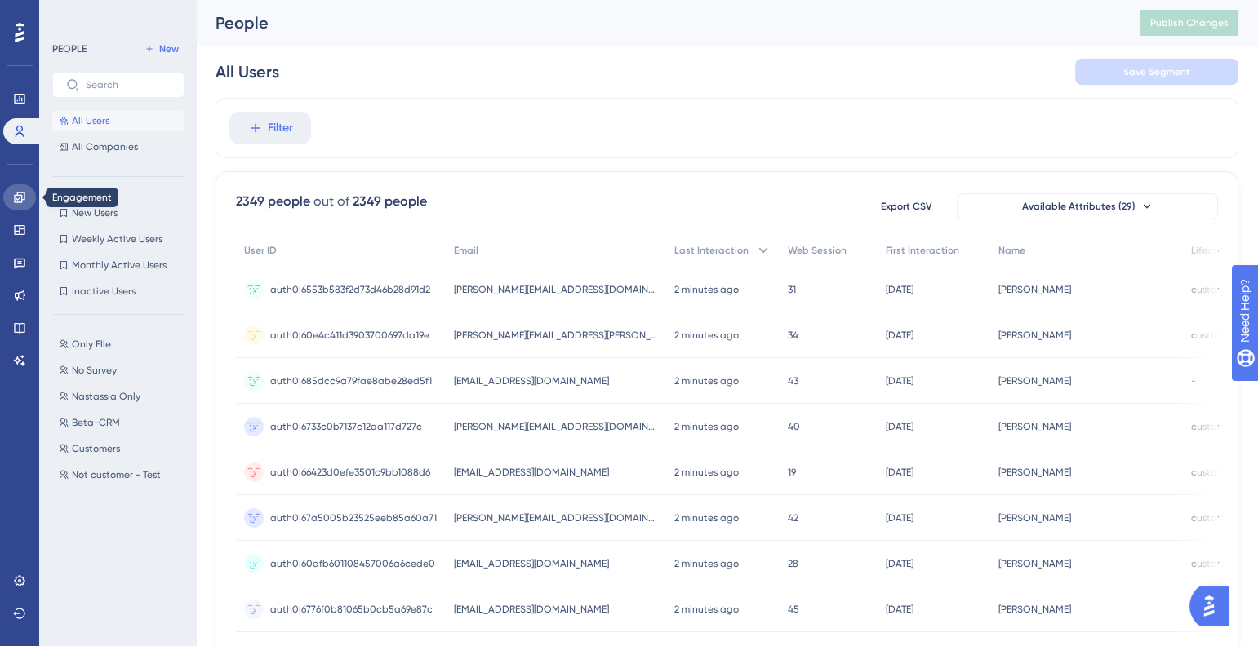
click at [26, 193] on link at bounding box center [19, 197] width 33 height 26
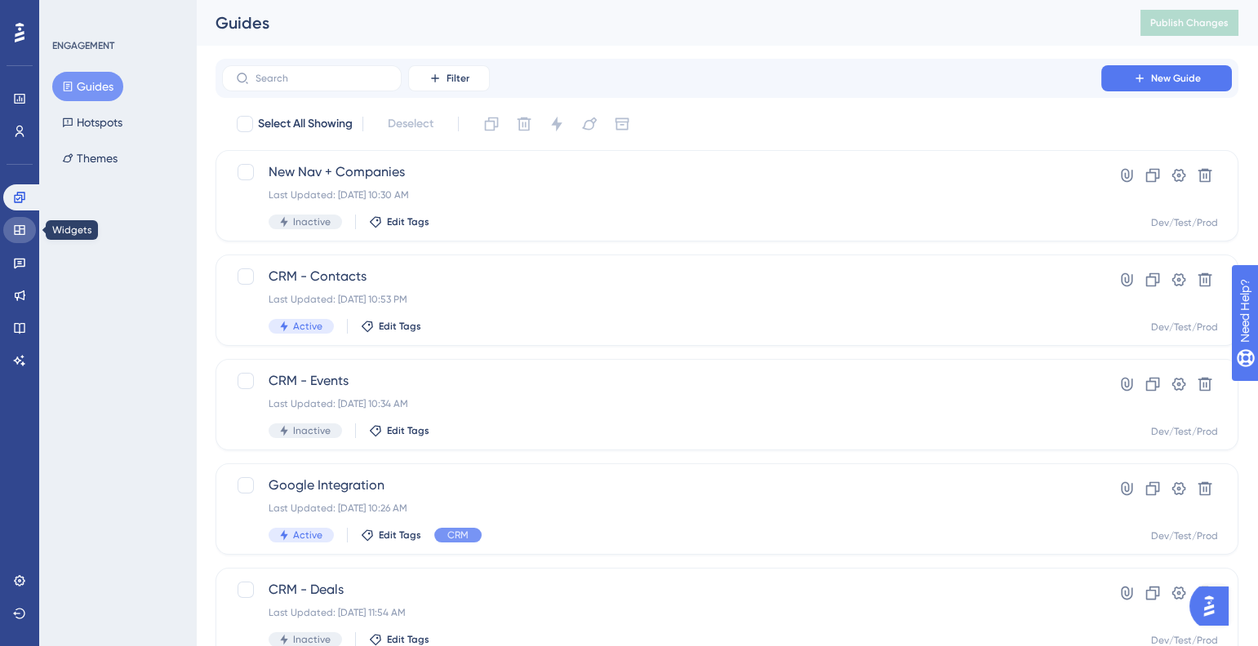
click at [26, 225] on link at bounding box center [19, 230] width 33 height 26
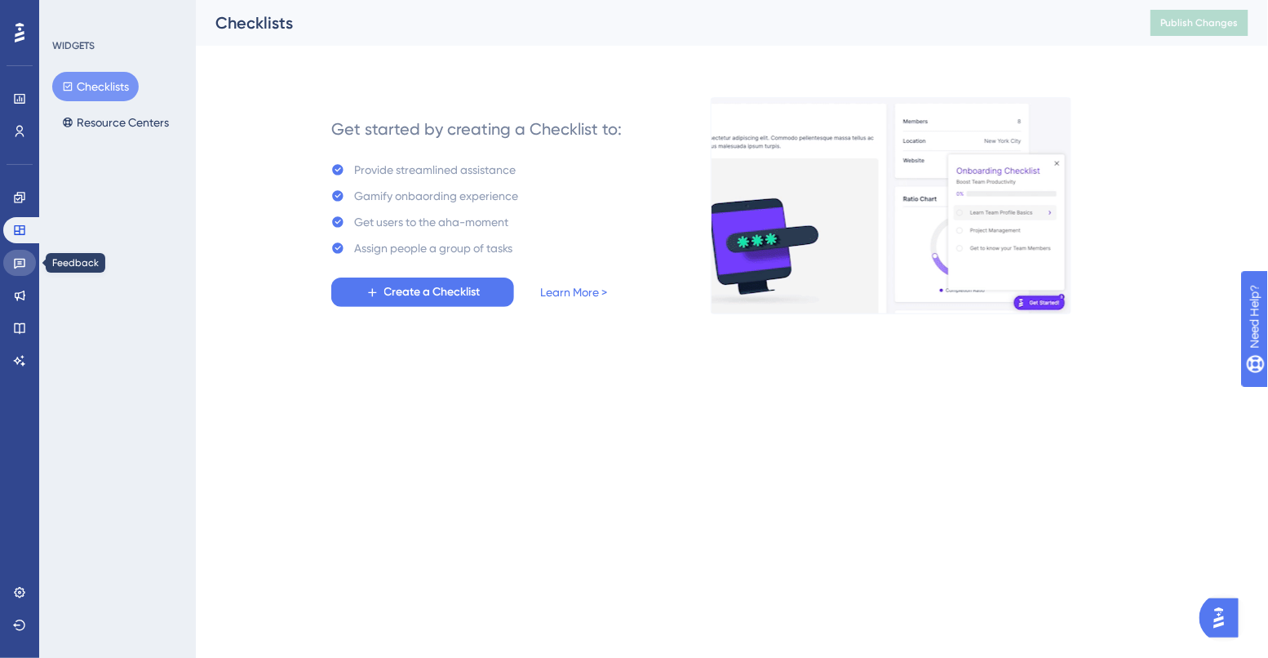
click at [24, 251] on link at bounding box center [19, 263] width 33 height 26
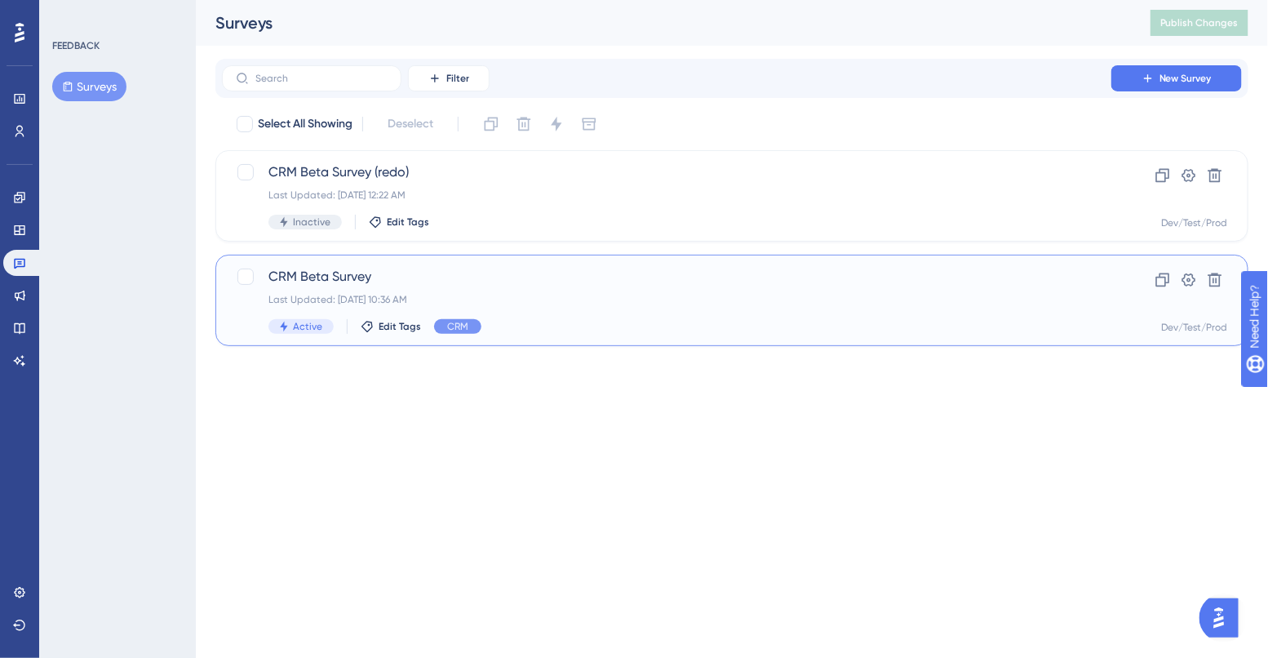
click at [340, 303] on div "Last Updated: [DATE] 10:36 AM" at bounding box center [667, 299] width 797 height 13
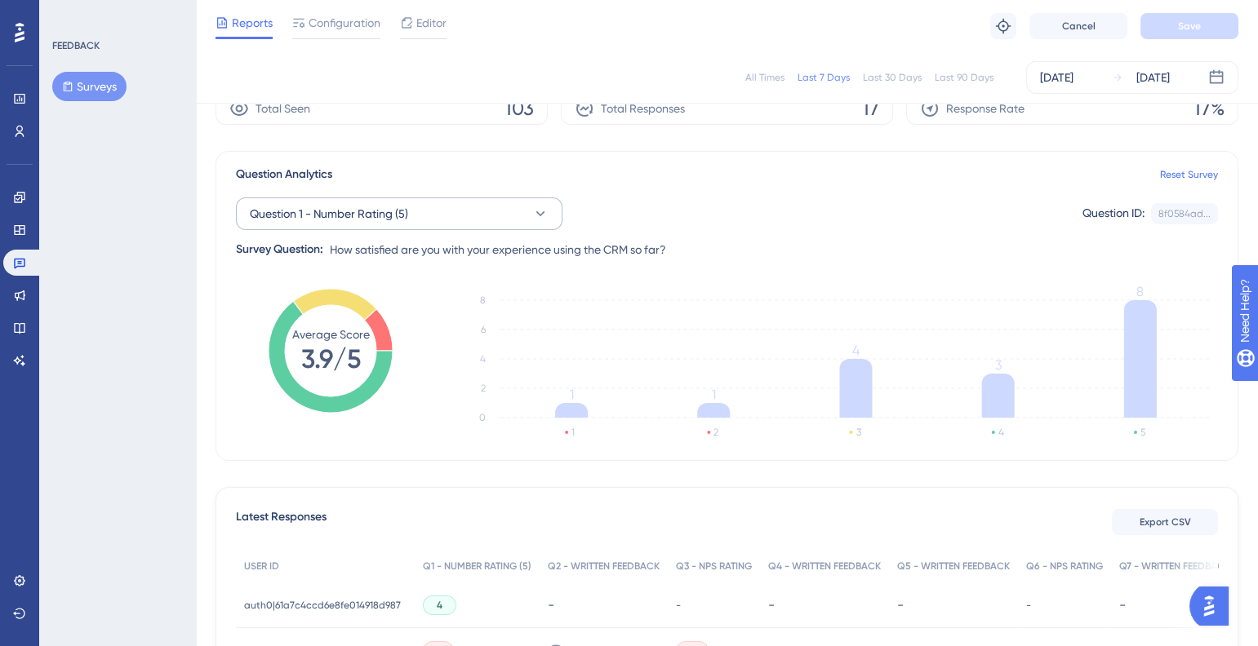
scroll to position [81, 0]
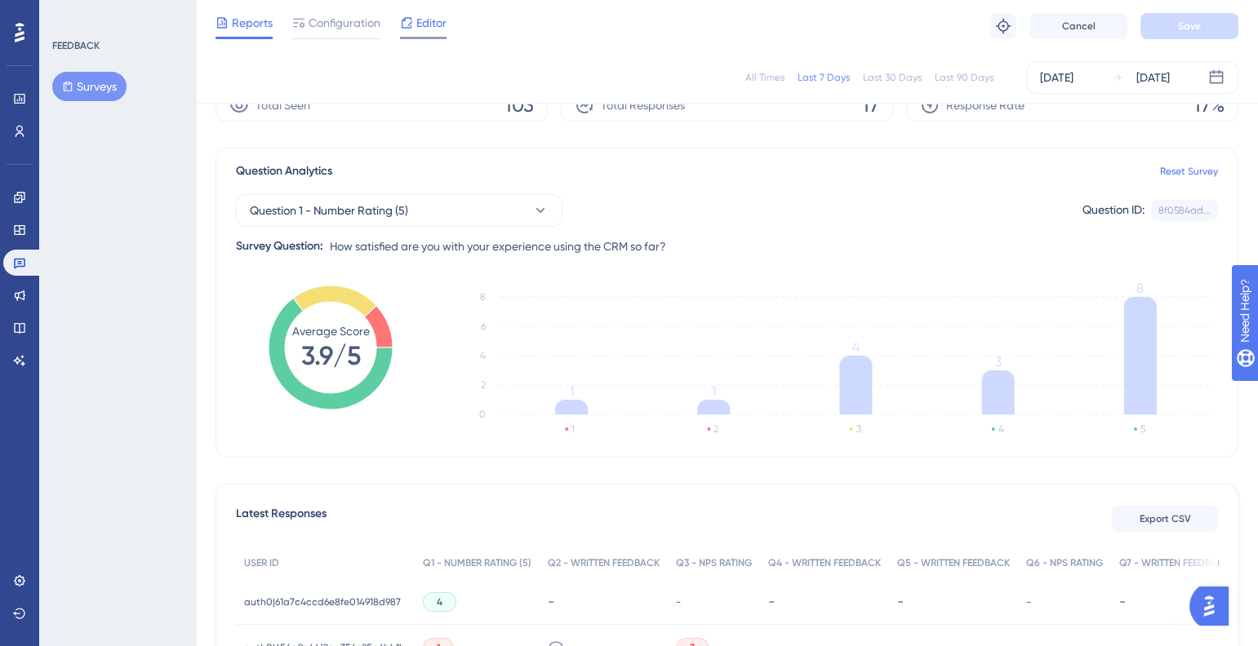
click at [420, 33] on div "Editor" at bounding box center [423, 26] width 47 height 26
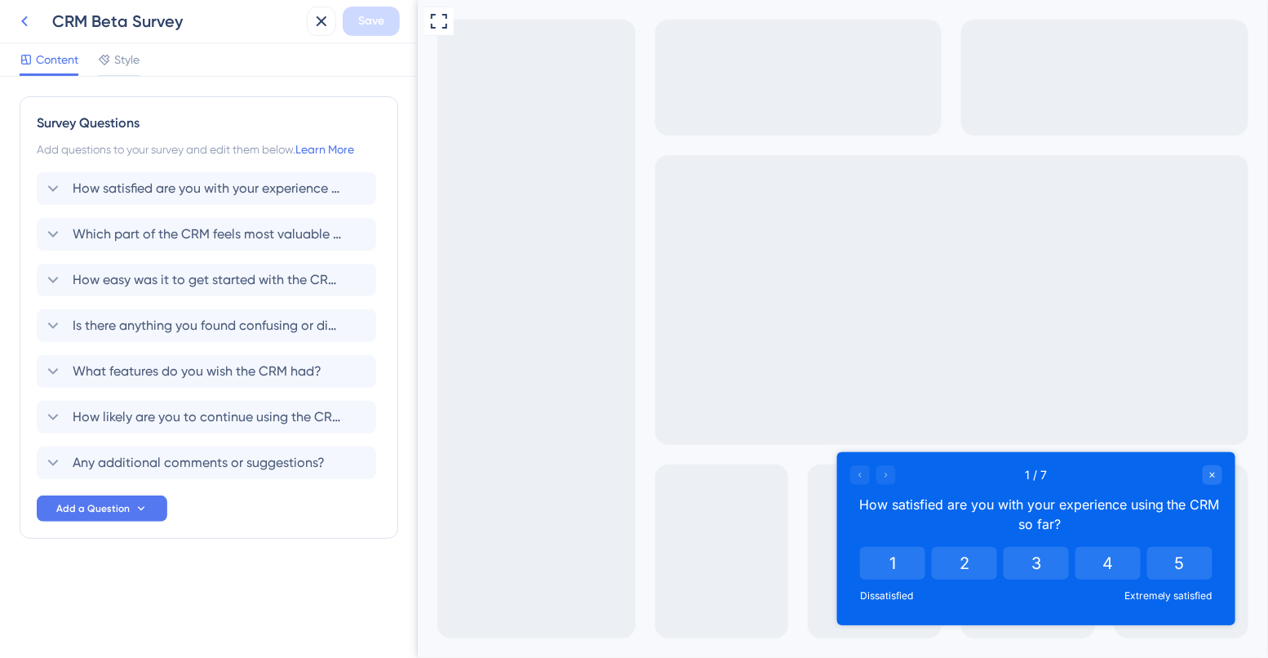
click at [19, 24] on icon at bounding box center [25, 21] width 20 height 20
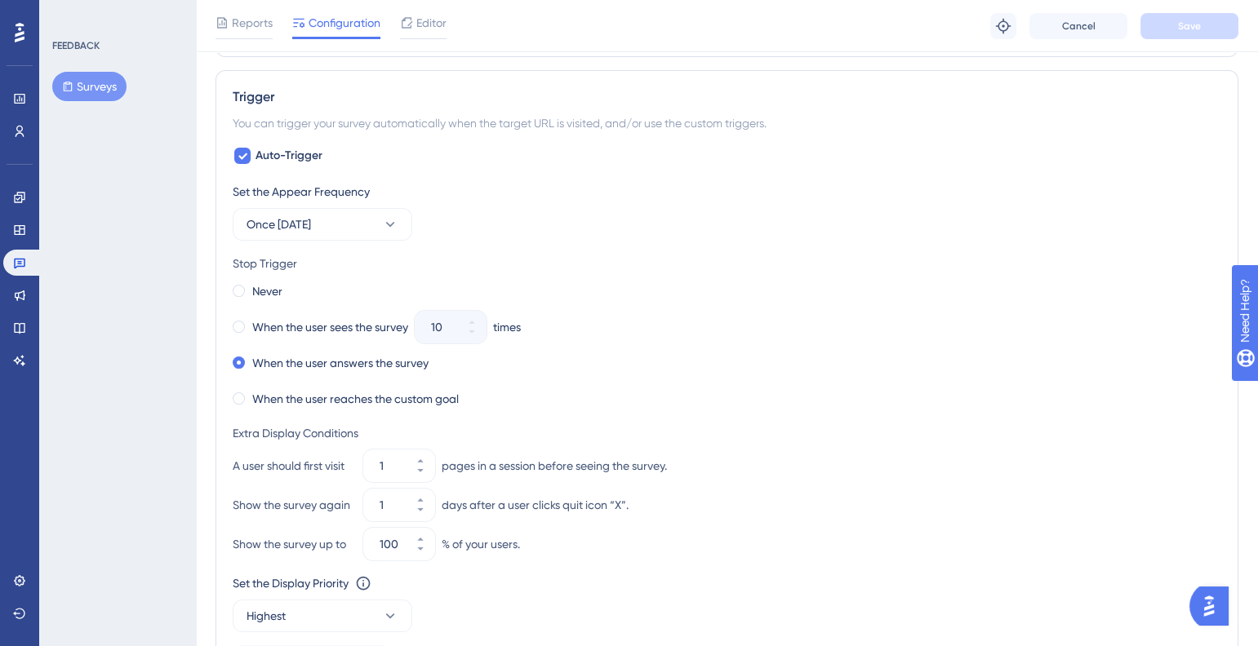
scroll to position [829, 0]
click at [242, 392] on span at bounding box center [239, 395] width 12 height 12
click at [250, 392] on input "radio" at bounding box center [250, 392] width 0 height 0
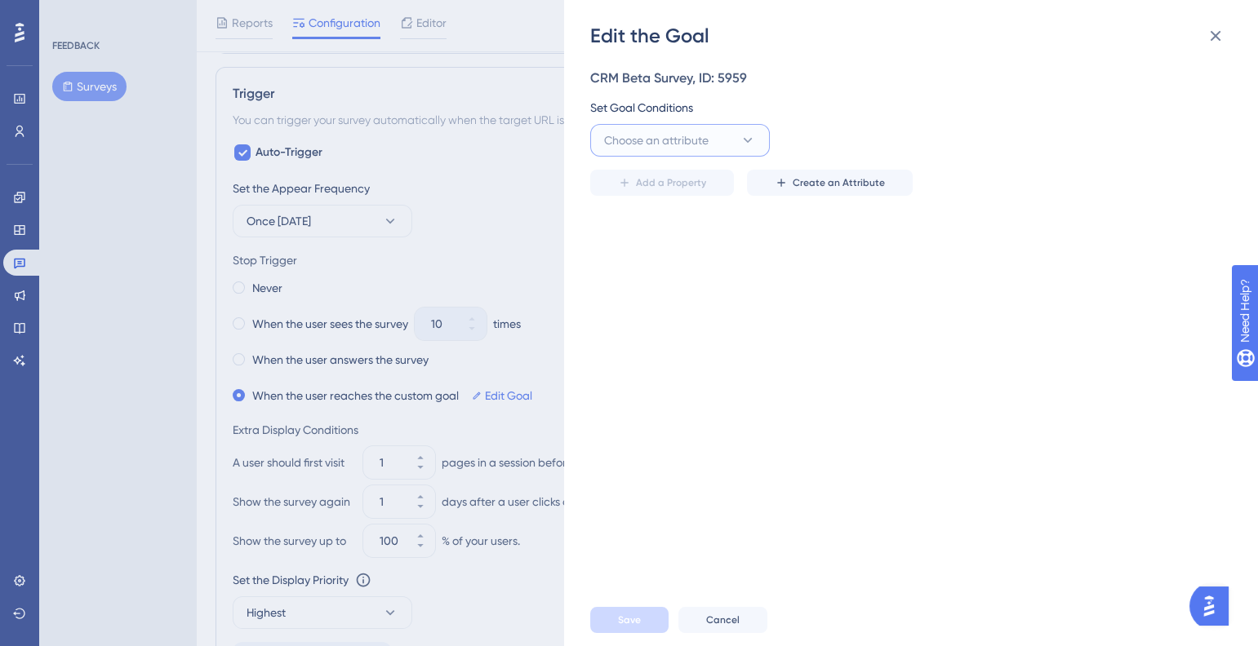
click at [685, 147] on span "Choose an attribute" at bounding box center [656, 141] width 104 height 20
type input "surv"
click at [665, 403] on span "survey_feedback" at bounding box center [659, 395] width 90 height 20
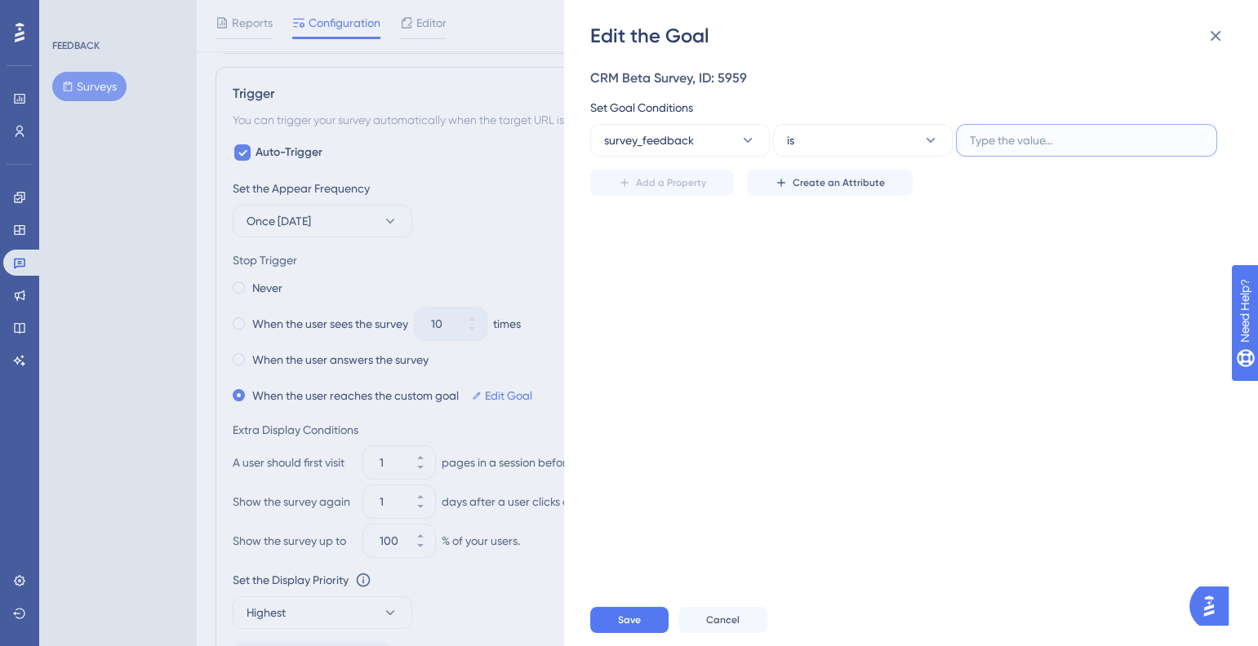
click at [970, 140] on input "text" at bounding box center [1086, 140] width 233 height 18
click at [813, 140] on button "is" at bounding box center [863, 140] width 180 height 33
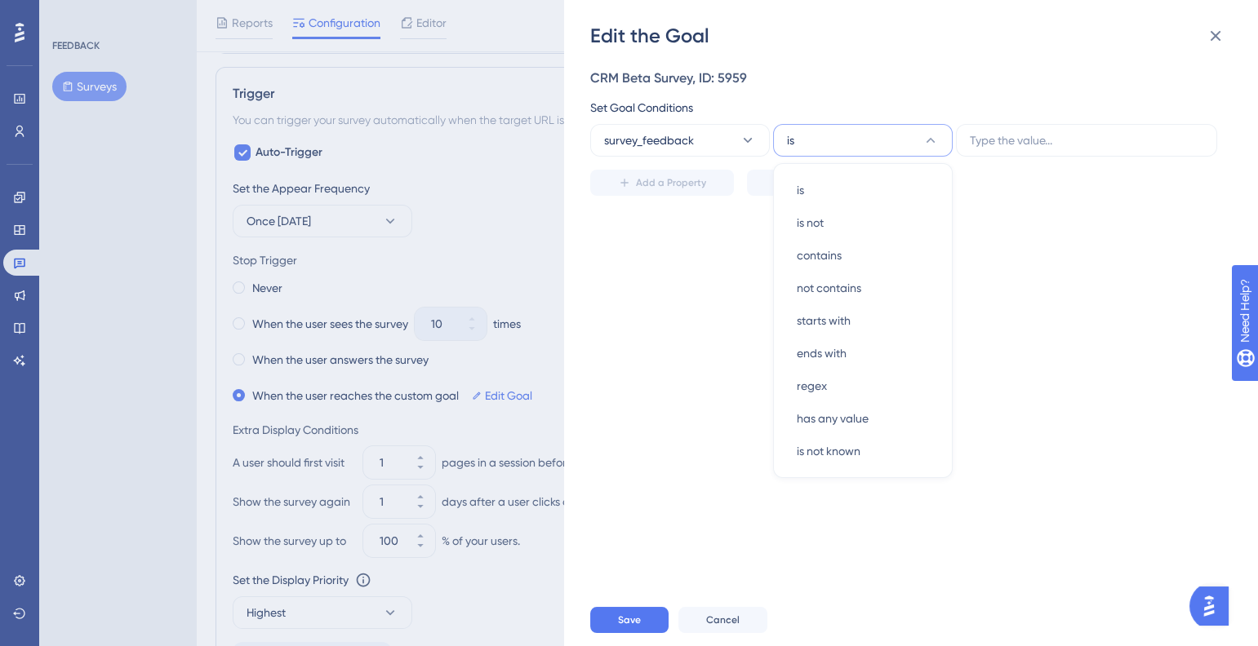
click at [1026, 200] on div "CRM Beta Survey, ID: 5959 Set Goal Conditions survey_feedback is is is is not i…" at bounding box center [919, 321] width 658 height 545
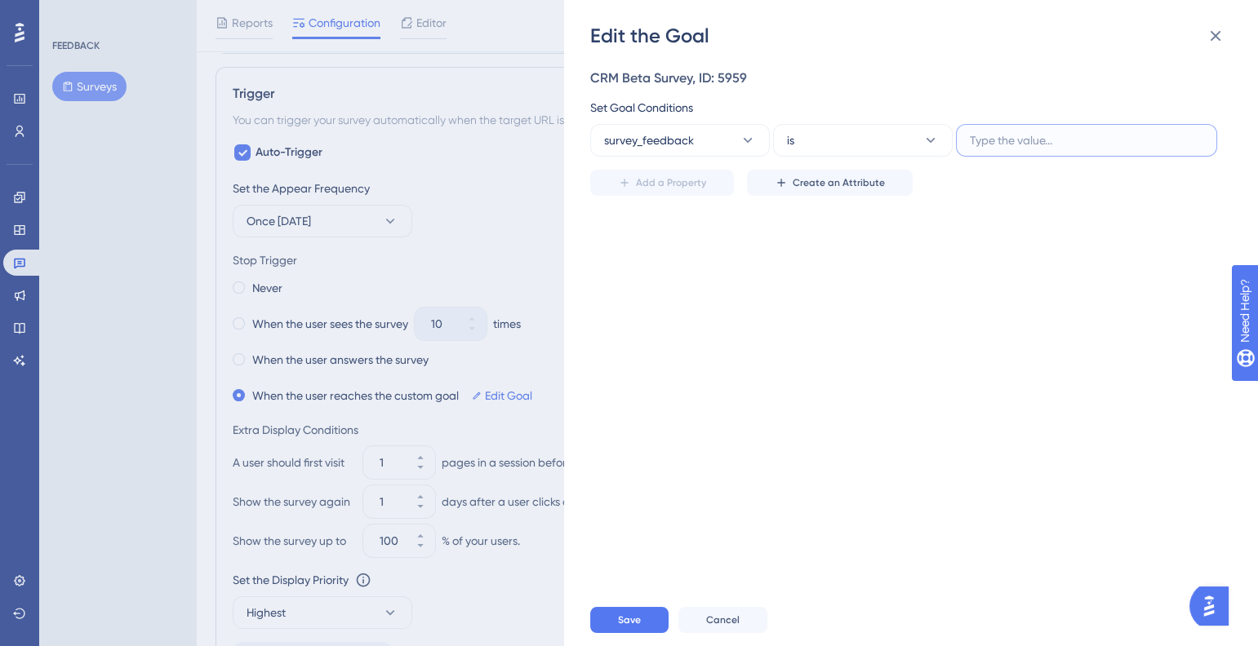
click at [981, 143] on input "text" at bounding box center [1086, 140] width 233 height 18
click at [852, 132] on button "is" at bounding box center [863, 140] width 180 height 33
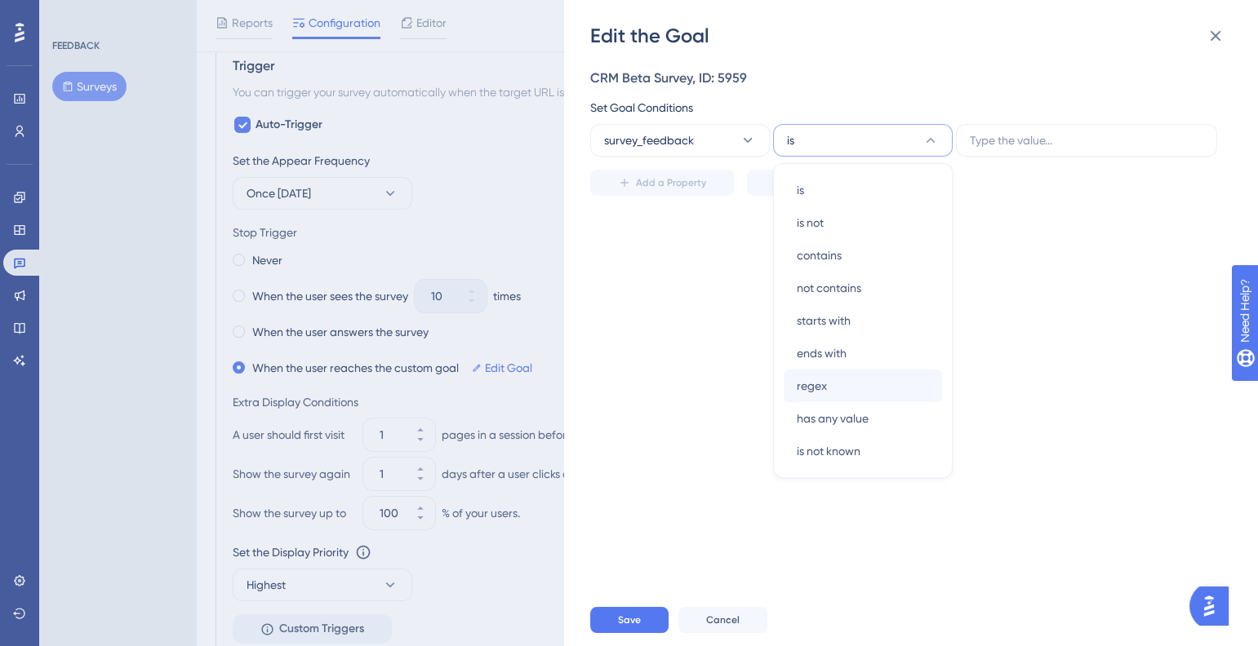
scroll to position [866, 0]
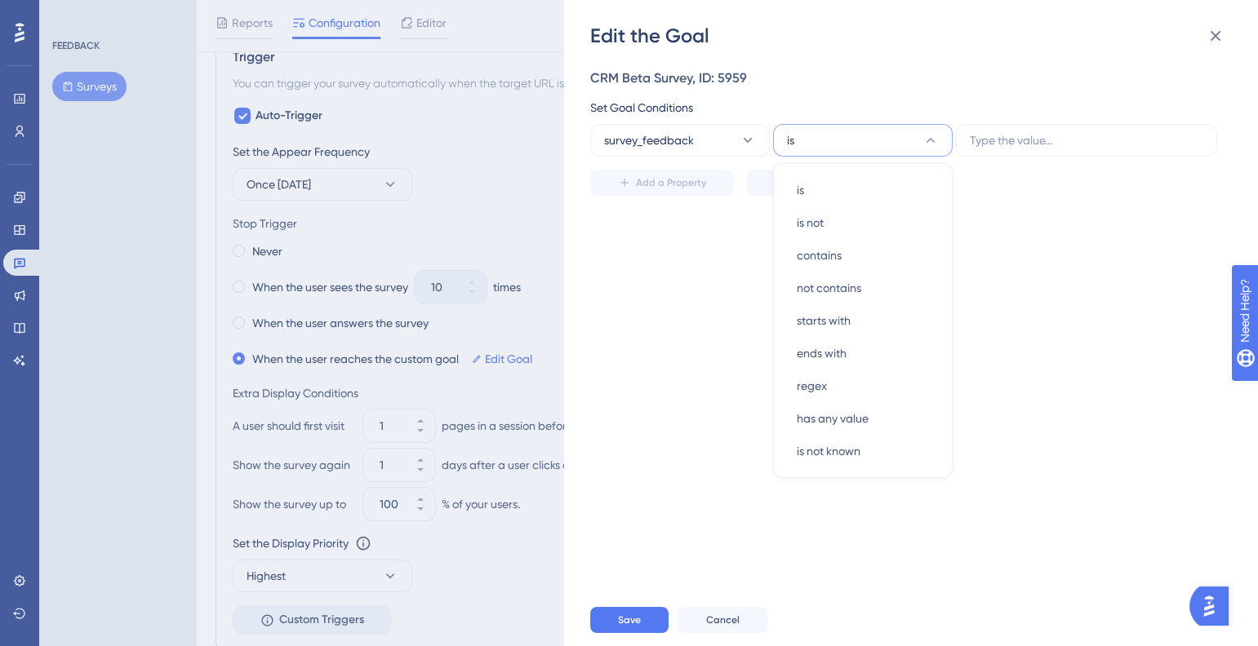
click at [680, 362] on div "CRM Beta Survey, ID: 5959 Set Goal Conditions survey_feedback is is is is not i…" at bounding box center [919, 321] width 658 height 545
click at [1218, 32] on icon at bounding box center [1215, 36] width 11 height 11
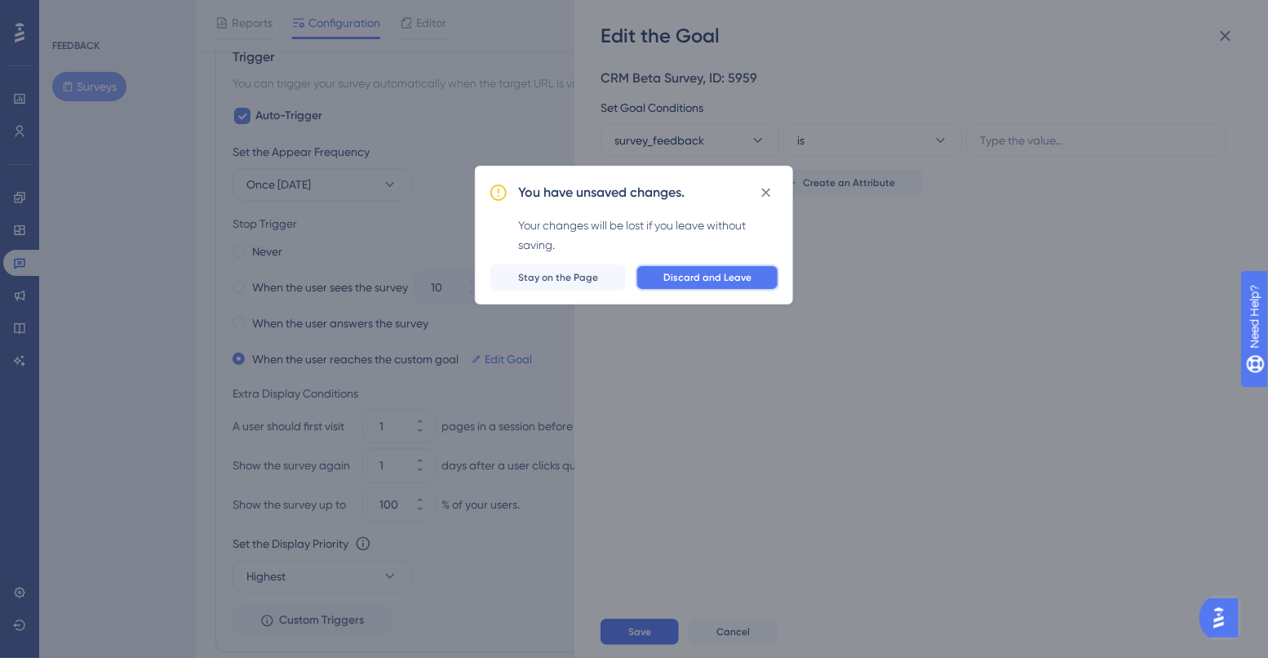
click at [689, 274] on span "Discard and Leave" at bounding box center [708, 277] width 88 height 13
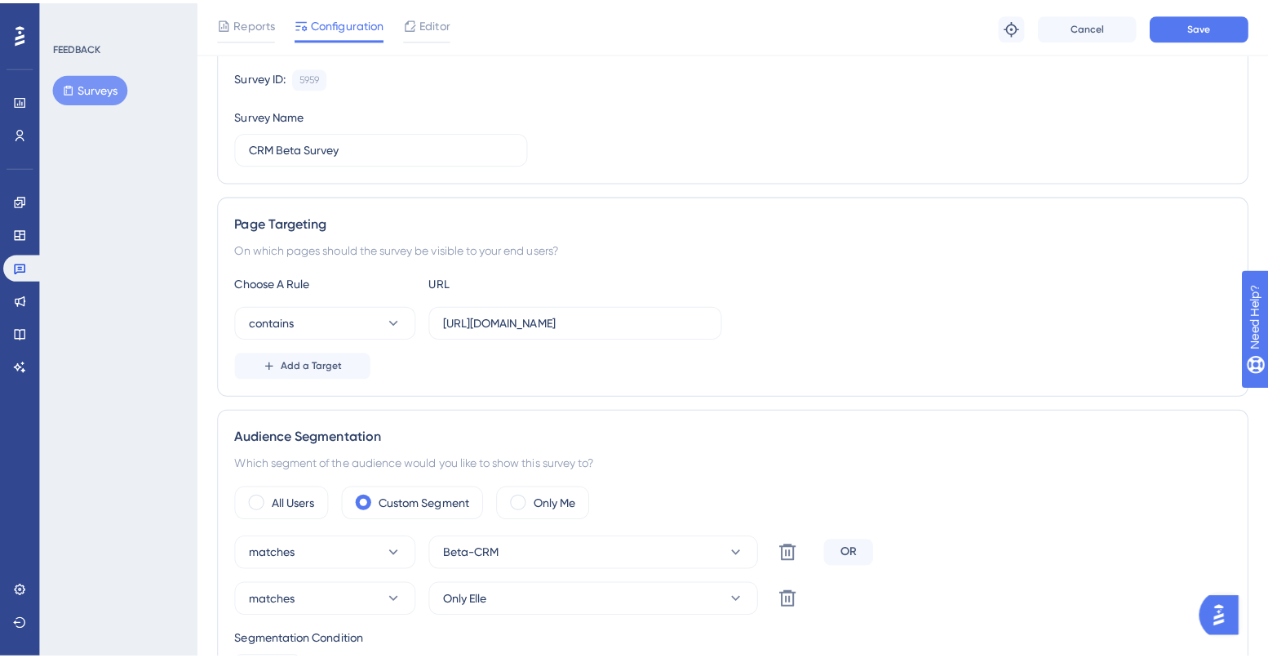
scroll to position [0, 0]
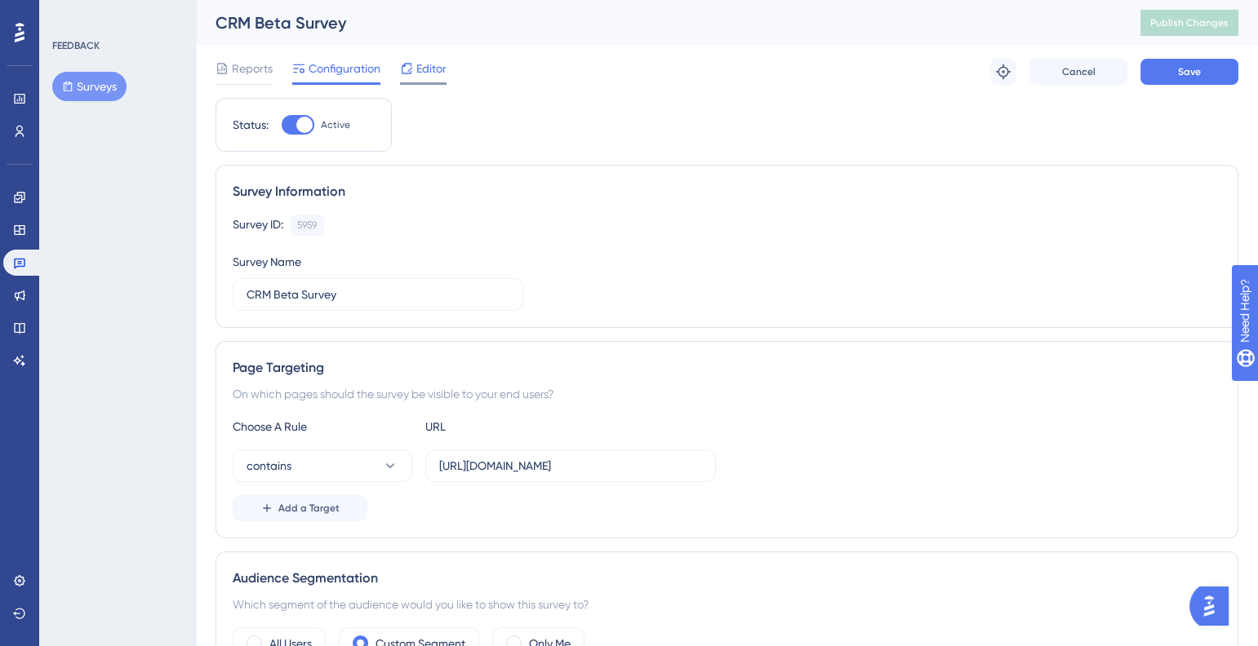
click at [404, 76] on div at bounding box center [406, 69] width 13 height 20
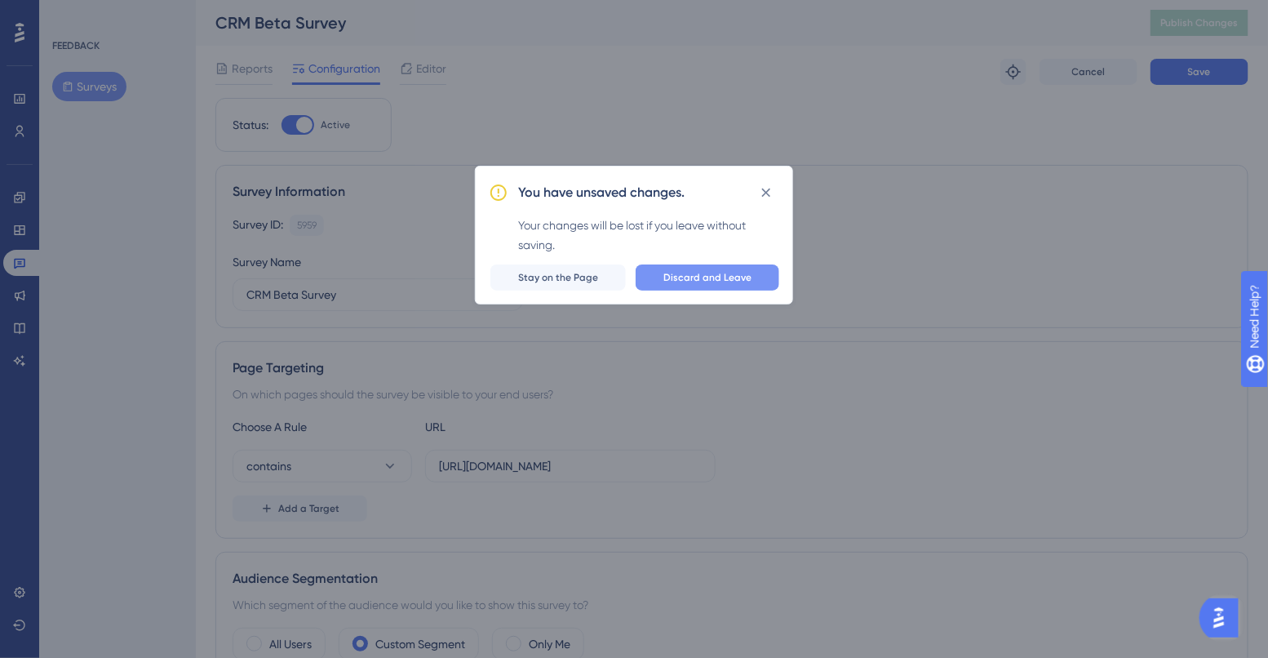
click at [695, 284] on button "Discard and Leave" at bounding box center [708, 277] width 144 height 26
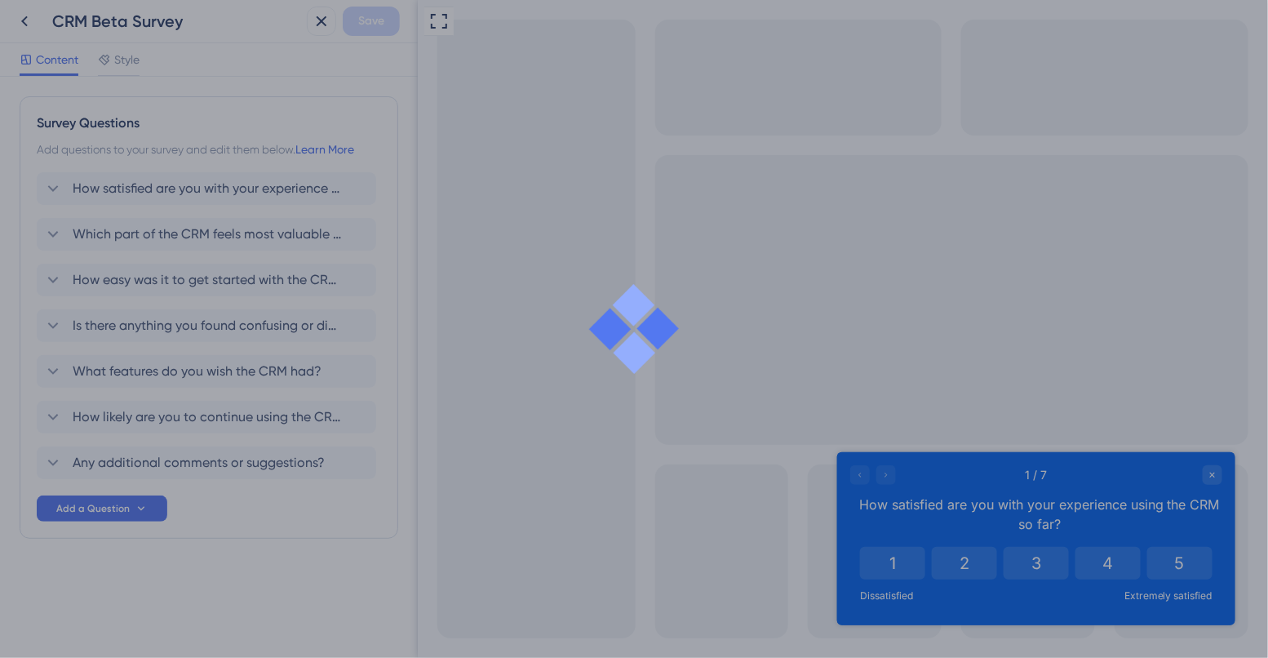
click at [156, 224] on div at bounding box center [634, 329] width 1268 height 658
click at [164, 242] on div at bounding box center [634, 329] width 1268 height 658
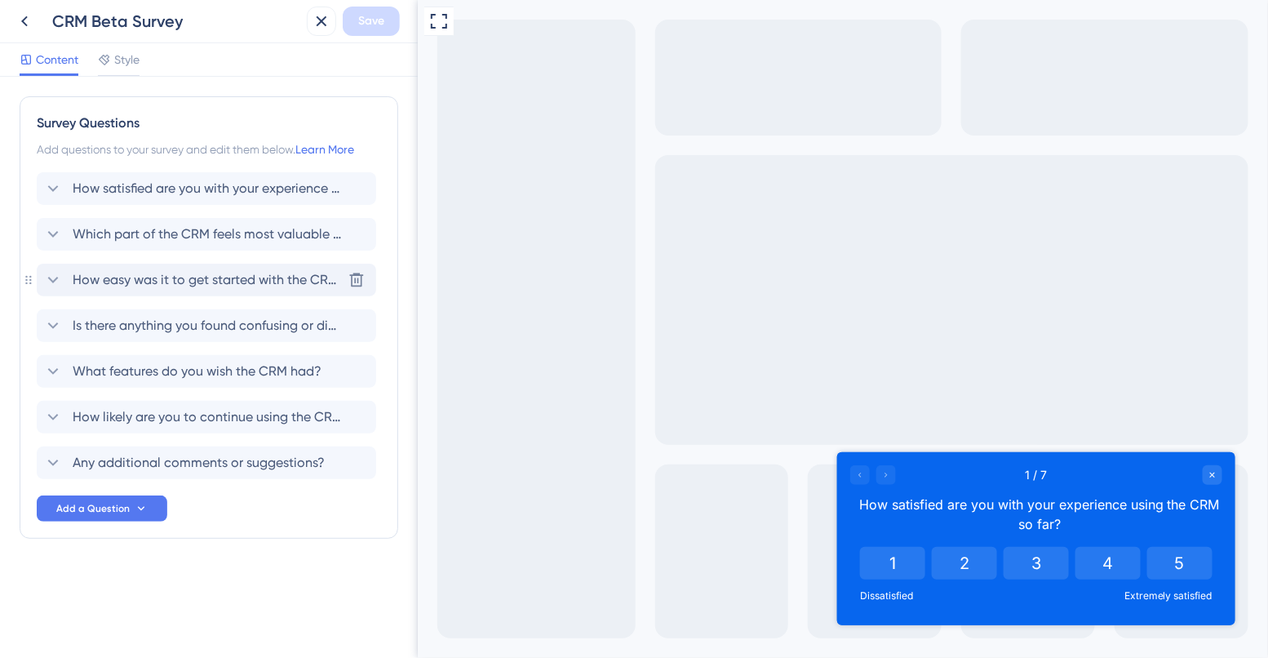
click at [162, 286] on span "How easy was it to get started with the CRM?" at bounding box center [207, 280] width 269 height 20
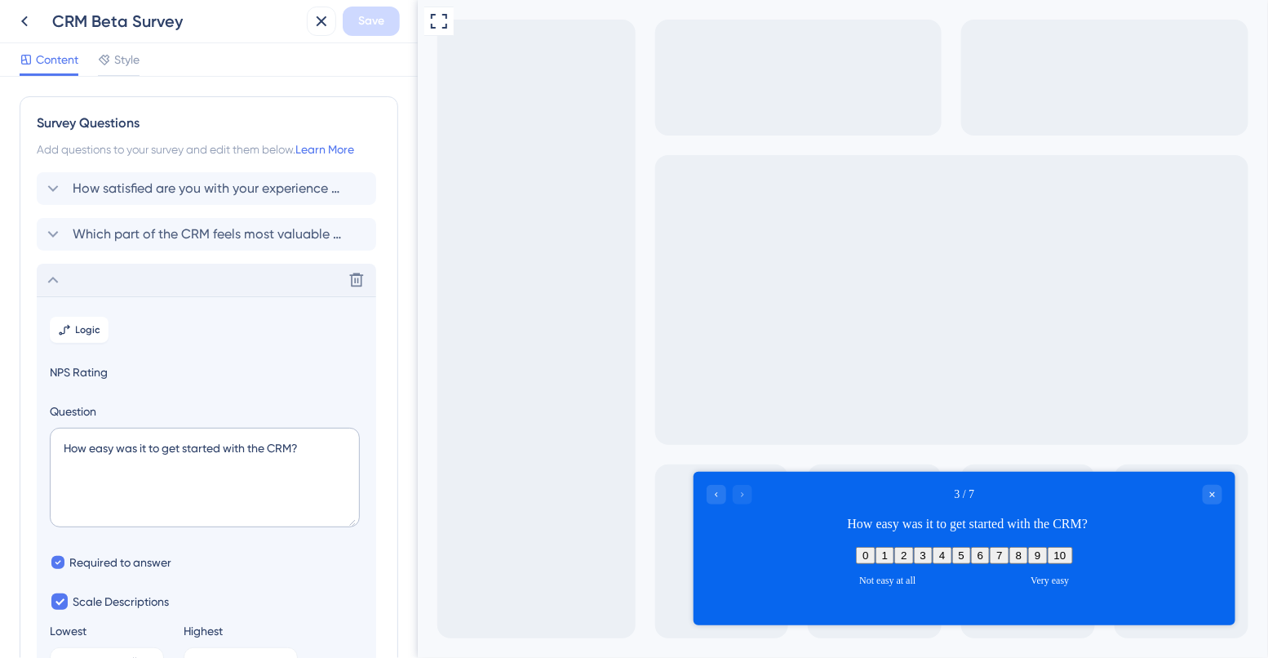
click at [71, 282] on div "Delete" at bounding box center [207, 280] width 340 height 33
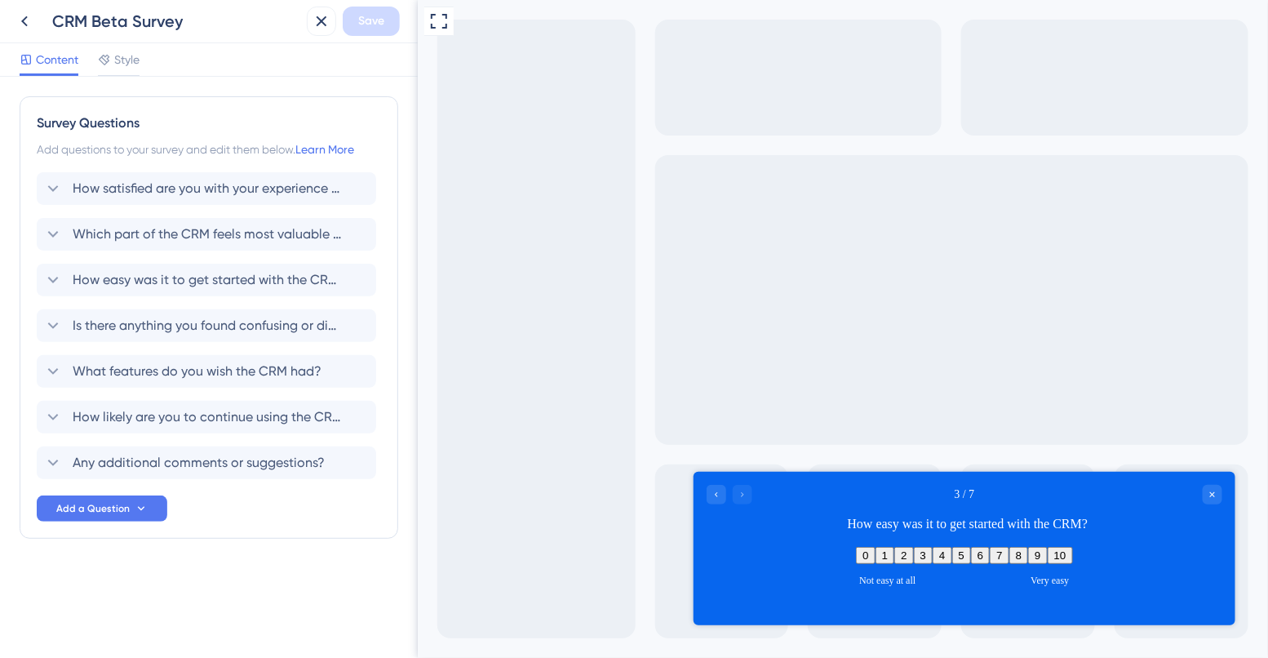
click at [33, 278] on div "Survey Questions Add questions to your survey and edit them below. Learn More H…" at bounding box center [209, 317] width 379 height 442
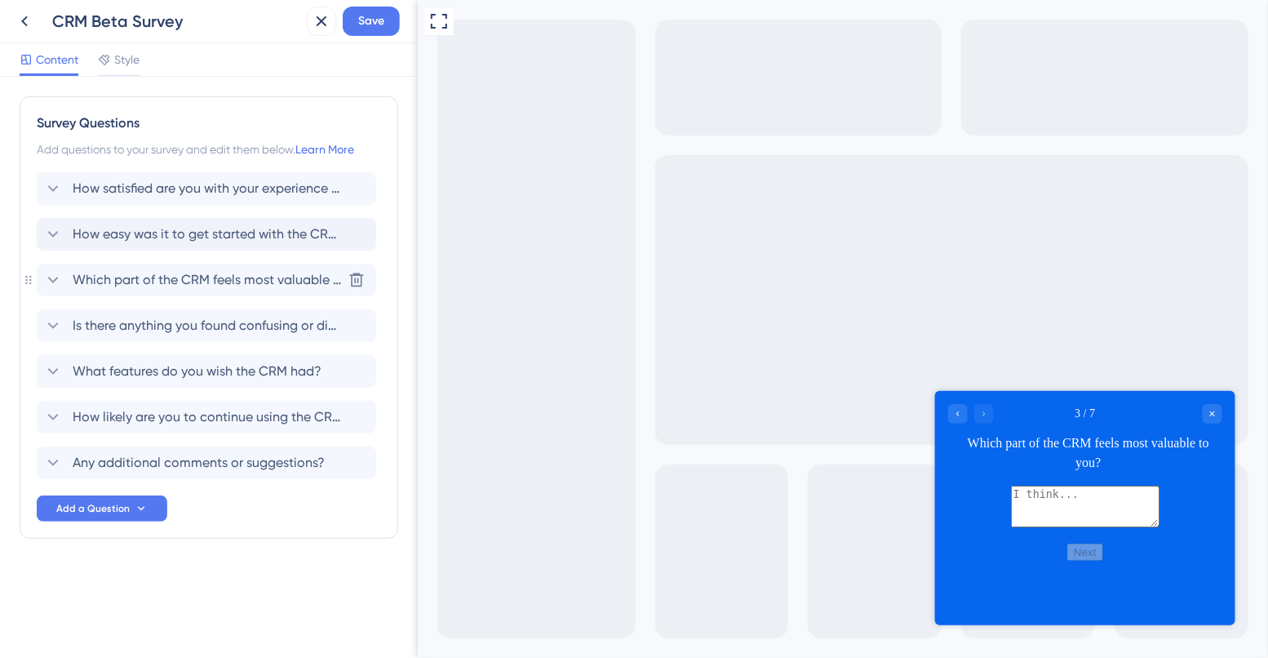
click at [51, 216] on div "How satisfied are you with your experience using the CRM so far? How easy was i…" at bounding box center [209, 325] width 344 height 307
click at [374, 24] on span "Save" at bounding box center [371, 21] width 26 height 20
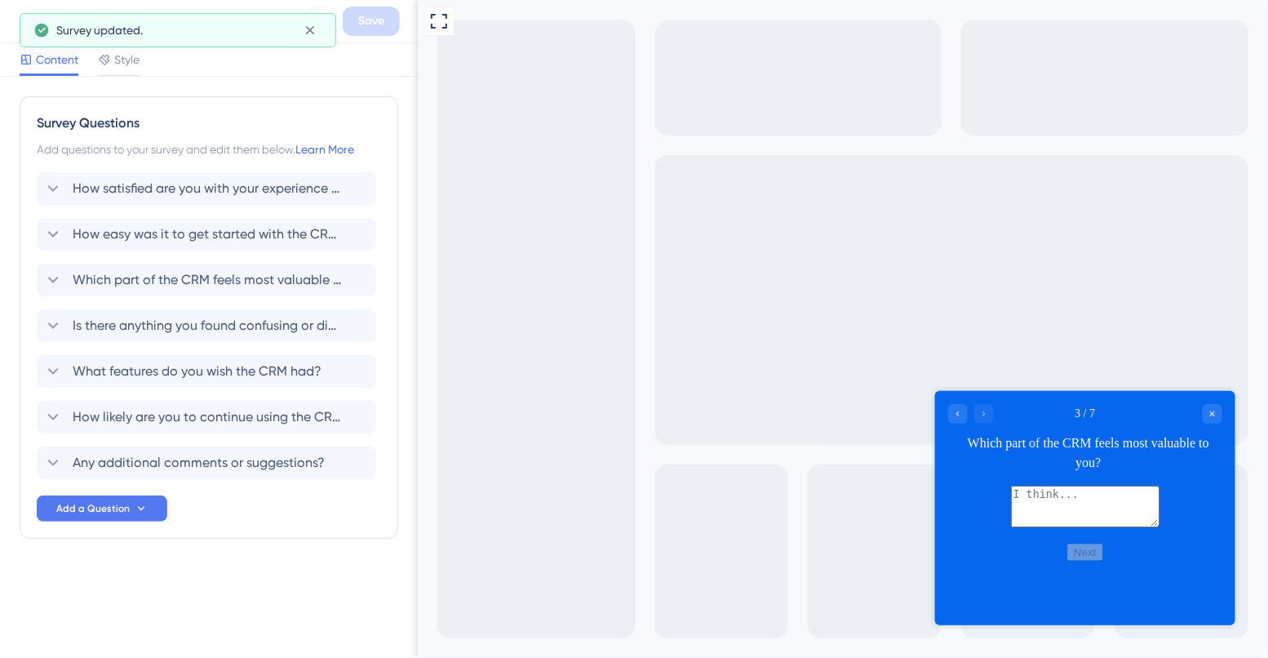
click at [17, 20] on icon at bounding box center [25, 21] width 20 height 20
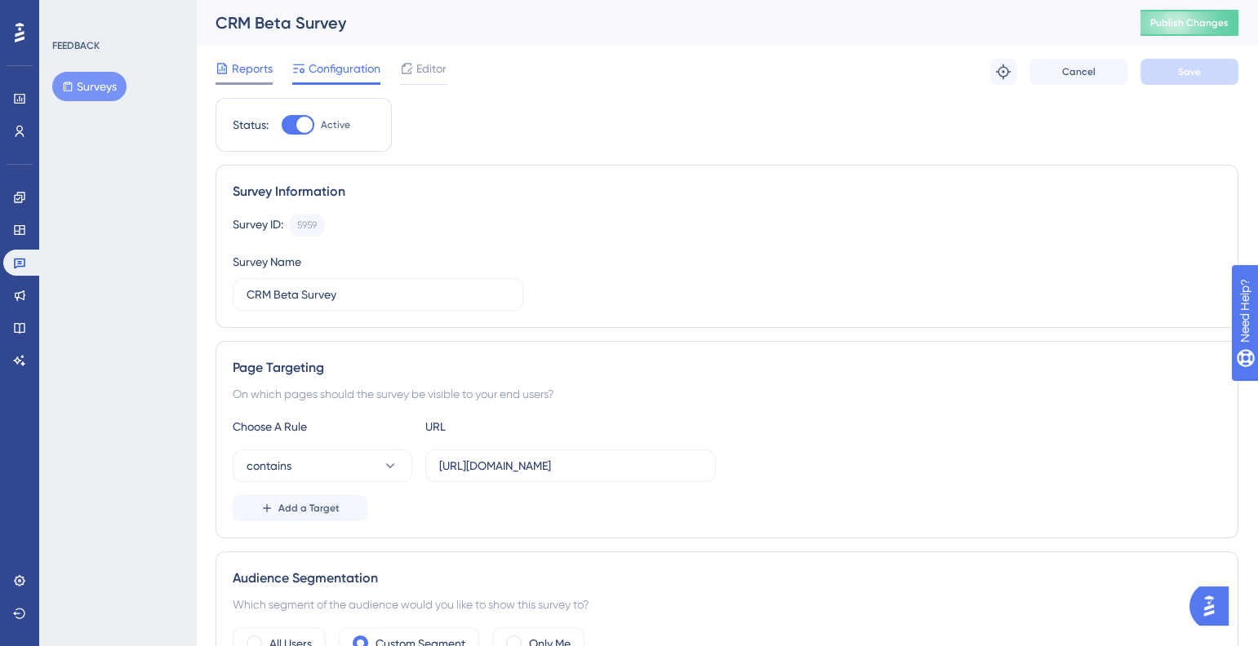
click at [240, 67] on span "Reports" at bounding box center [252, 69] width 41 height 20
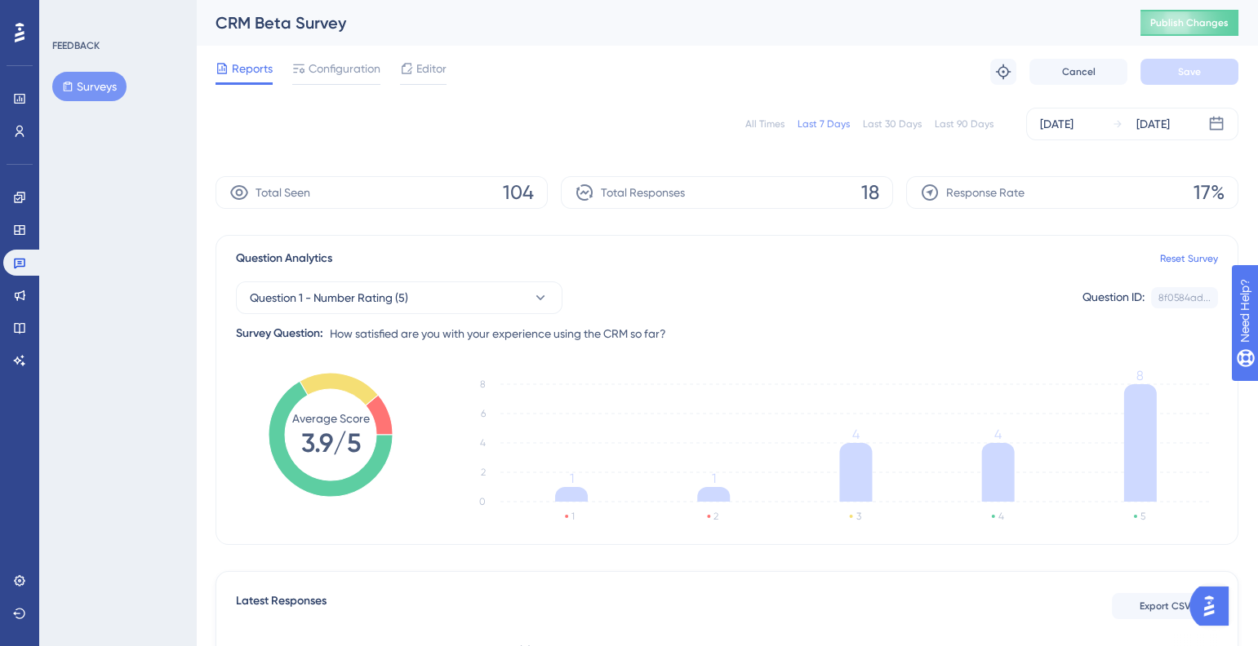
click at [451, 64] on div "Reports Configuration Editor Troubleshoot Cancel Save" at bounding box center [726, 72] width 1023 height 52
click at [424, 69] on span "Editor" at bounding box center [431, 69] width 30 height 20
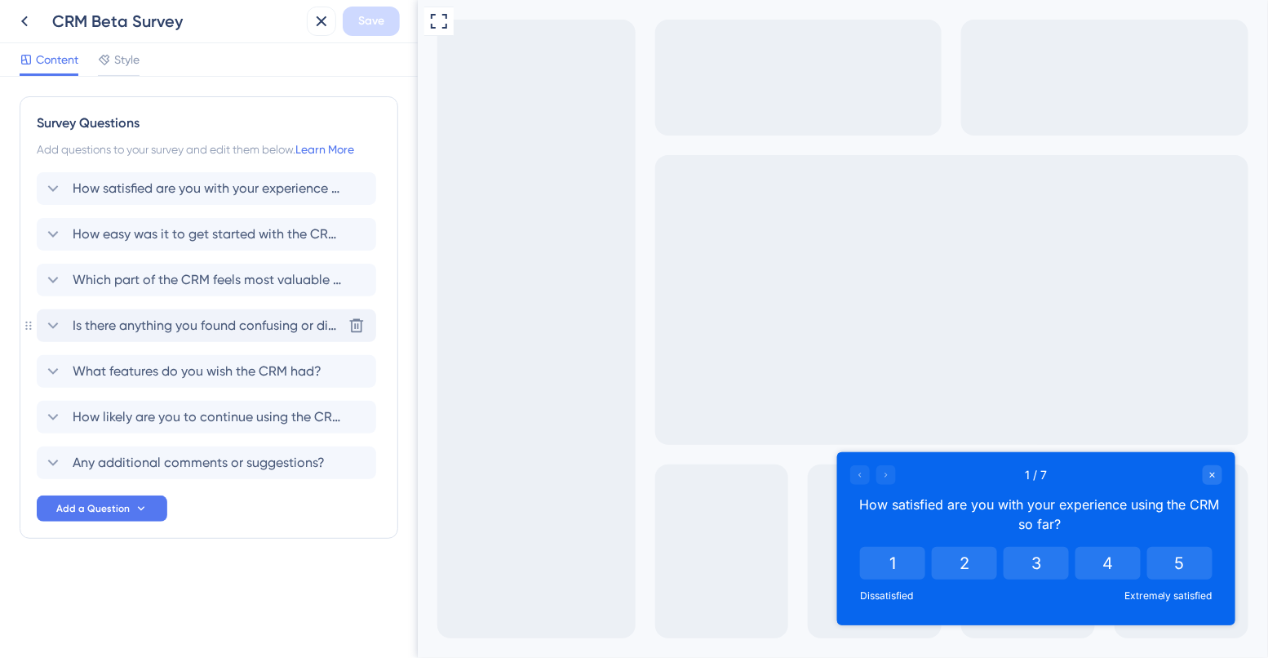
click at [184, 336] on div "Is there anything you found confusing or difficult to use? [GEOGRAPHIC_DATA]" at bounding box center [207, 325] width 340 height 33
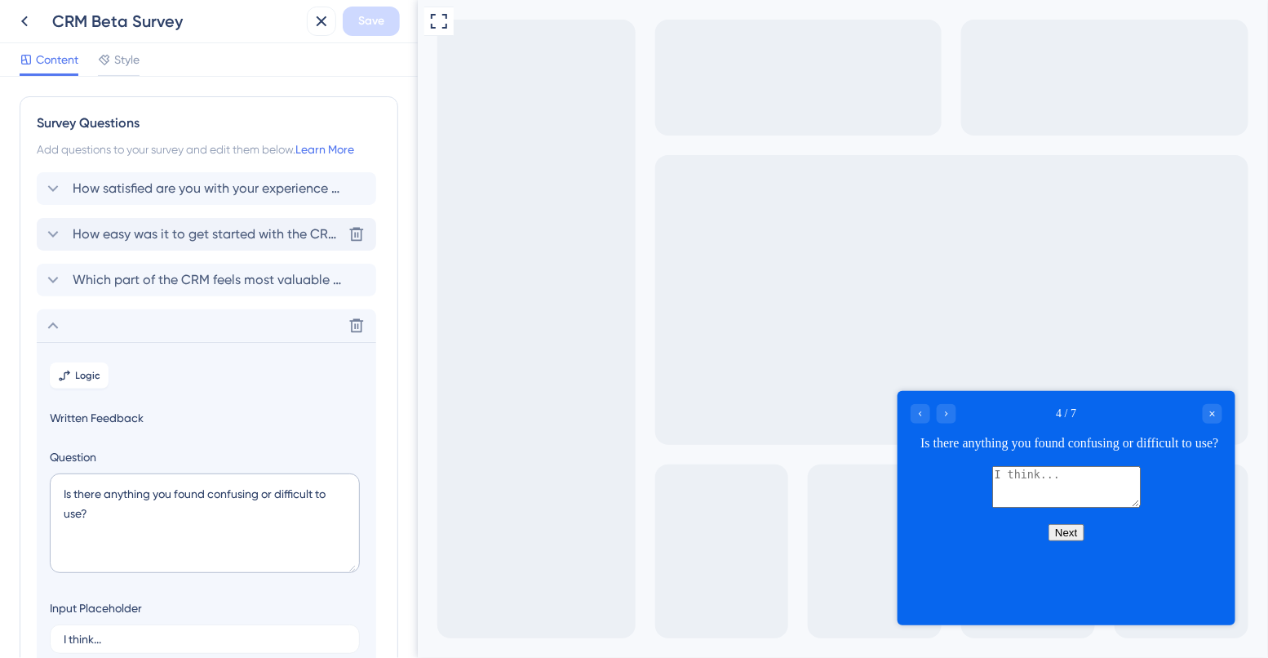
click at [78, 221] on div "How easy was it to get started with the CRM? [GEOGRAPHIC_DATA]" at bounding box center [207, 234] width 340 height 33
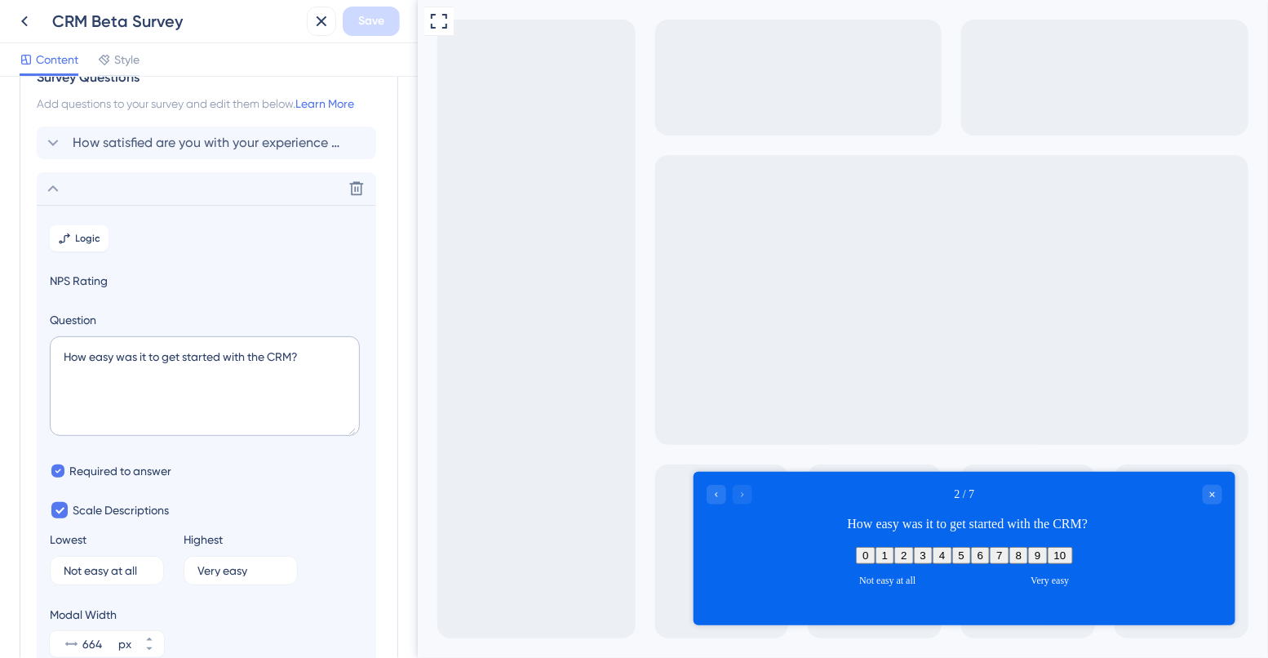
scroll to position [38, 0]
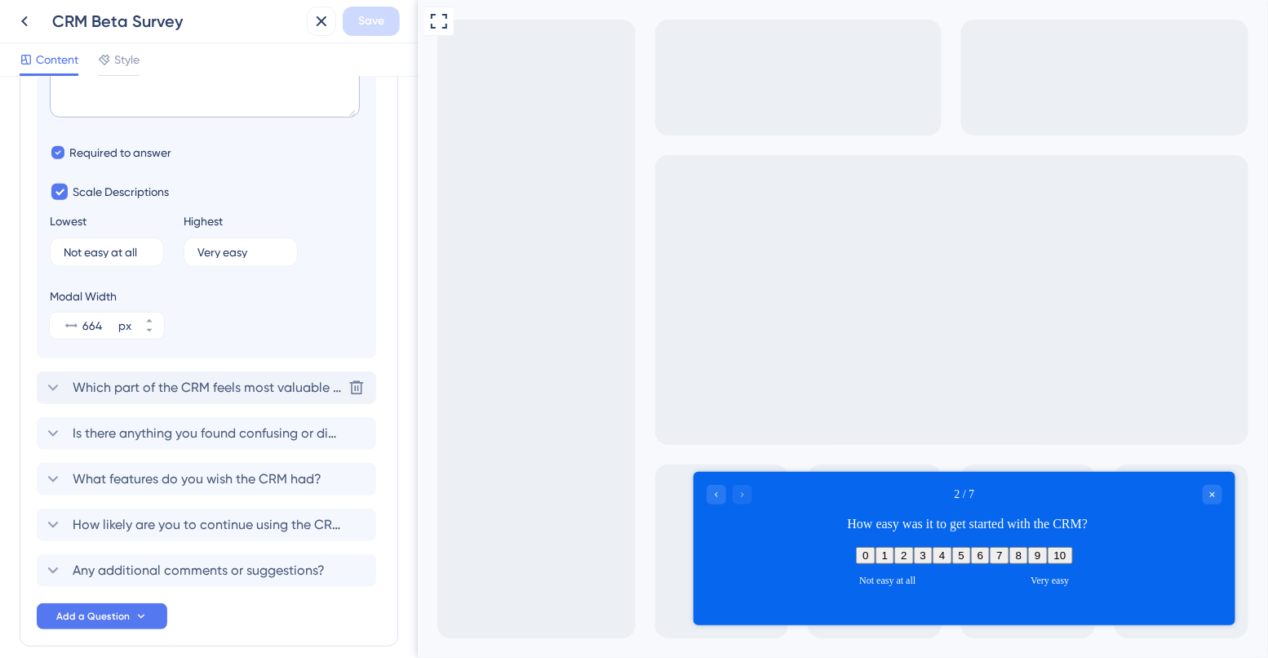
click at [107, 391] on span "Which part of the CRM feels most valuable to you?" at bounding box center [207, 388] width 269 height 20
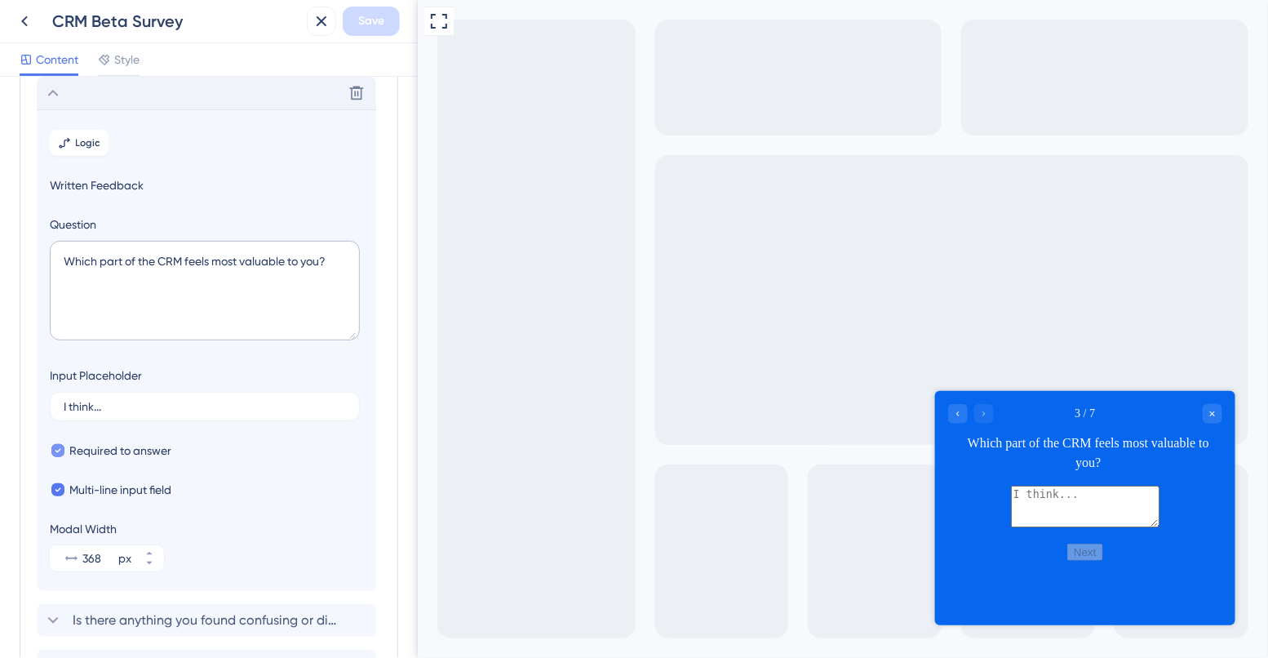
scroll to position [200, 0]
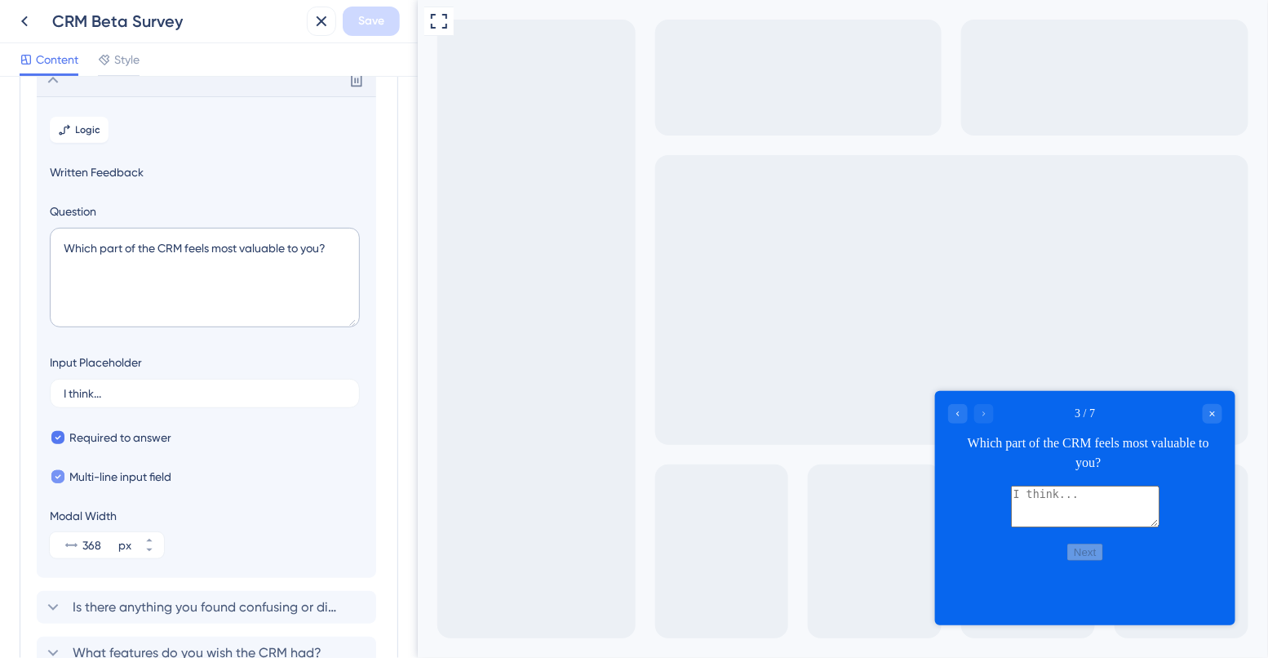
click at [62, 480] on div at bounding box center [57, 476] width 13 height 13
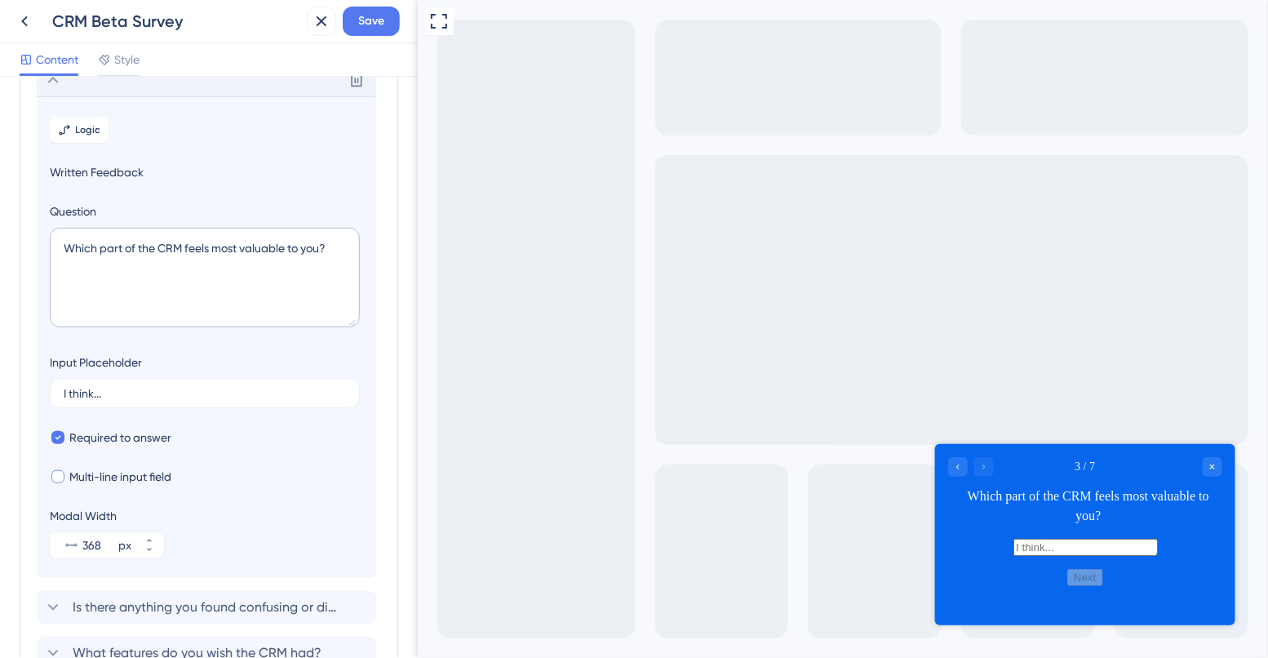
click at [59, 484] on label "Multi-line input field" at bounding box center [111, 477] width 122 height 20
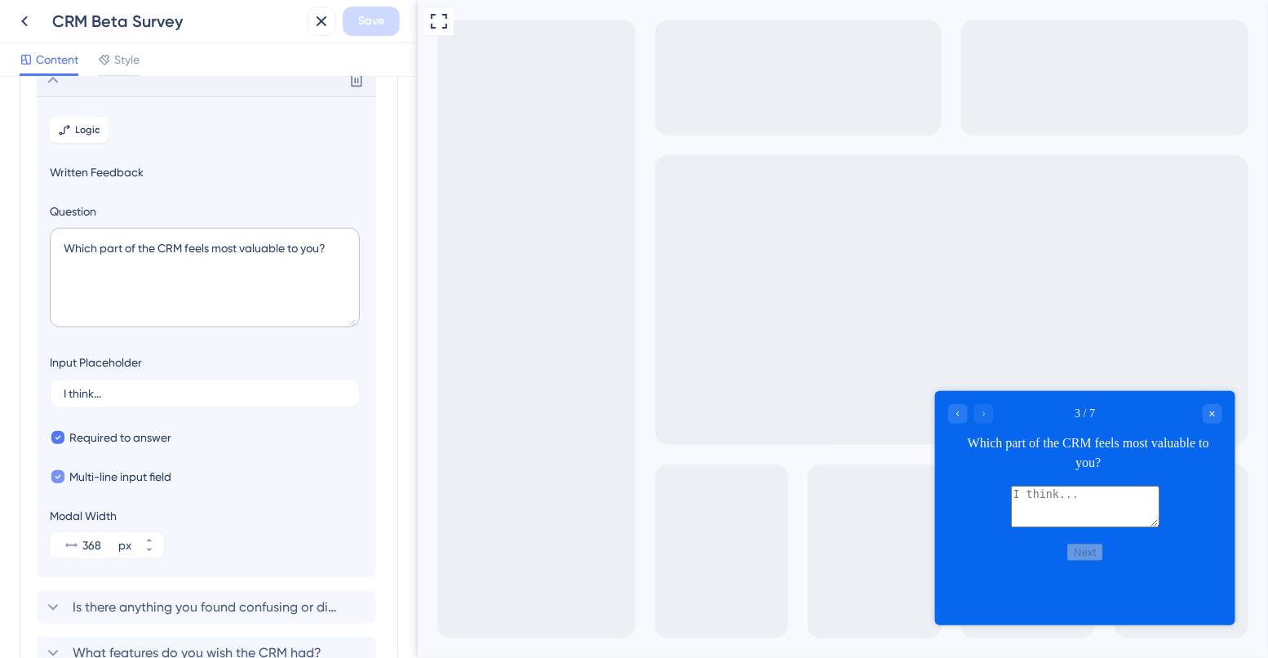
click at [59, 484] on label "Multi-line input field" at bounding box center [111, 477] width 122 height 20
checkbox input "false"
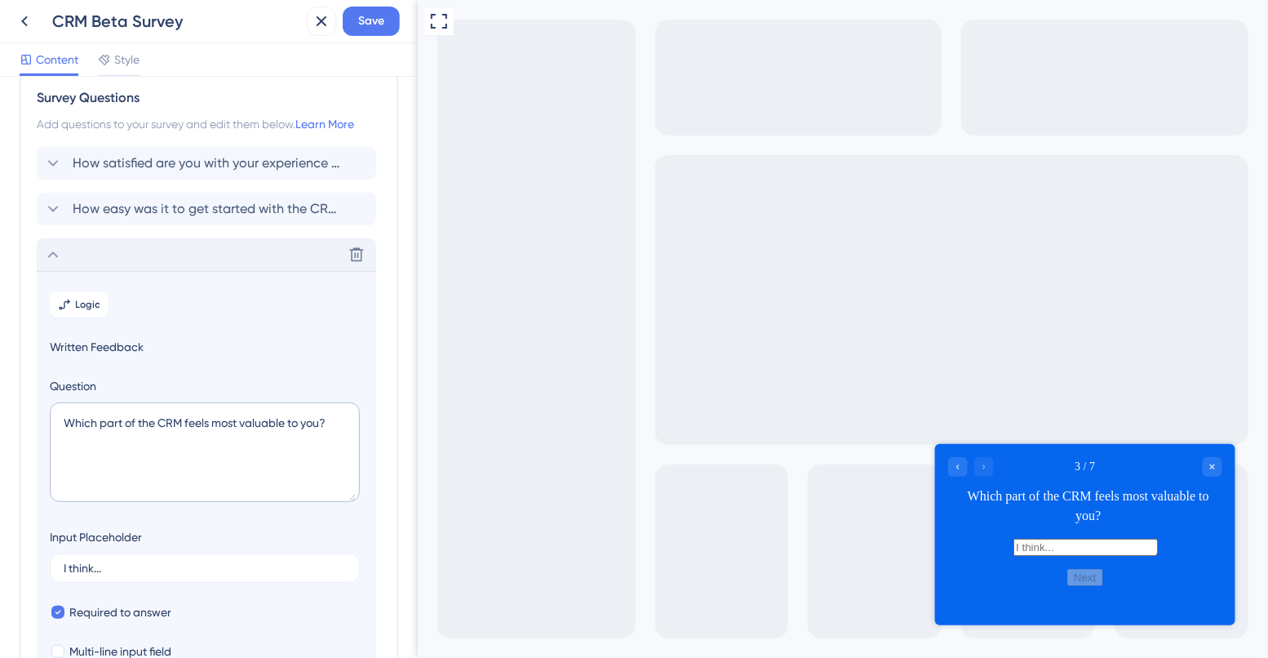
scroll to position [0, 0]
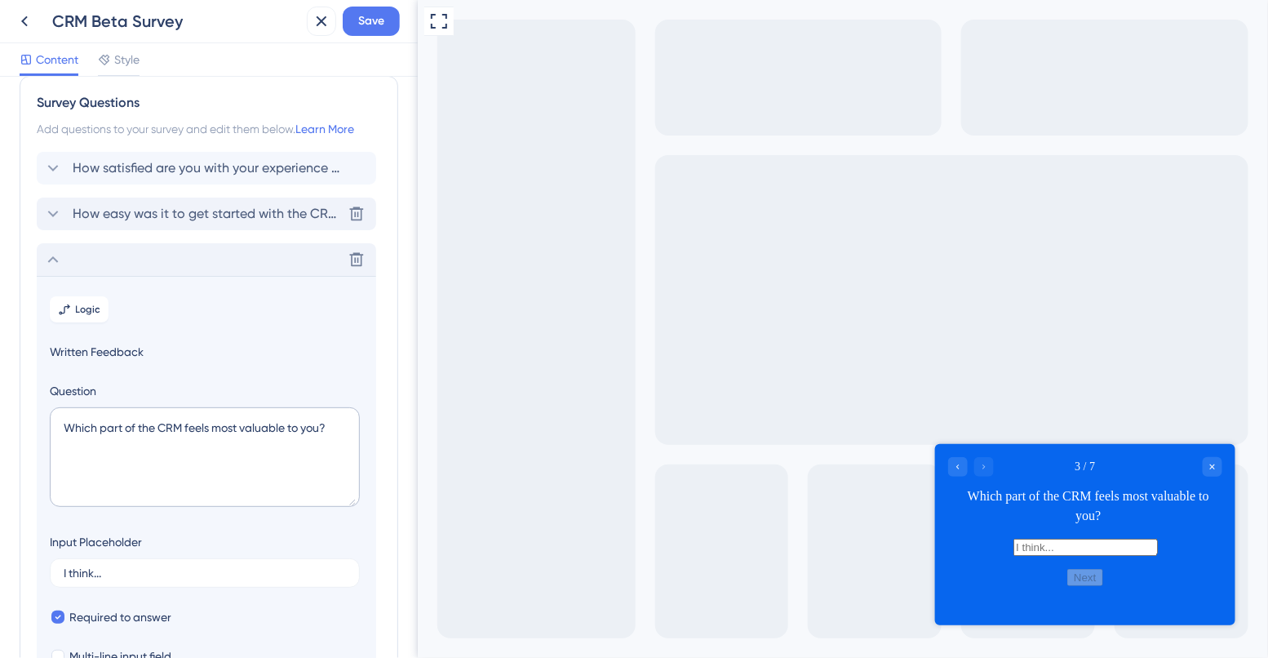
click at [202, 204] on span "How easy was it to get started with the CRM?" at bounding box center [207, 214] width 269 height 20
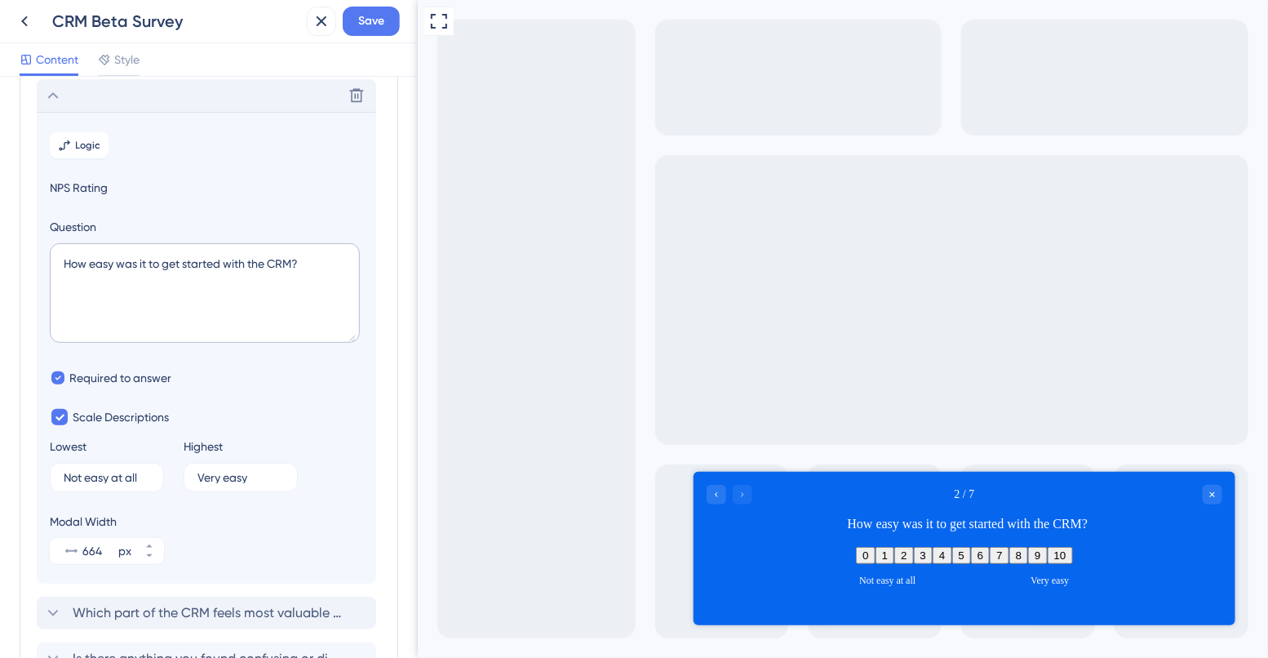
click at [189, 171] on section "Logic NPS Rating Question How easy was it to get started with the CRM? Required…" at bounding box center [207, 348] width 340 height 472
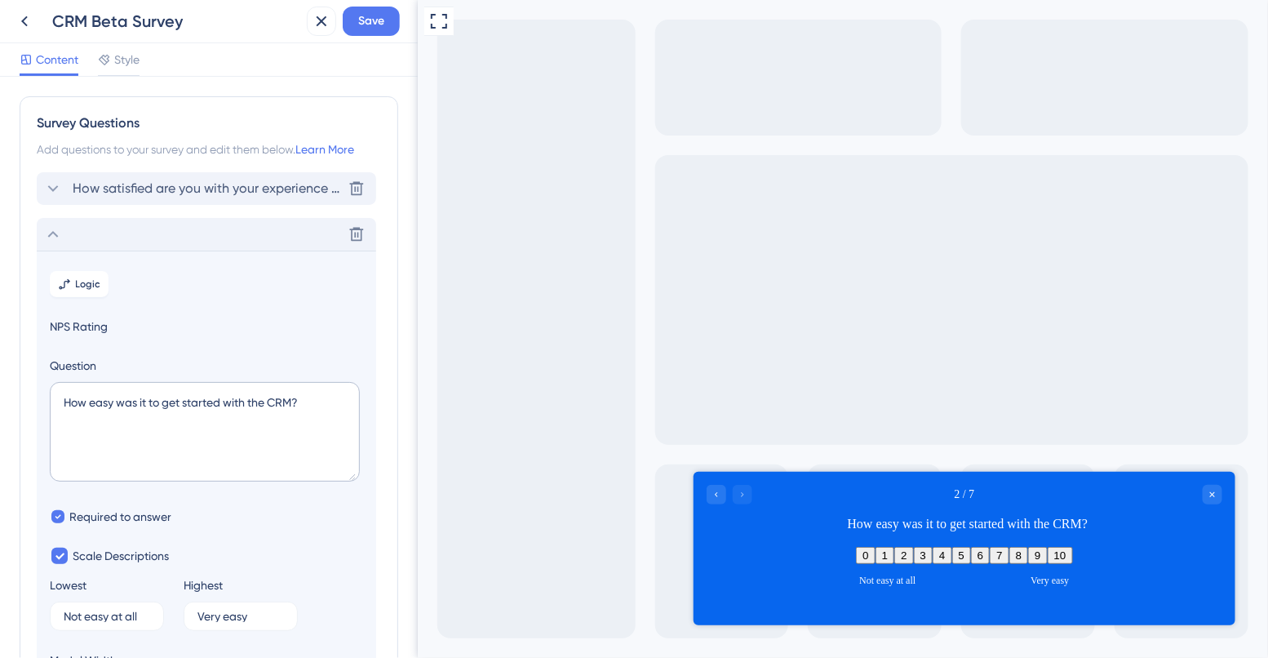
click at [147, 191] on span "How satisfied are you with your experience using the CRM so far?" at bounding box center [207, 189] width 269 height 20
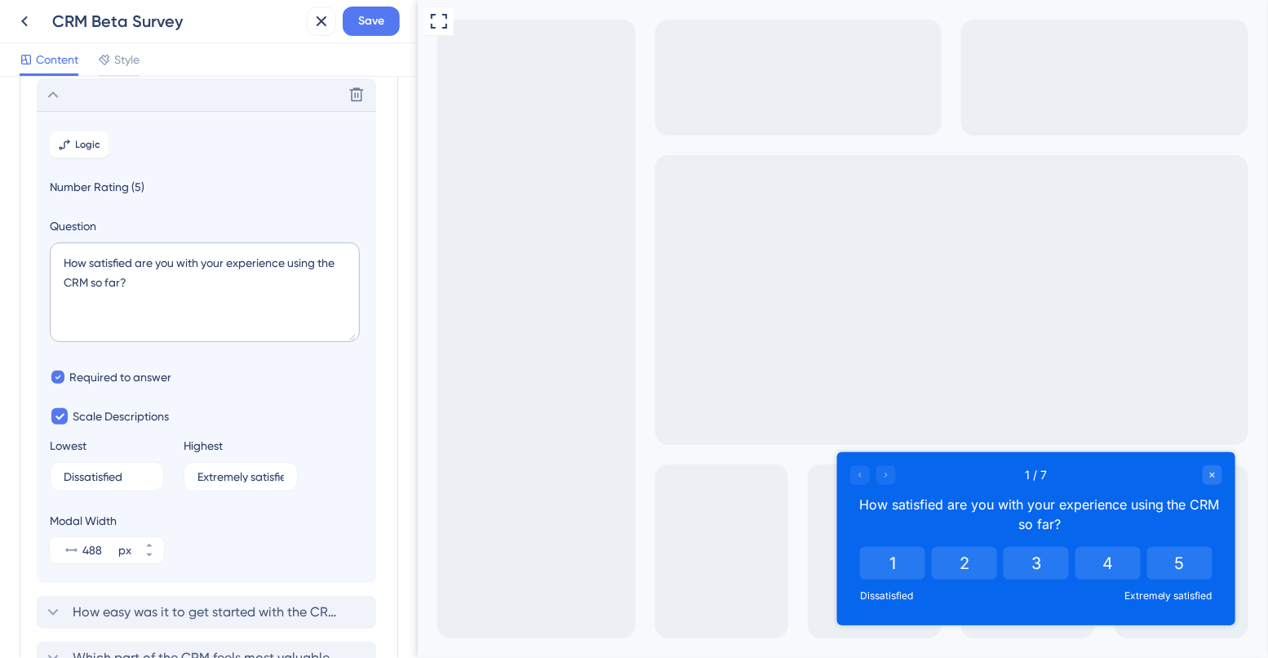
scroll to position [95, 0]
click at [131, 606] on span "How easy was it to get started with the CRM?" at bounding box center [207, 612] width 269 height 20
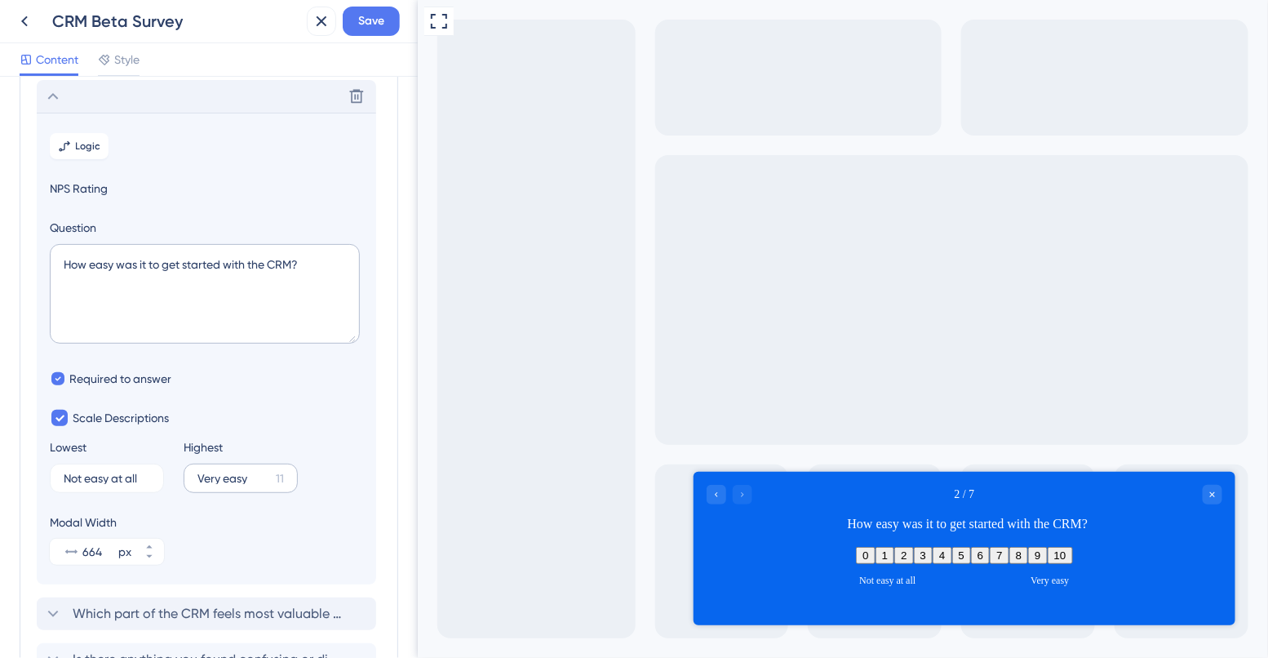
scroll to position [140, 0]
click at [267, 477] on input "Very easy" at bounding box center [234, 475] width 72 height 11
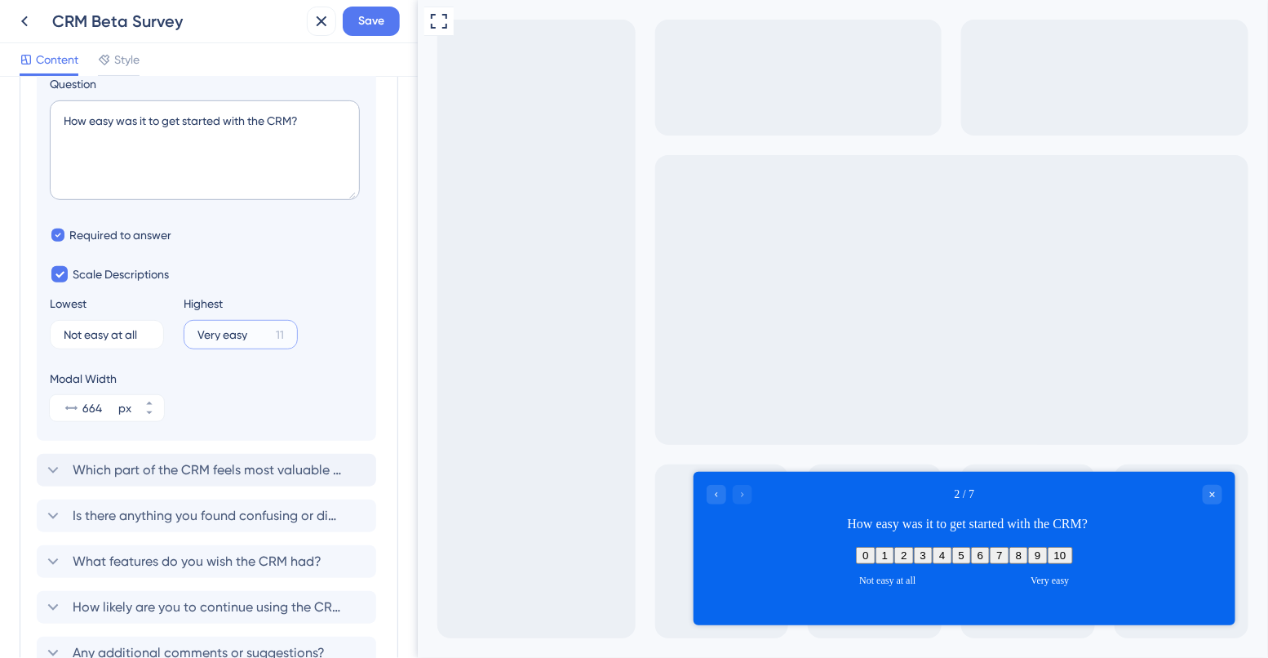
scroll to position [366, 0]
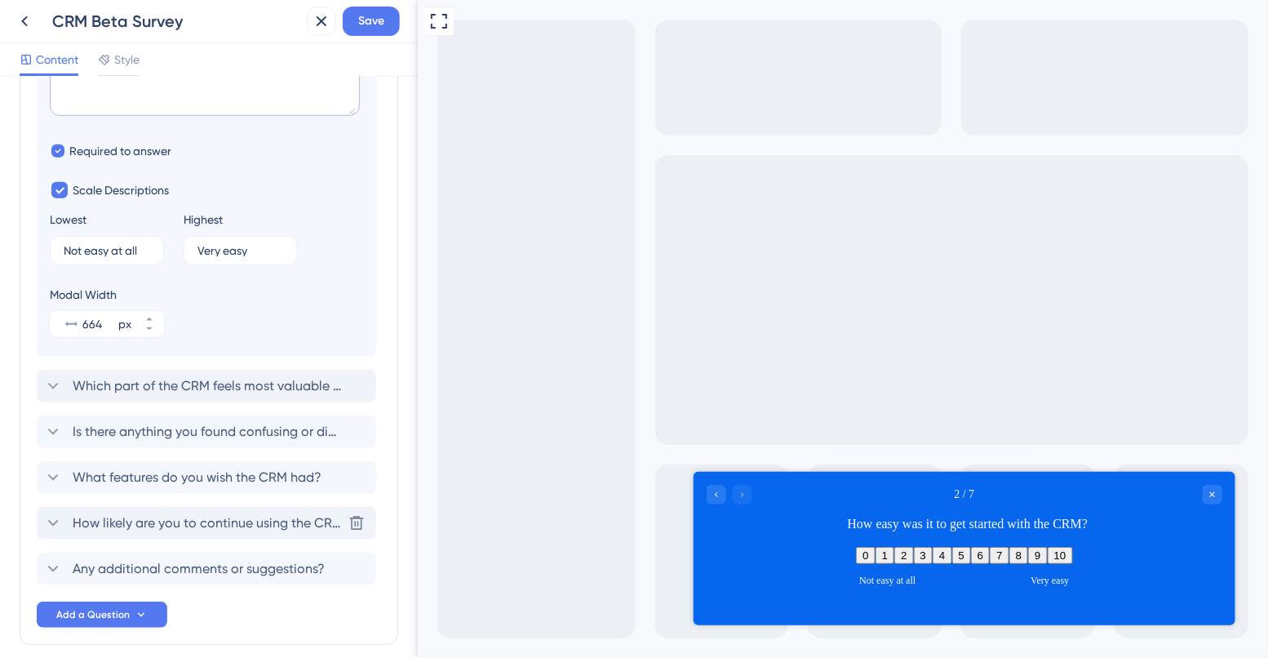
click at [220, 522] on span "How likely are you to continue using the CRM after the beta?" at bounding box center [207, 523] width 269 height 20
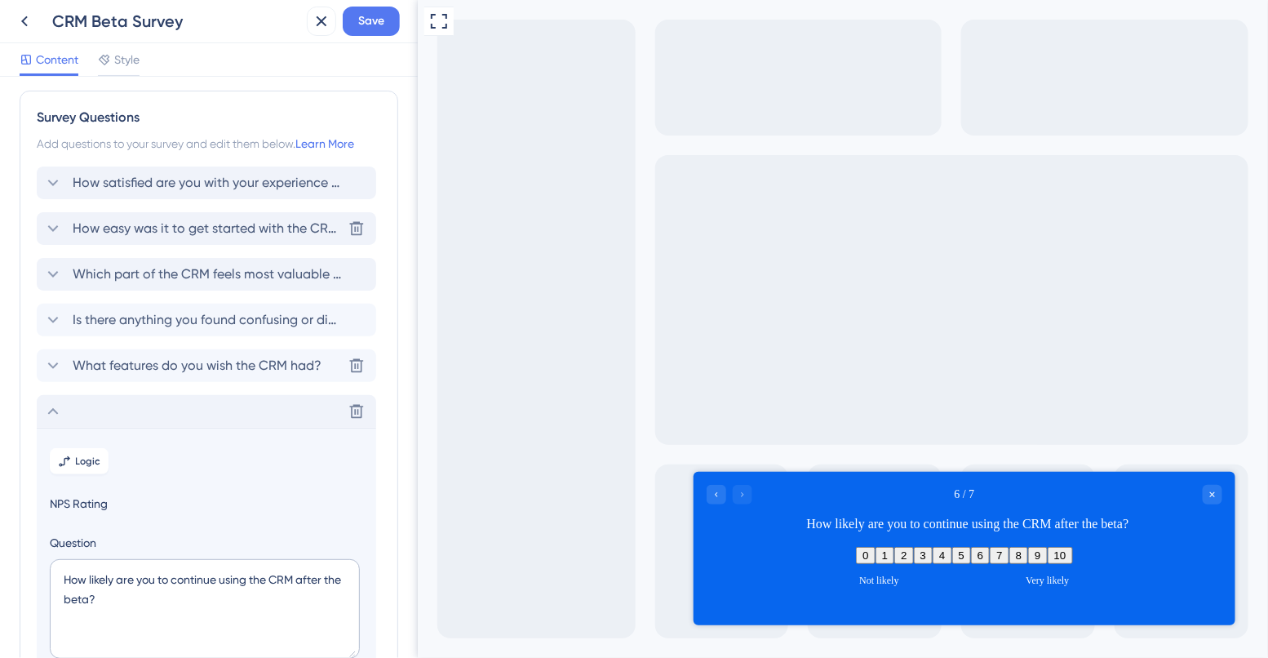
scroll to position [0, 0]
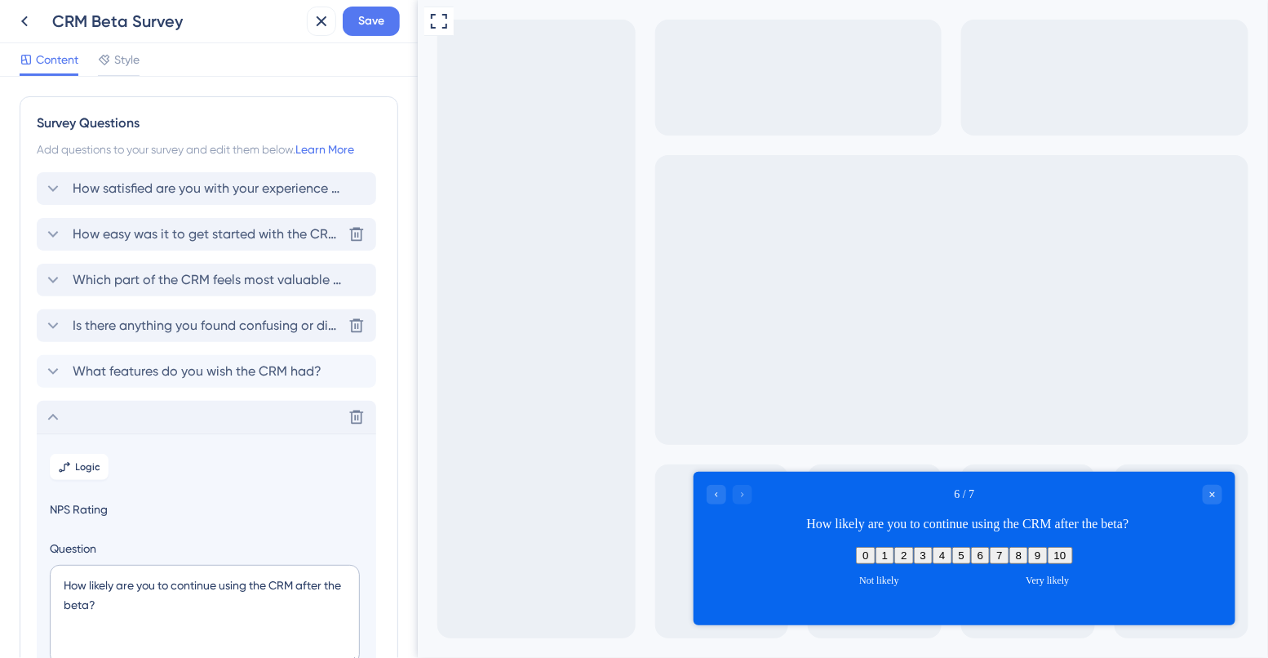
click at [217, 338] on div "Is there anything you found confusing or difficult to use? [GEOGRAPHIC_DATA]" at bounding box center [207, 325] width 340 height 33
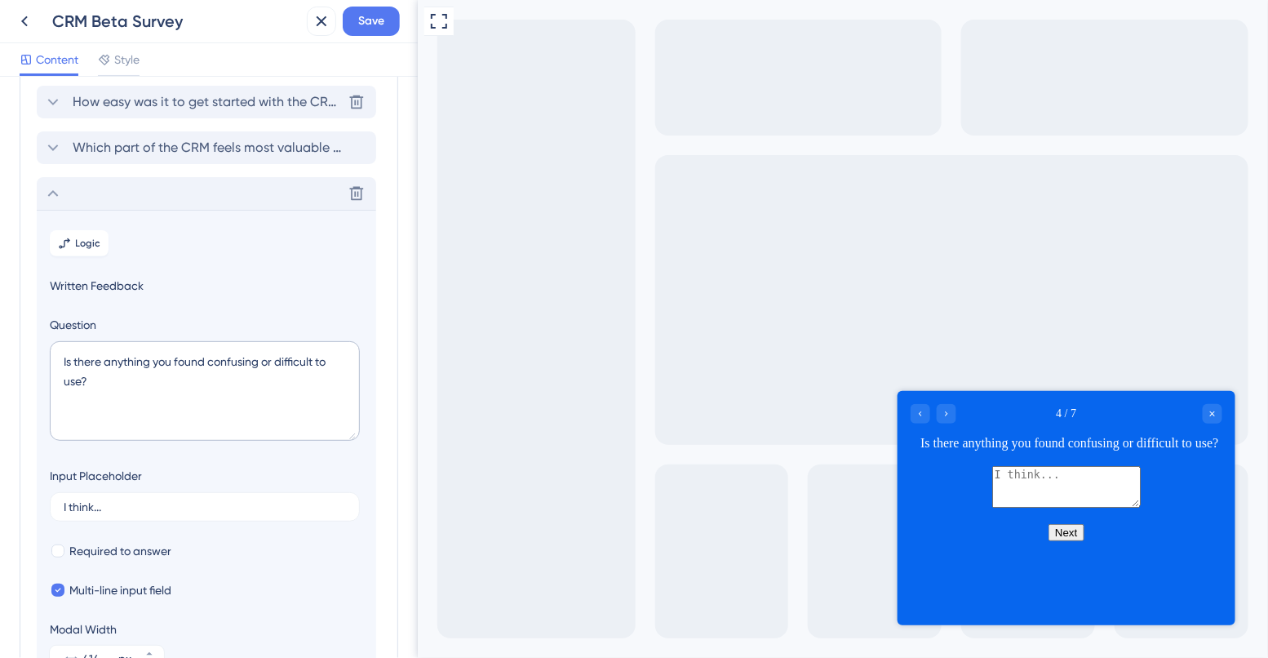
scroll to position [58, 0]
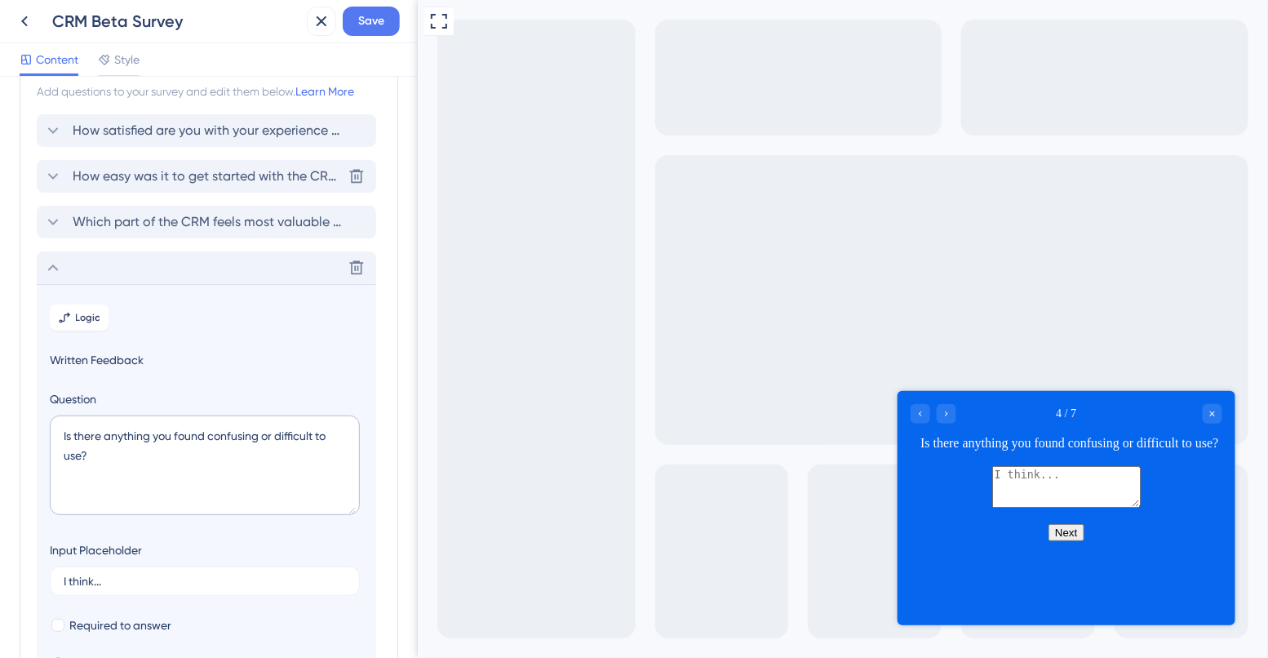
click at [168, 271] on div "Delete" at bounding box center [207, 267] width 340 height 33
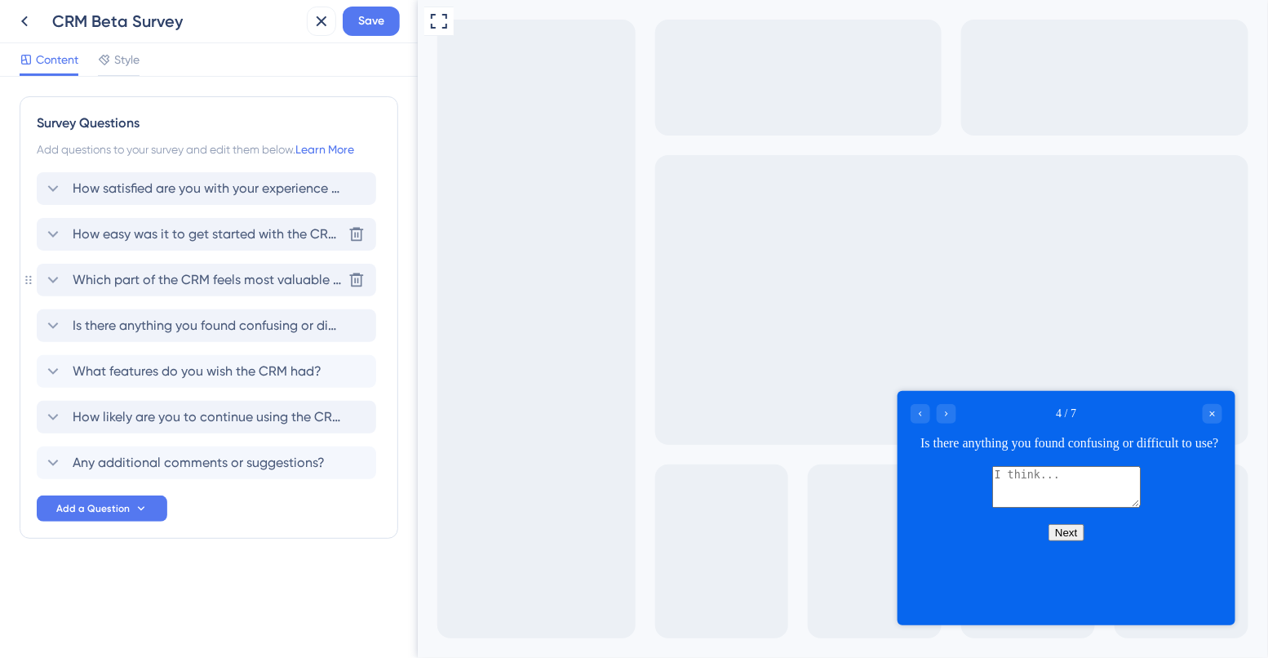
scroll to position [0, 0]
click at [156, 238] on span "How easy was it to get started with the CRM?" at bounding box center [207, 234] width 269 height 20
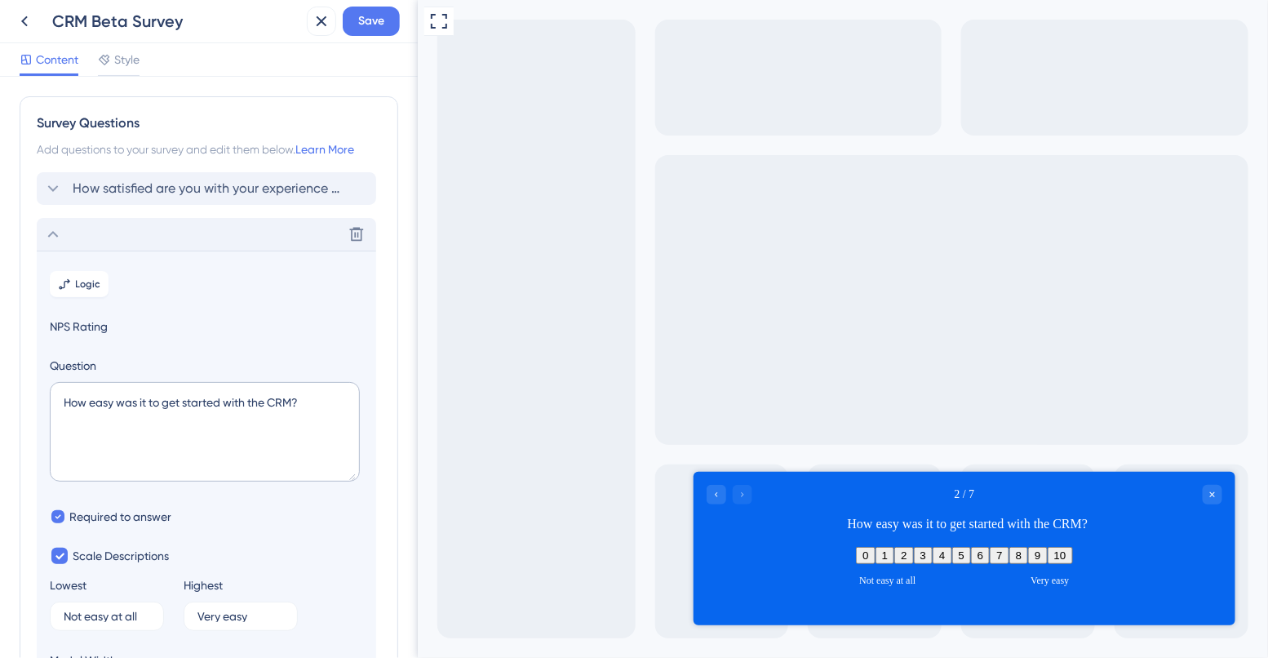
click at [113, 233] on div "Delete" at bounding box center [207, 234] width 340 height 33
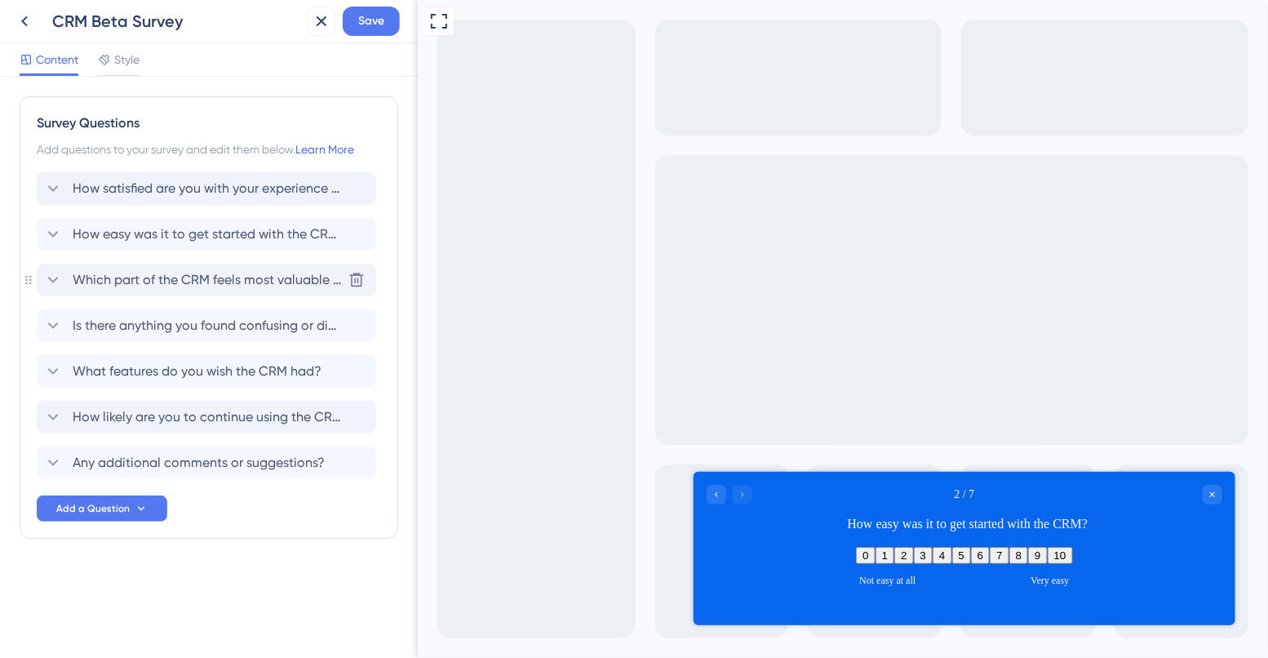
click at [175, 286] on span "Which part of the CRM feels most valuable to you?" at bounding box center [207, 280] width 269 height 20
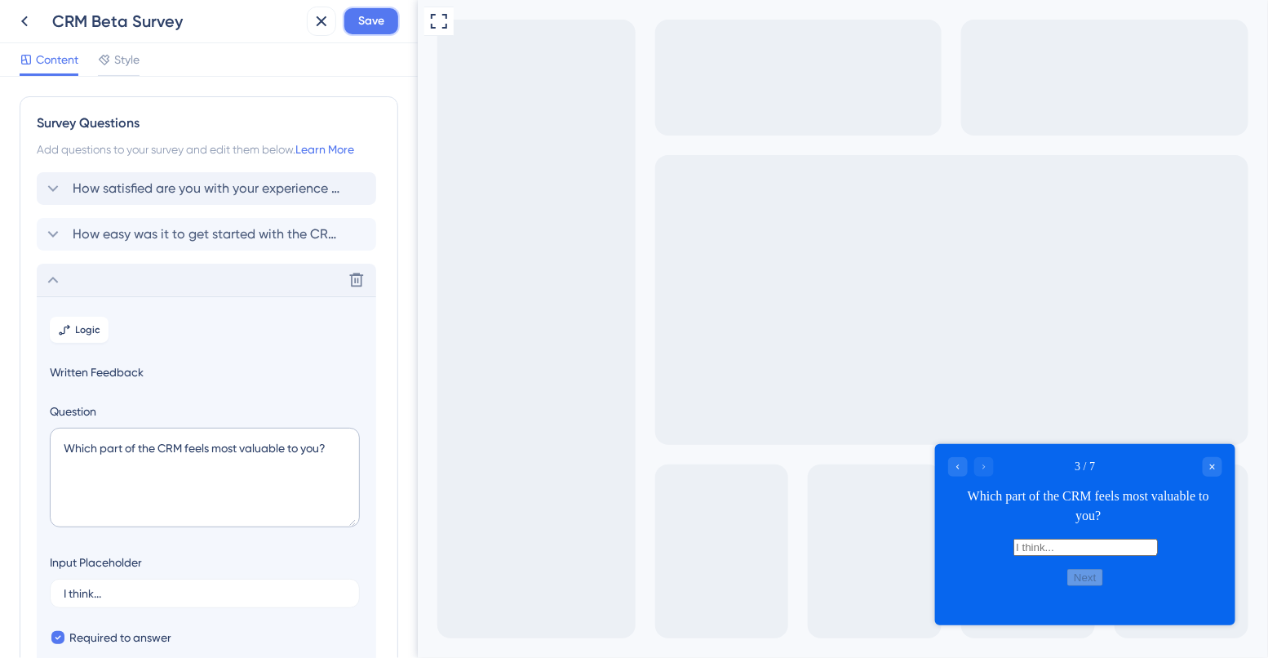
click at [362, 33] on button "Save" at bounding box center [371, 21] width 57 height 29
click at [26, 21] on icon at bounding box center [25, 21] width 20 height 20
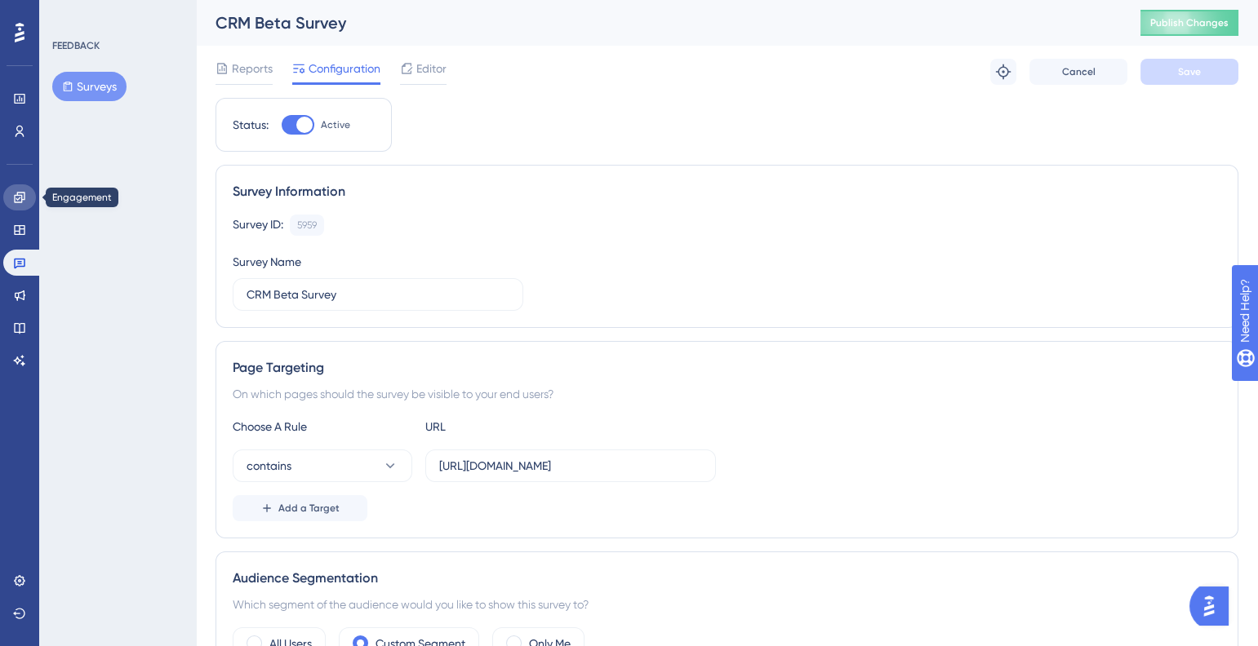
click at [14, 198] on icon at bounding box center [19, 197] width 11 height 11
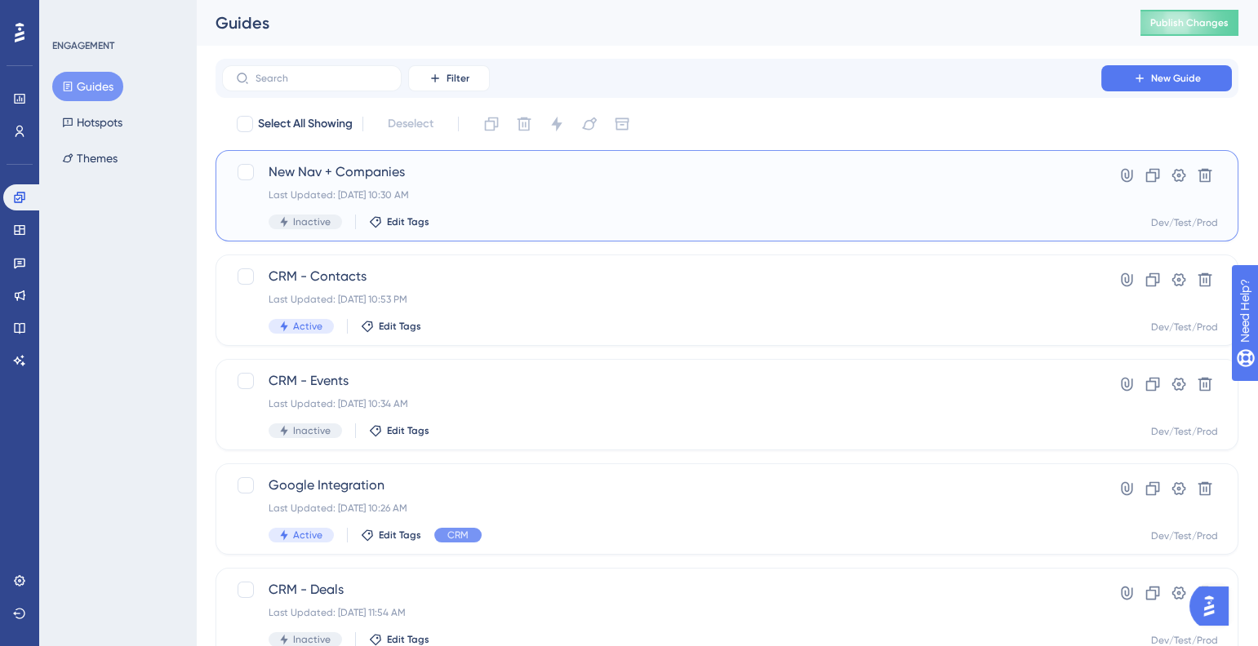
click at [362, 178] on span "New Nav + Companies" at bounding box center [662, 172] width 786 height 20
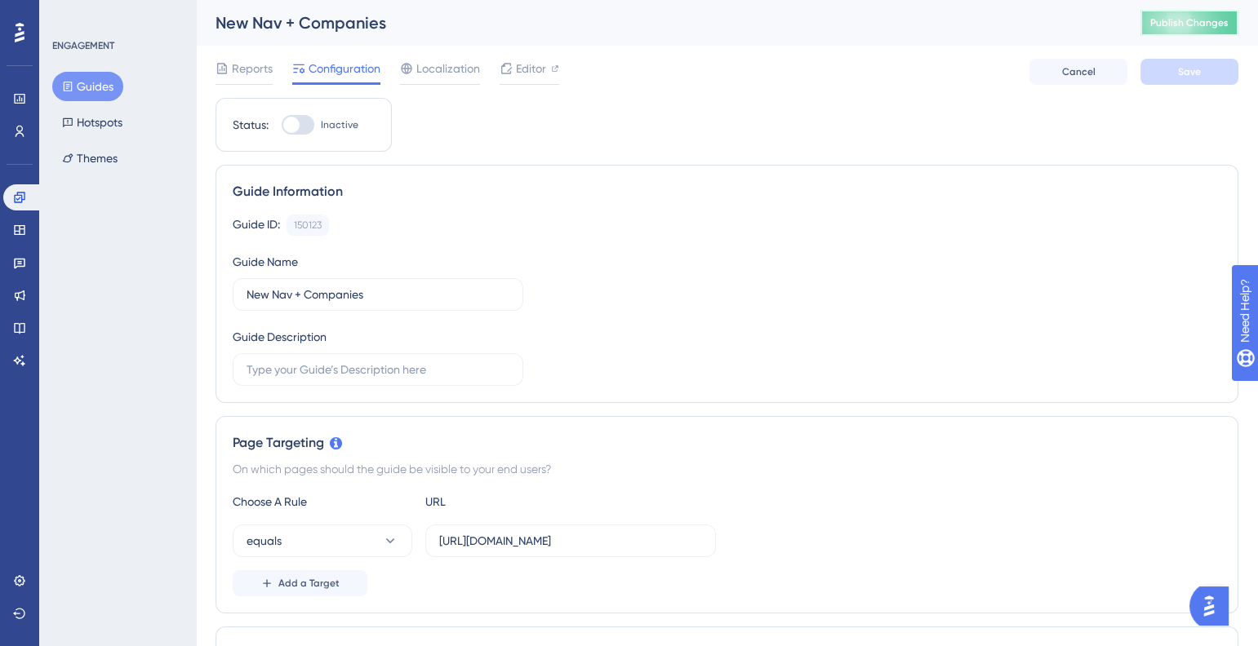
click at [1190, 28] on span "Publish Changes" at bounding box center [1189, 22] width 78 height 13
click at [526, 73] on span "Editor" at bounding box center [531, 69] width 30 height 20
click at [16, 224] on icon at bounding box center [19, 230] width 13 height 13
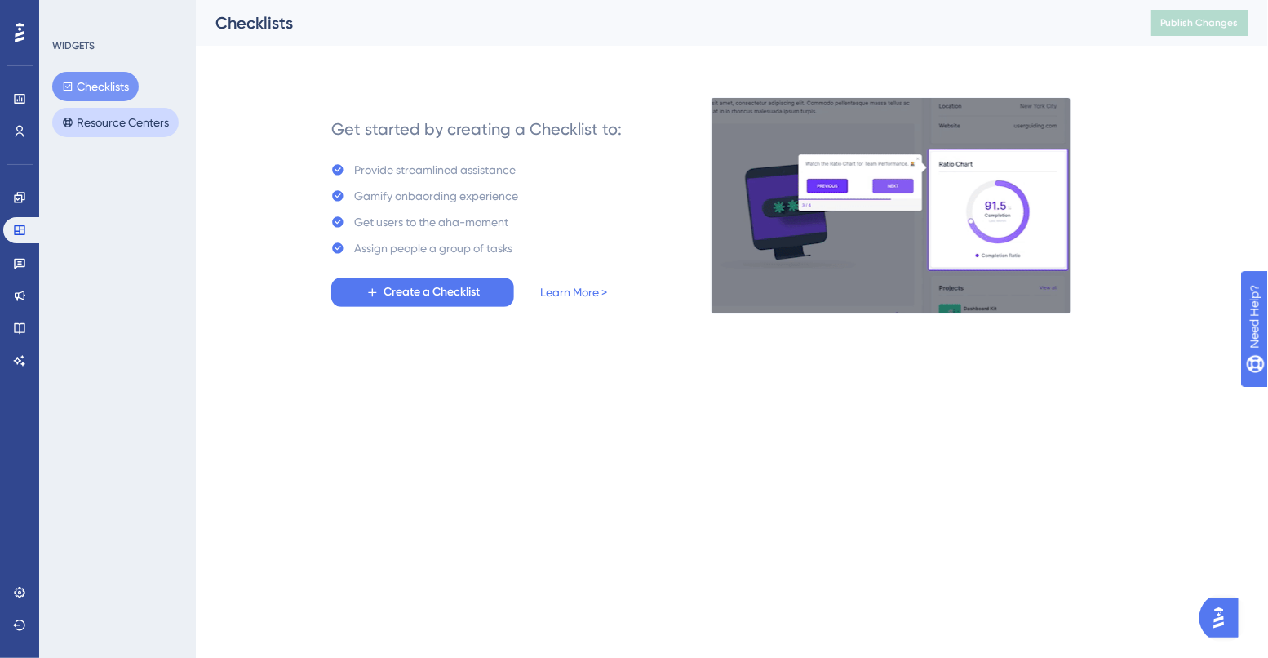
click at [127, 118] on button "Resource Centers" at bounding box center [115, 122] width 127 height 29
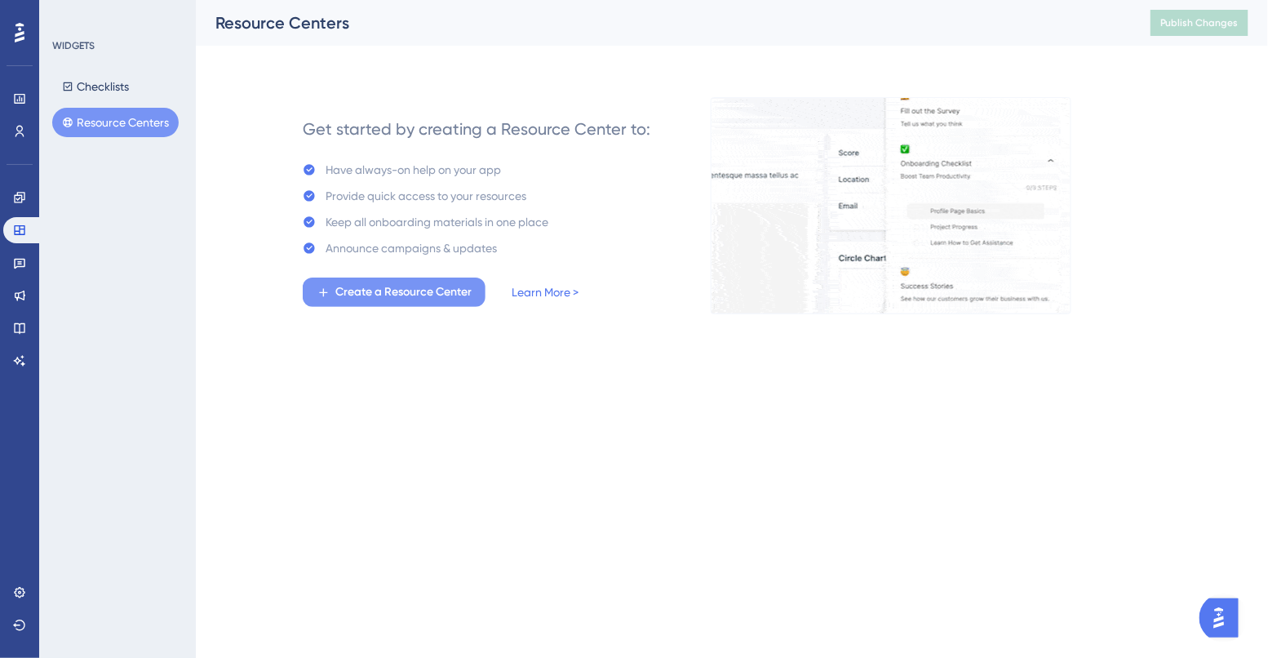
click at [382, 303] on button "Create a Resource Center" at bounding box center [394, 291] width 183 height 29
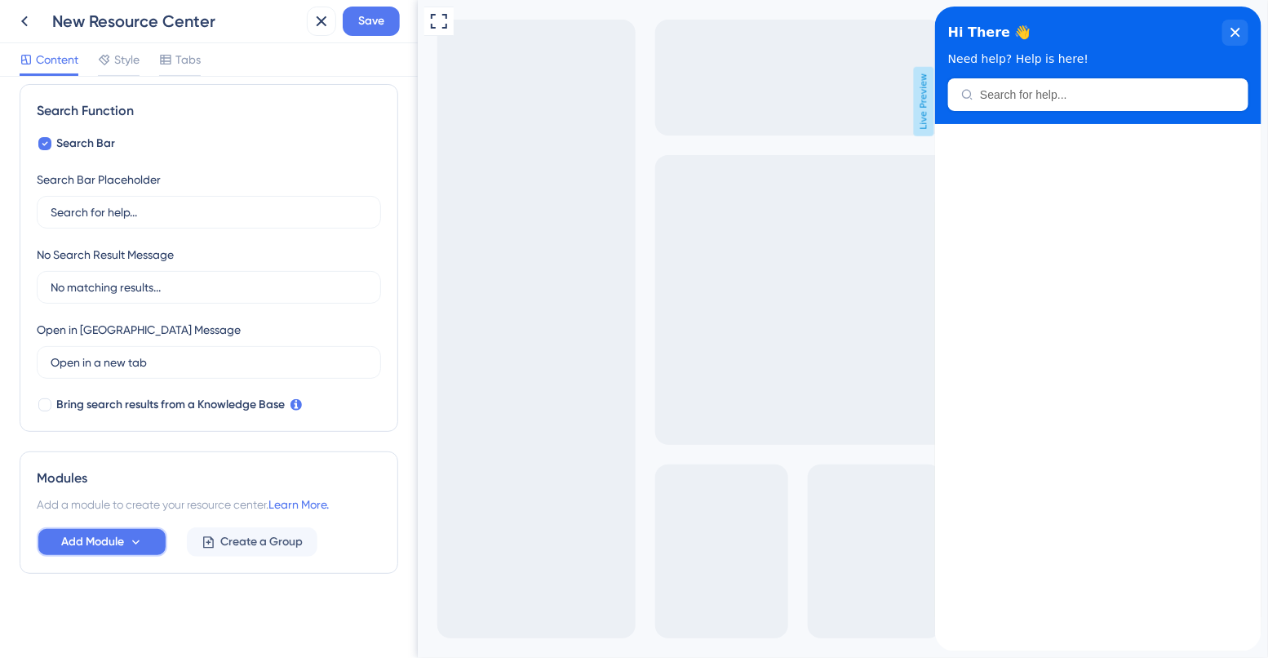
click at [108, 539] on span "Add Module" at bounding box center [92, 542] width 63 height 20
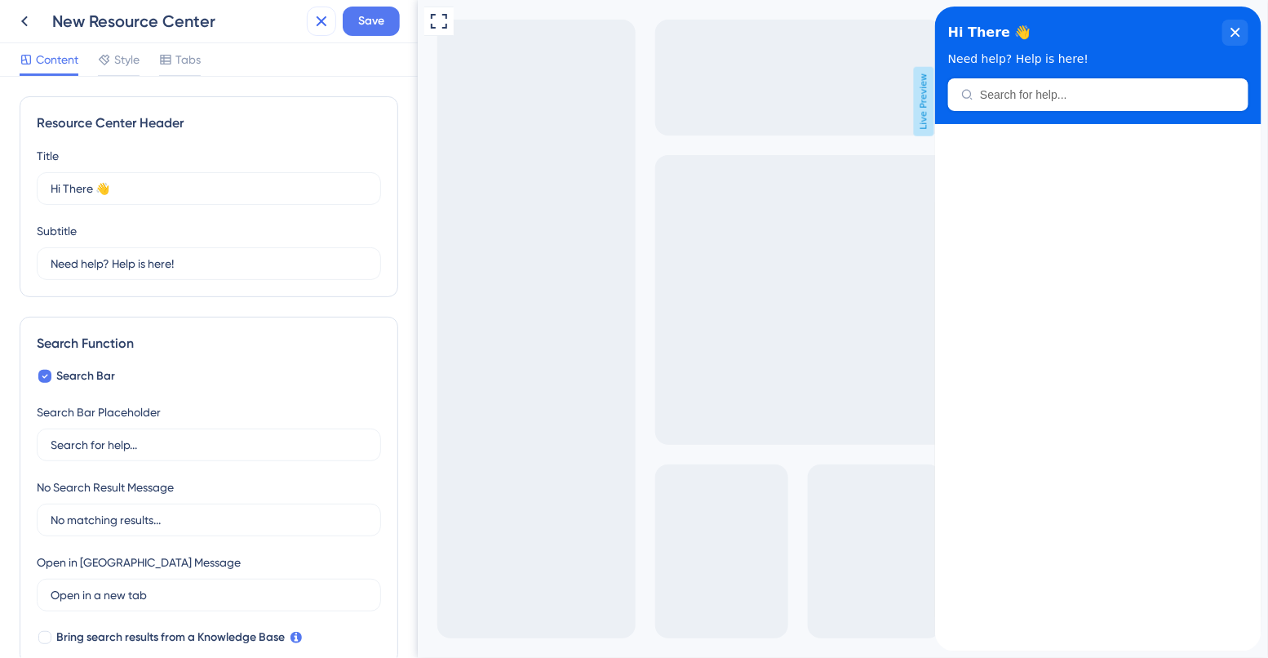
click at [311, 17] on button at bounding box center [321, 21] width 29 height 29
